Goal: Information Seeking & Learning: Learn about a topic

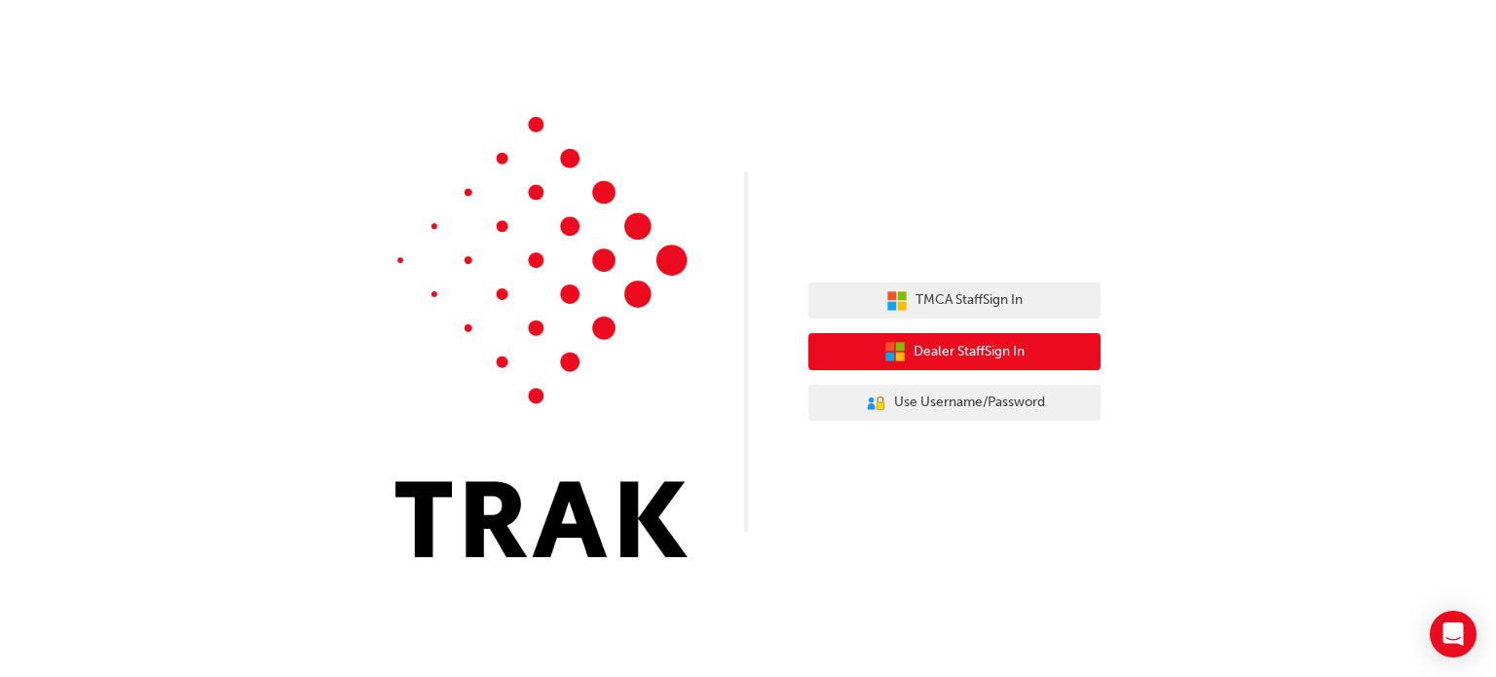
click at [1016, 353] on span "Dealer Staff Sign In" at bounding box center [969, 352] width 111 height 22
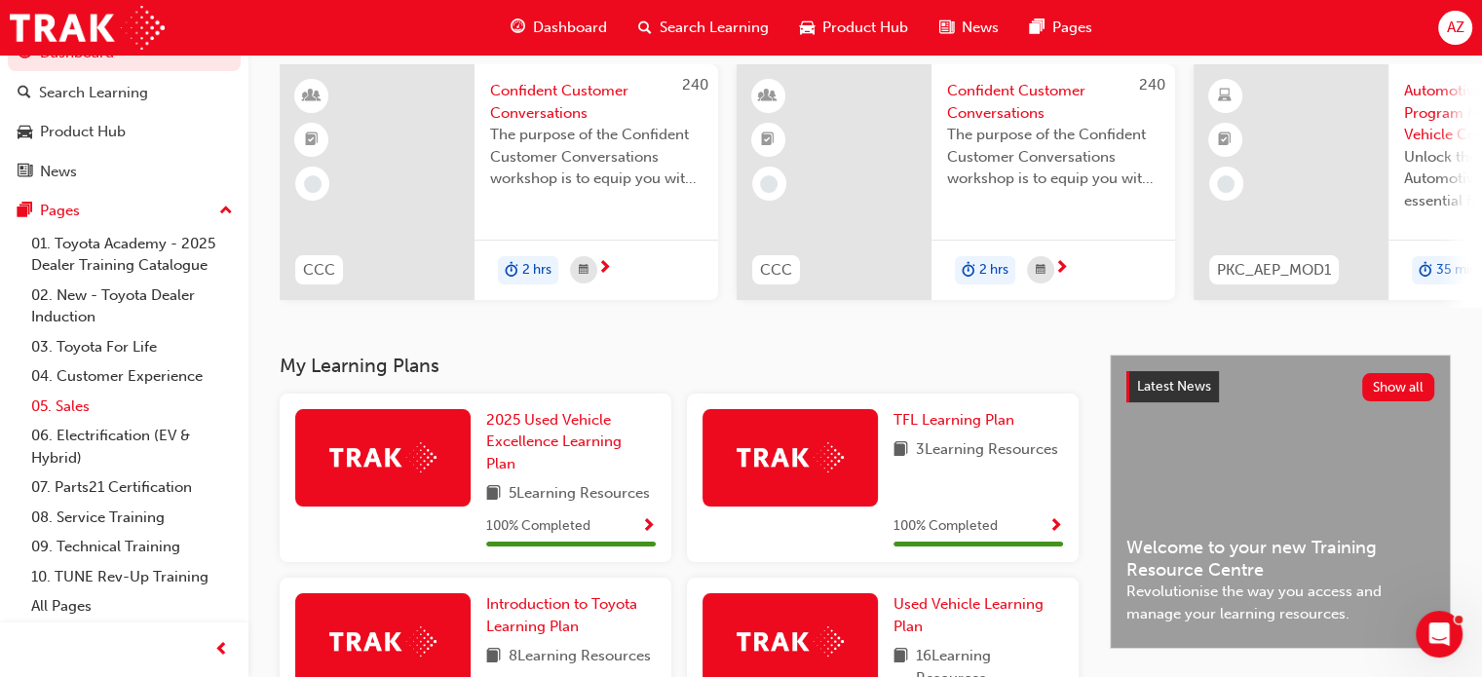
scroll to position [195, 0]
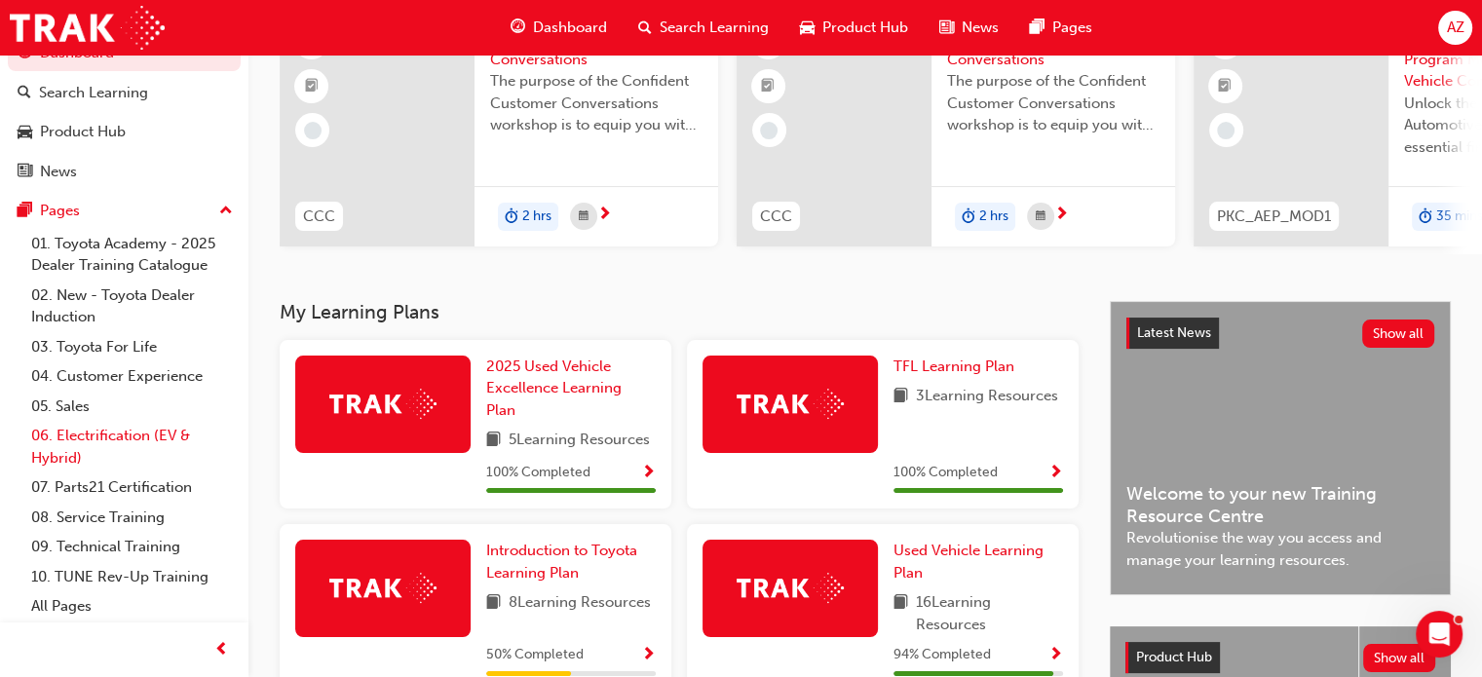
click at [108, 421] on link "06. Electrification (EV & Hybrid)" at bounding box center [131, 447] width 217 height 52
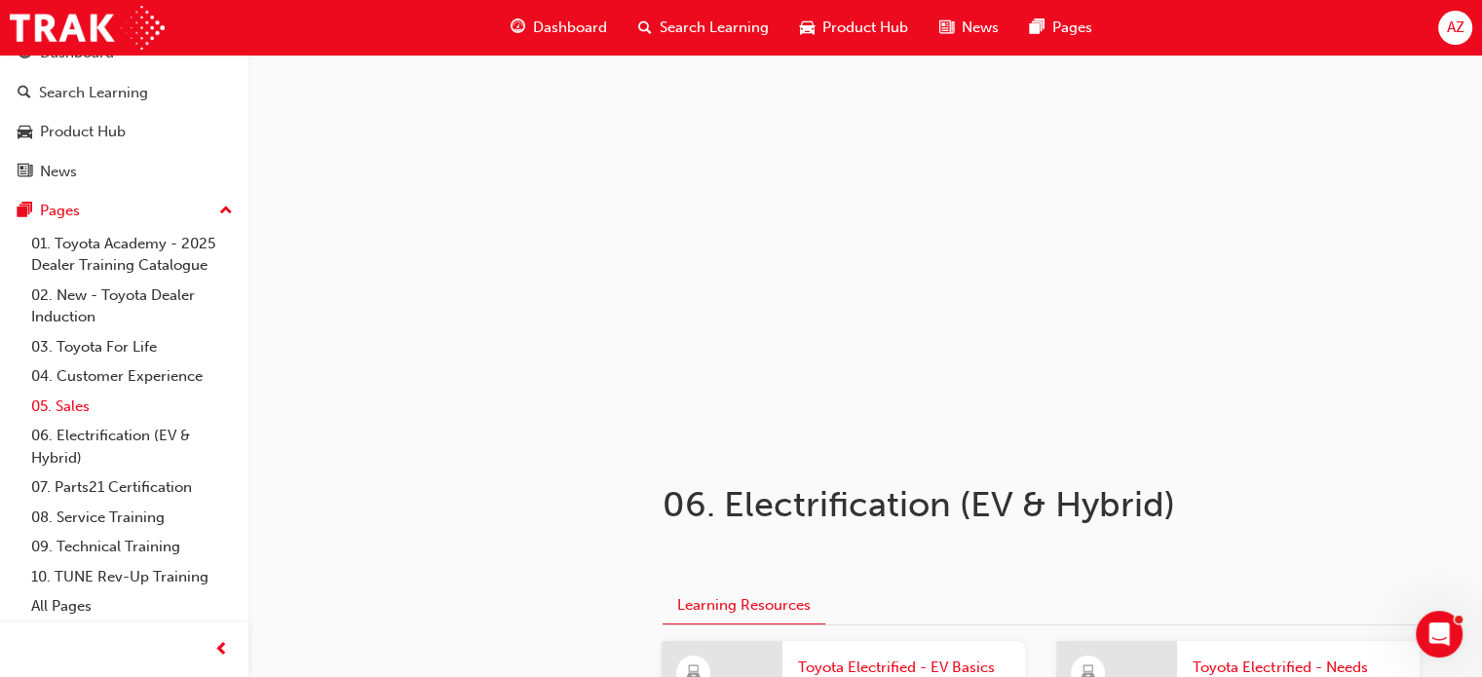
click at [109, 414] on link "05. Sales" at bounding box center [131, 407] width 217 height 30
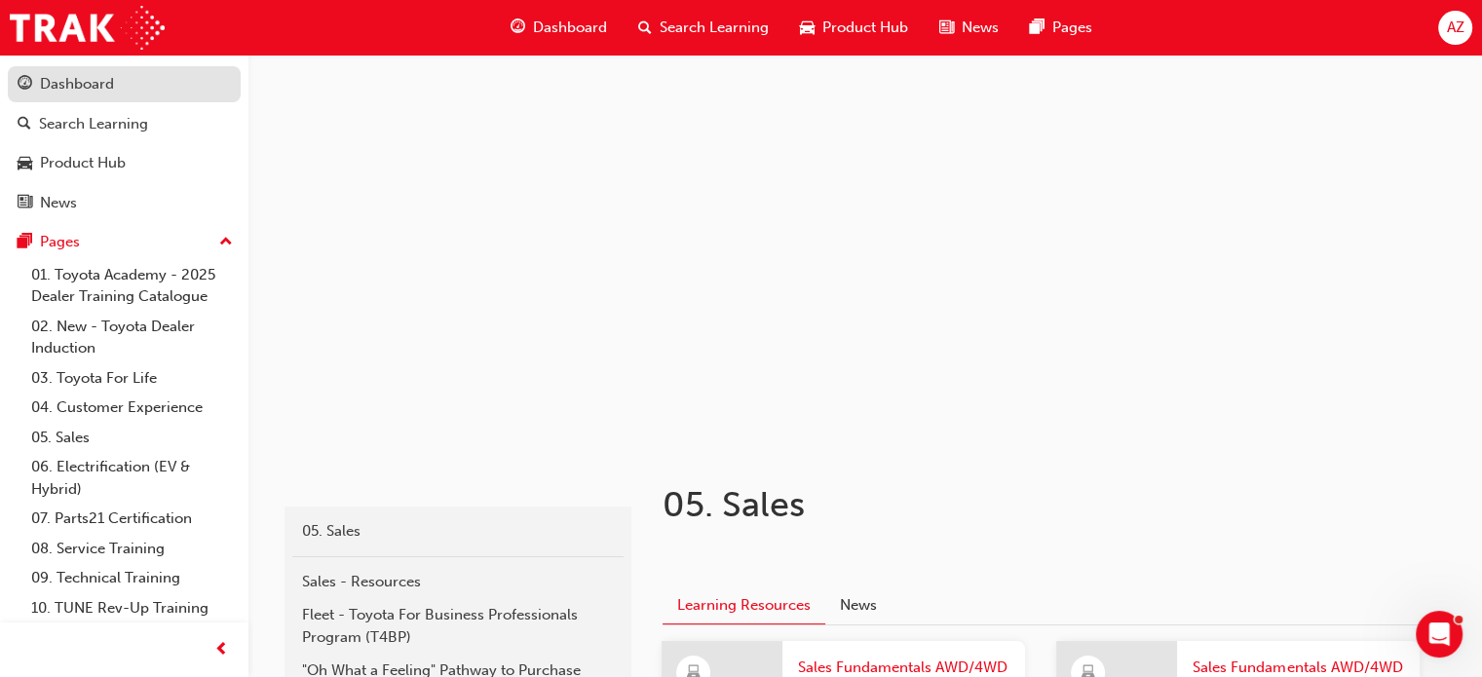
click at [45, 90] on div "Dashboard" at bounding box center [77, 84] width 74 height 22
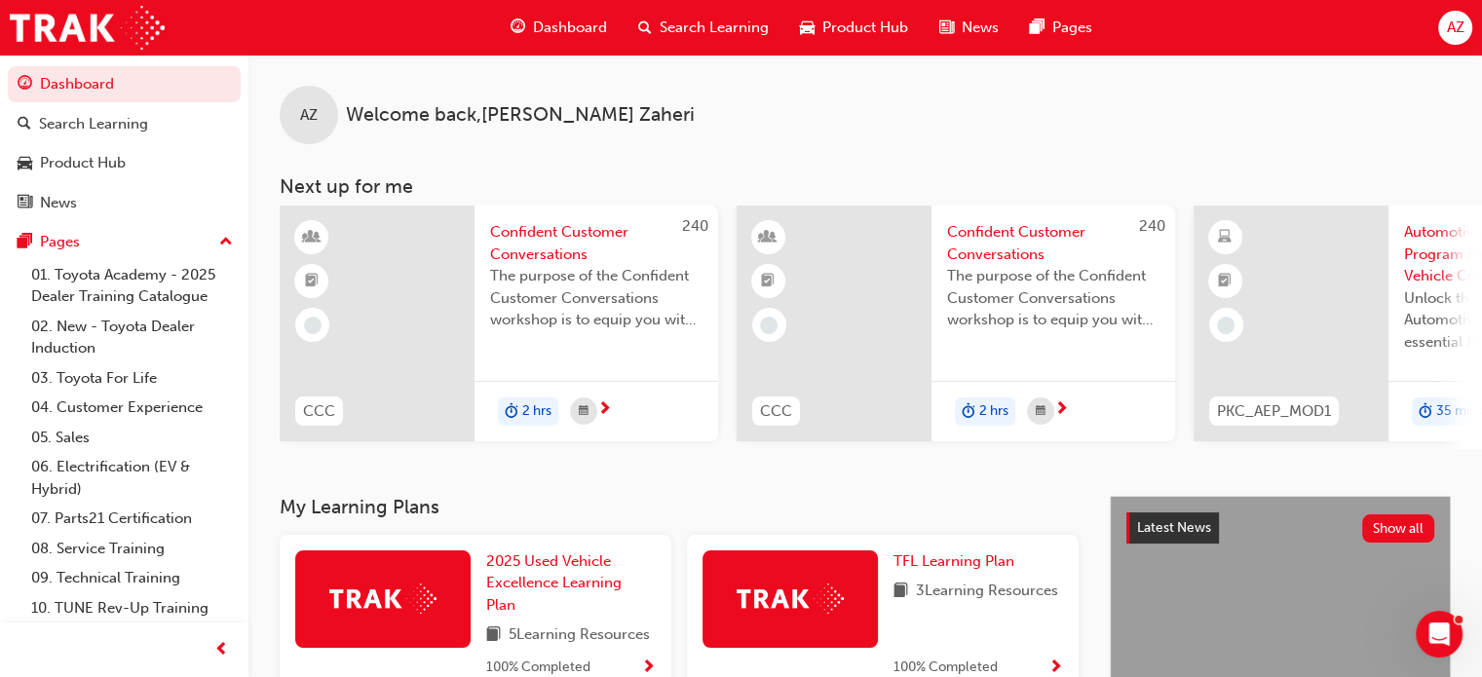
click at [1454, 30] on span "AZ" at bounding box center [1455, 28] width 18 height 22
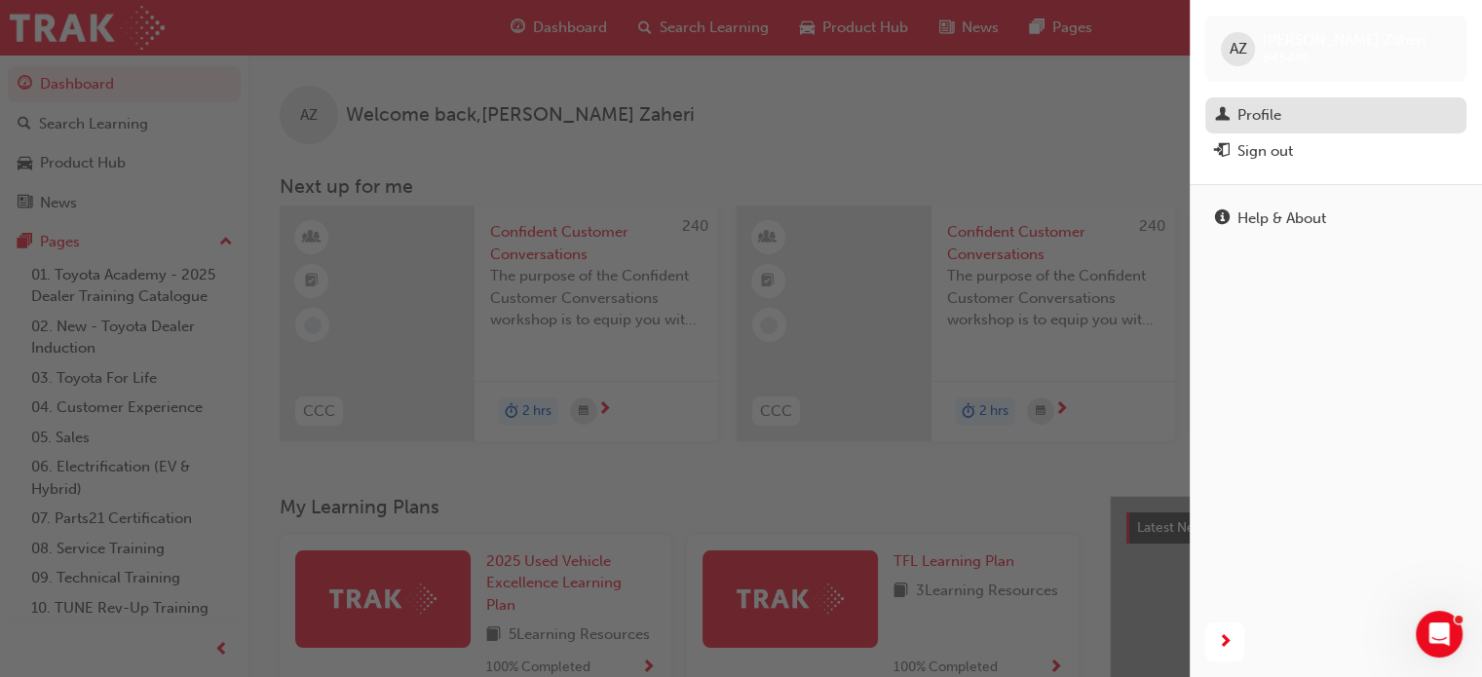
click at [1243, 112] on div "Profile" at bounding box center [1259, 115] width 44 height 22
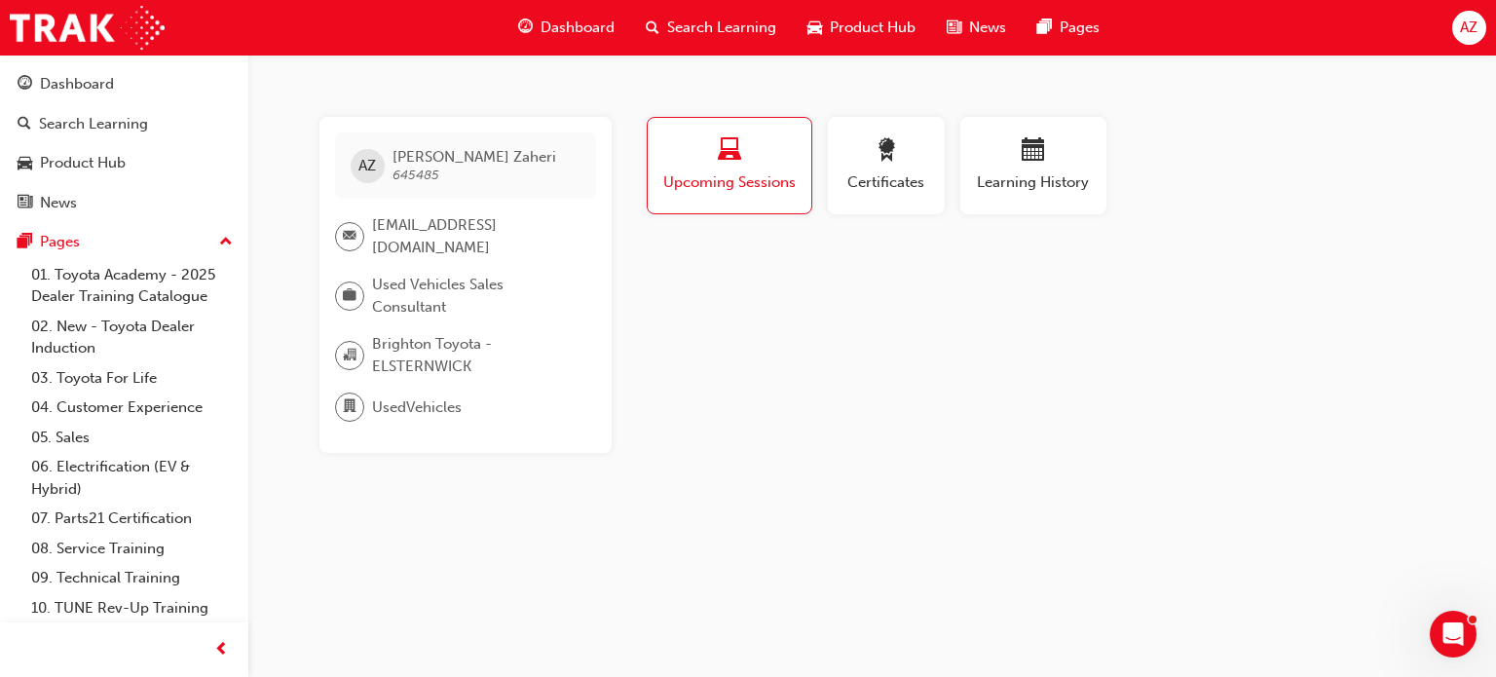
click at [782, 381] on div "Profile Upcoming Sessions Certificates Learning History AZ Ali Zaheri 645485 al…" at bounding box center [1034, 285] width 783 height 336
click at [891, 186] on span "Certificates" at bounding box center [887, 182] width 88 height 22
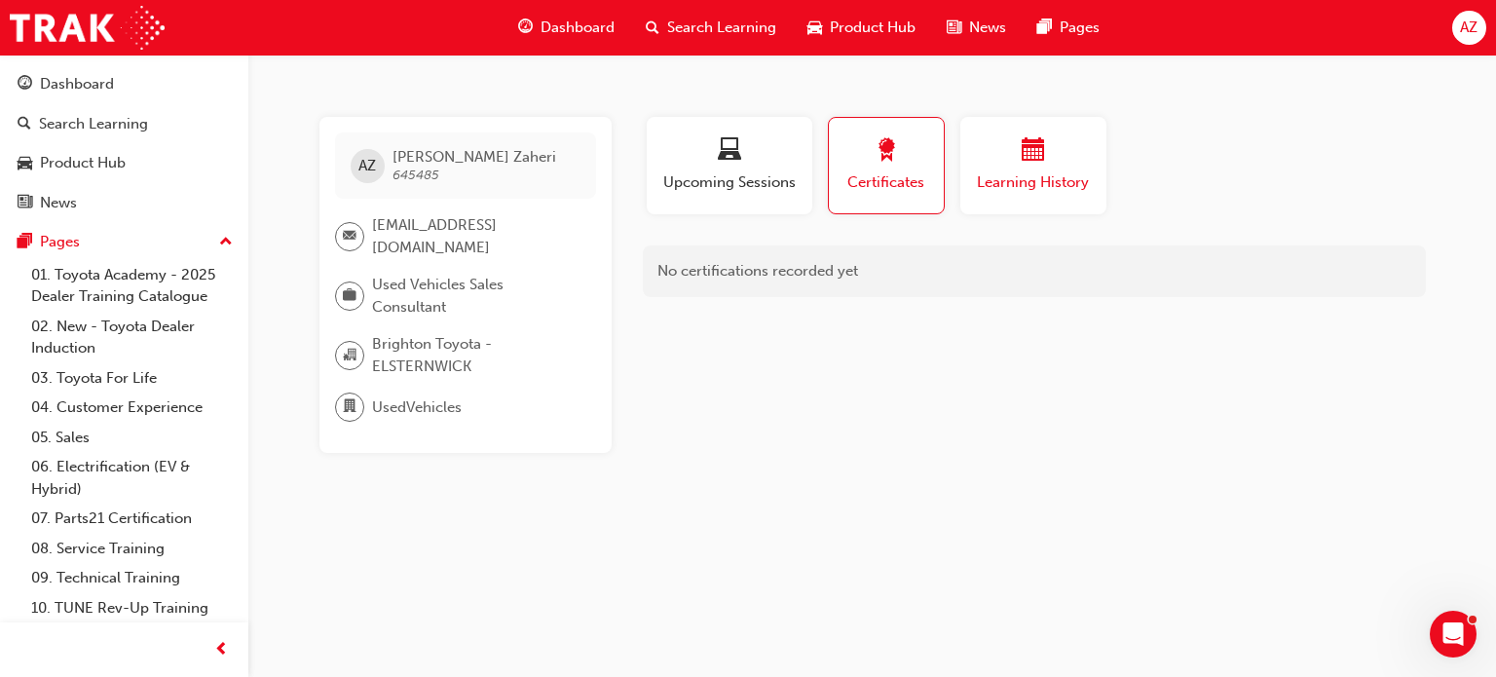
click at [1026, 198] on button "Learning History" at bounding box center [1034, 165] width 146 height 97
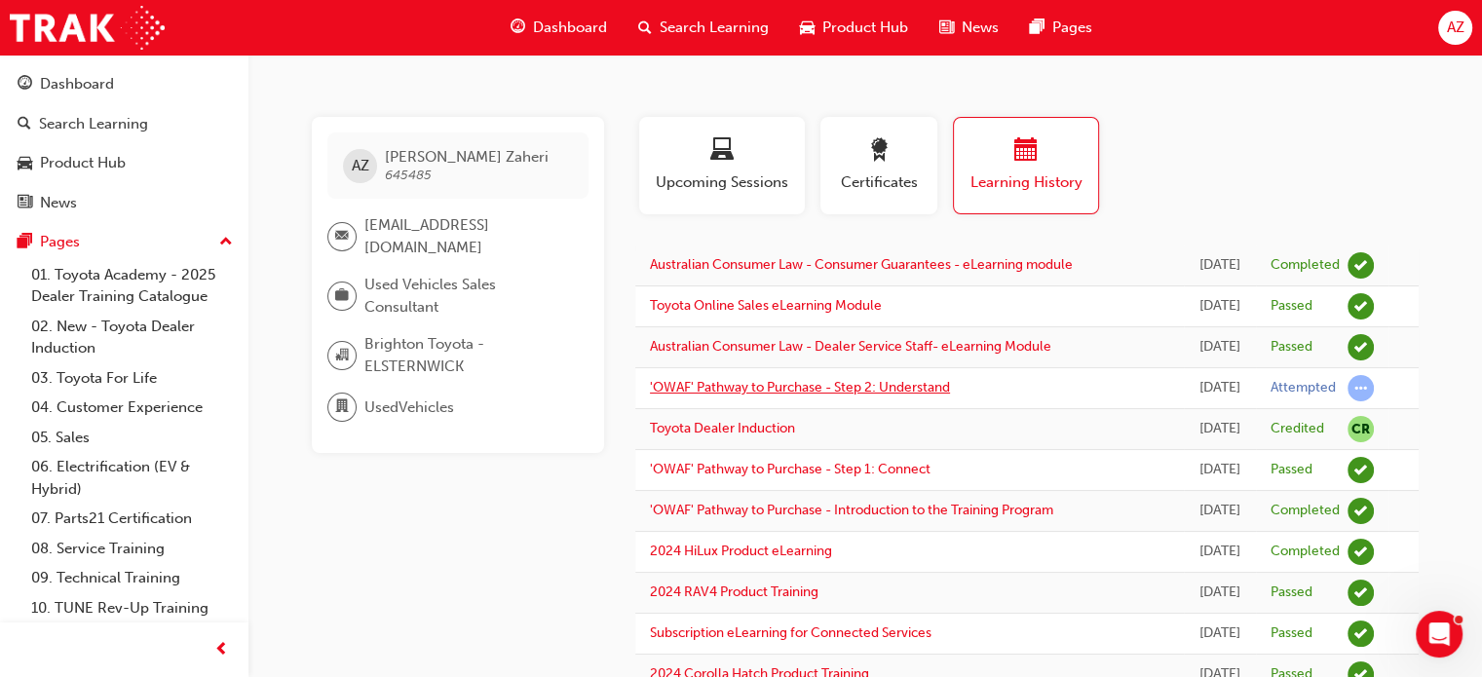
click at [822, 396] on link "'OWAF' Pathway to Purchase - Step 2: Understand" at bounding box center [800, 387] width 300 height 17
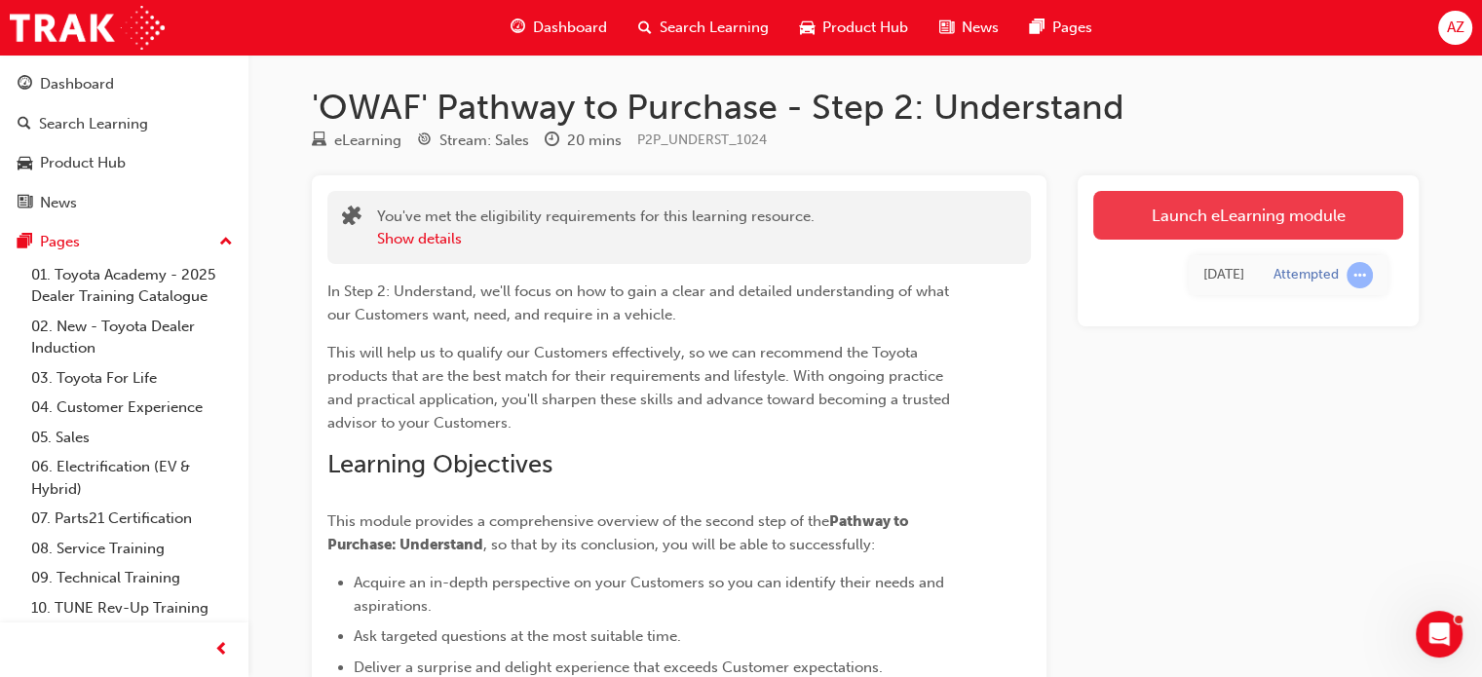
click at [1199, 213] on link "Launch eLearning module" at bounding box center [1248, 215] width 310 height 49
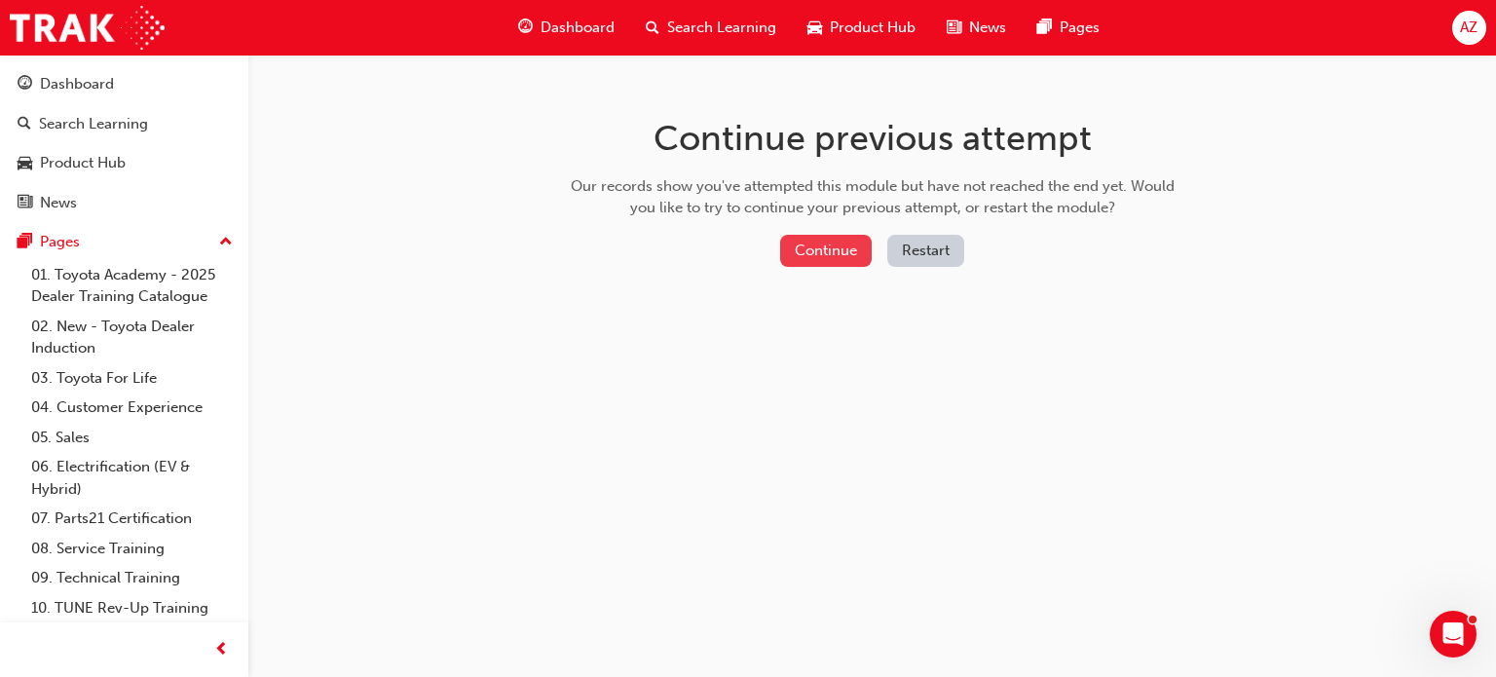
click at [852, 248] on button "Continue" at bounding box center [826, 251] width 92 height 32
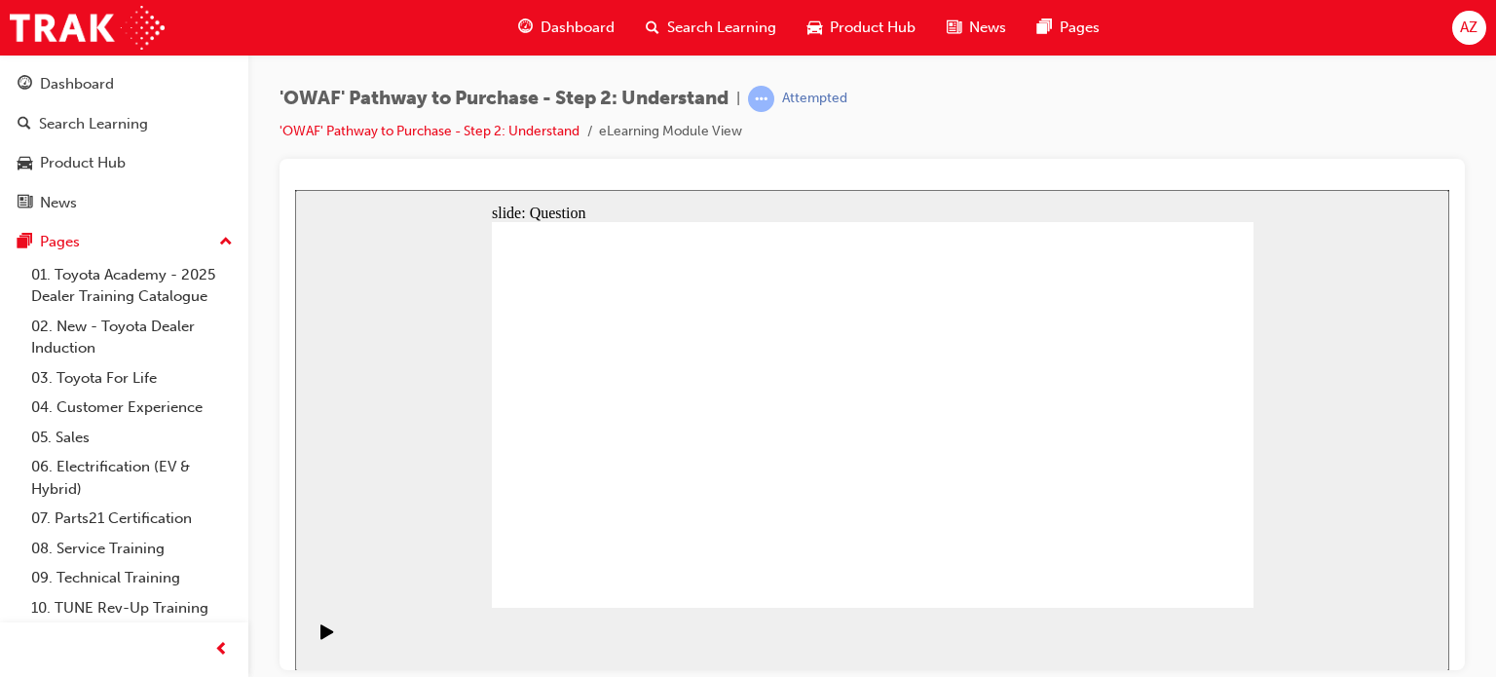
drag, startPoint x: 1142, startPoint y: 462, endPoint x: 667, endPoint y: 449, distance: 474.6
drag, startPoint x: 1162, startPoint y: 471, endPoint x: 709, endPoint y: 461, distance: 453.1
drag, startPoint x: 1165, startPoint y: 475, endPoint x: 709, endPoint y: 468, distance: 456.0
drag, startPoint x: 1130, startPoint y: 472, endPoint x: 899, endPoint y: 473, distance: 230.9
drag, startPoint x: 1153, startPoint y: 471, endPoint x: 698, endPoint y: 466, distance: 455.9
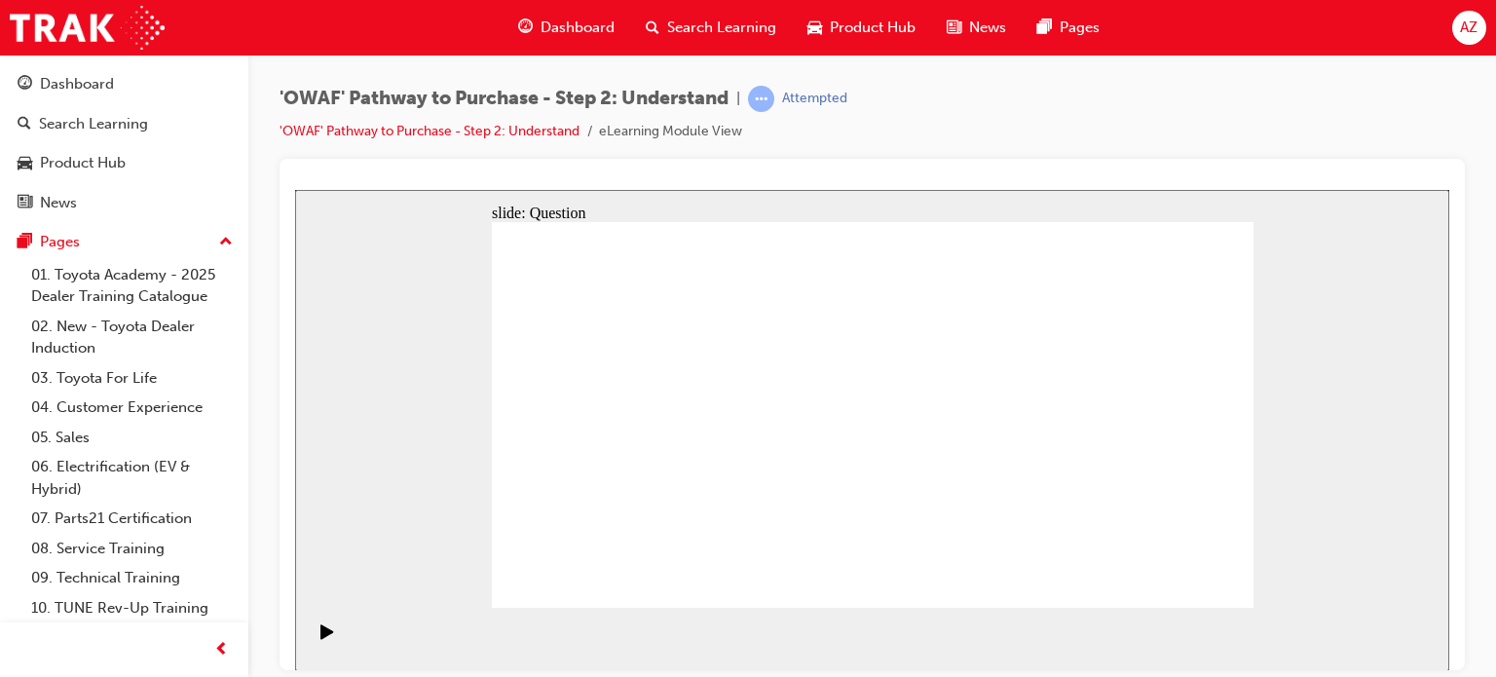
drag, startPoint x: 1167, startPoint y: 472, endPoint x: 942, endPoint y: 472, distance: 225.0
drag, startPoint x: 1171, startPoint y: 476, endPoint x: 710, endPoint y: 464, distance: 461.0
drag, startPoint x: 1154, startPoint y: 467, endPoint x: 915, endPoint y: 464, distance: 239.7
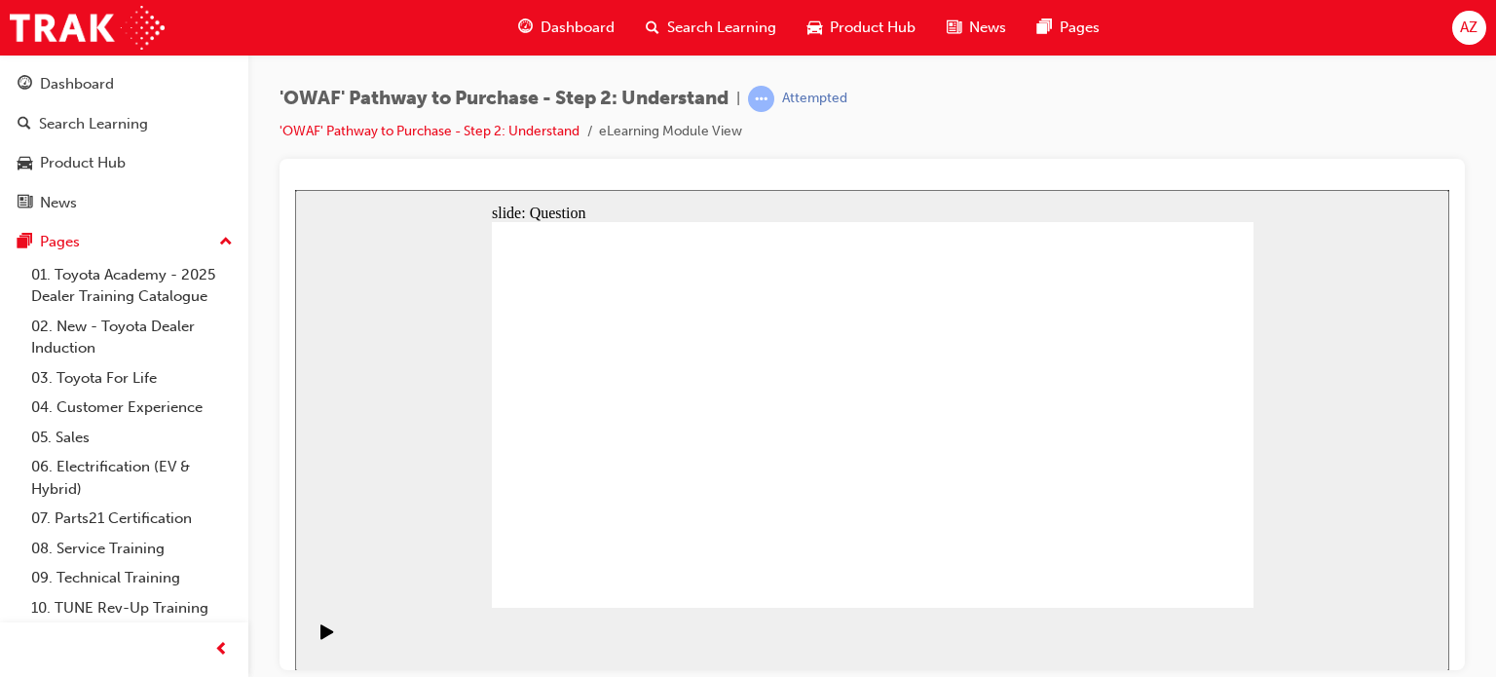
drag, startPoint x: 662, startPoint y: 497, endPoint x: 721, endPoint y: 385, distance: 126.4
drag, startPoint x: 799, startPoint y: 568, endPoint x: 877, endPoint y: 380, distance: 203.5
drag, startPoint x: 924, startPoint y: 572, endPoint x: 1001, endPoint y: 389, distance: 199.0
drag, startPoint x: 1055, startPoint y: 578, endPoint x: 883, endPoint y: 428, distance: 228.6
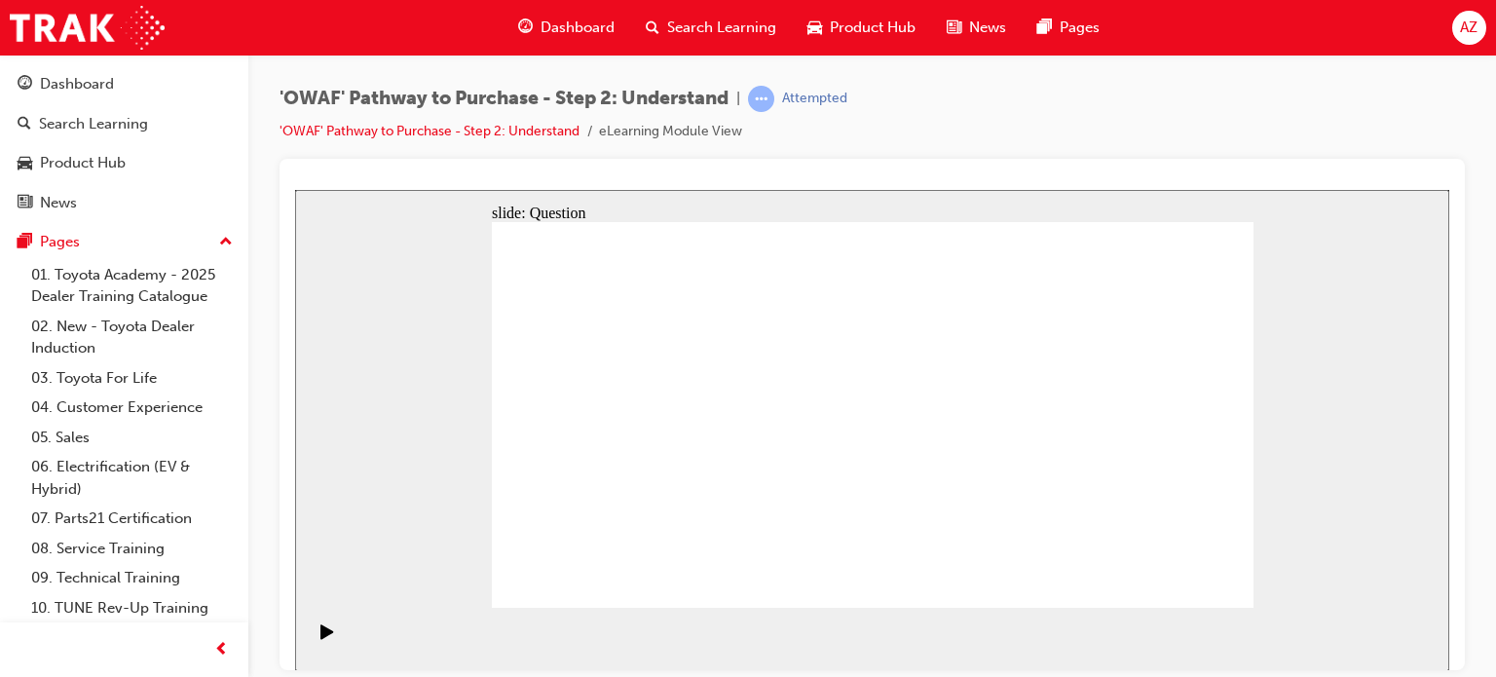
drag, startPoint x: 732, startPoint y: 372, endPoint x: 669, endPoint y: 503, distance: 144.7
drag, startPoint x: 854, startPoint y: 378, endPoint x: 814, endPoint y: 564, distance: 190.3
drag, startPoint x: 898, startPoint y: 404, endPoint x: 956, endPoint y: 547, distance: 153.4
drag, startPoint x: 1032, startPoint y: 372, endPoint x: 963, endPoint y: 561, distance: 200.9
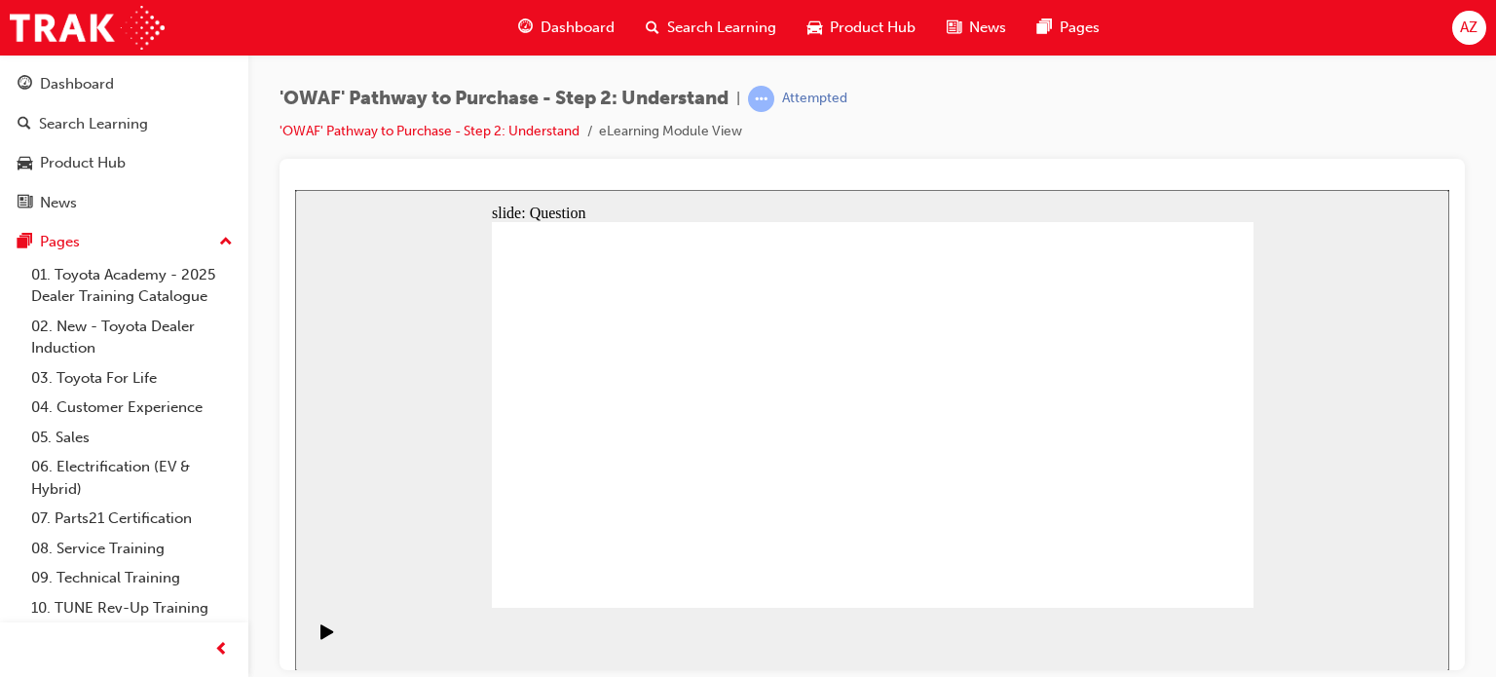
drag, startPoint x: 830, startPoint y: 254, endPoint x: 849, endPoint y: 249, distance: 20.1
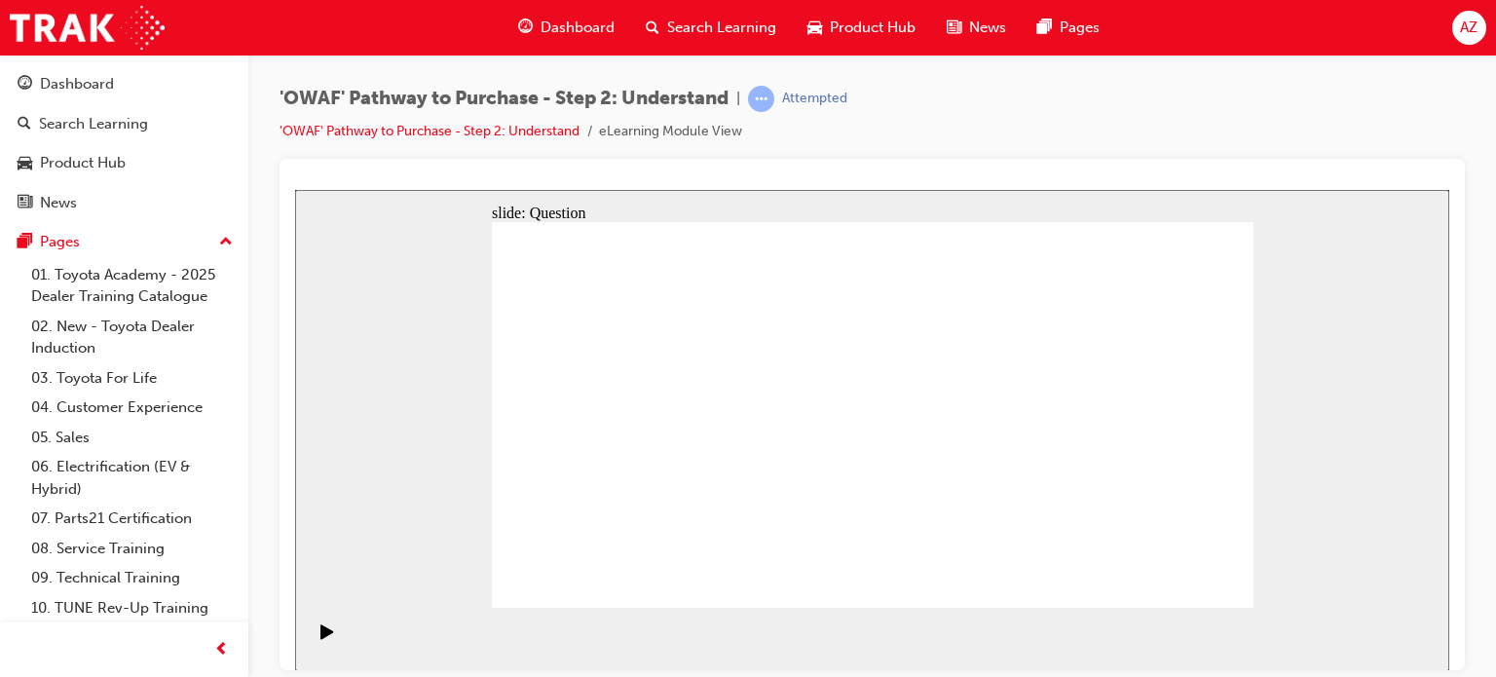
drag, startPoint x: 612, startPoint y: 504, endPoint x: 664, endPoint y: 392, distance: 123.8
drag, startPoint x: 802, startPoint y: 574, endPoint x: 870, endPoint y: 384, distance: 201.8
drag, startPoint x: 931, startPoint y: 532, endPoint x: 999, endPoint y: 387, distance: 160.0
drag, startPoint x: 1056, startPoint y: 531, endPoint x: 869, endPoint y: 417, distance: 219.0
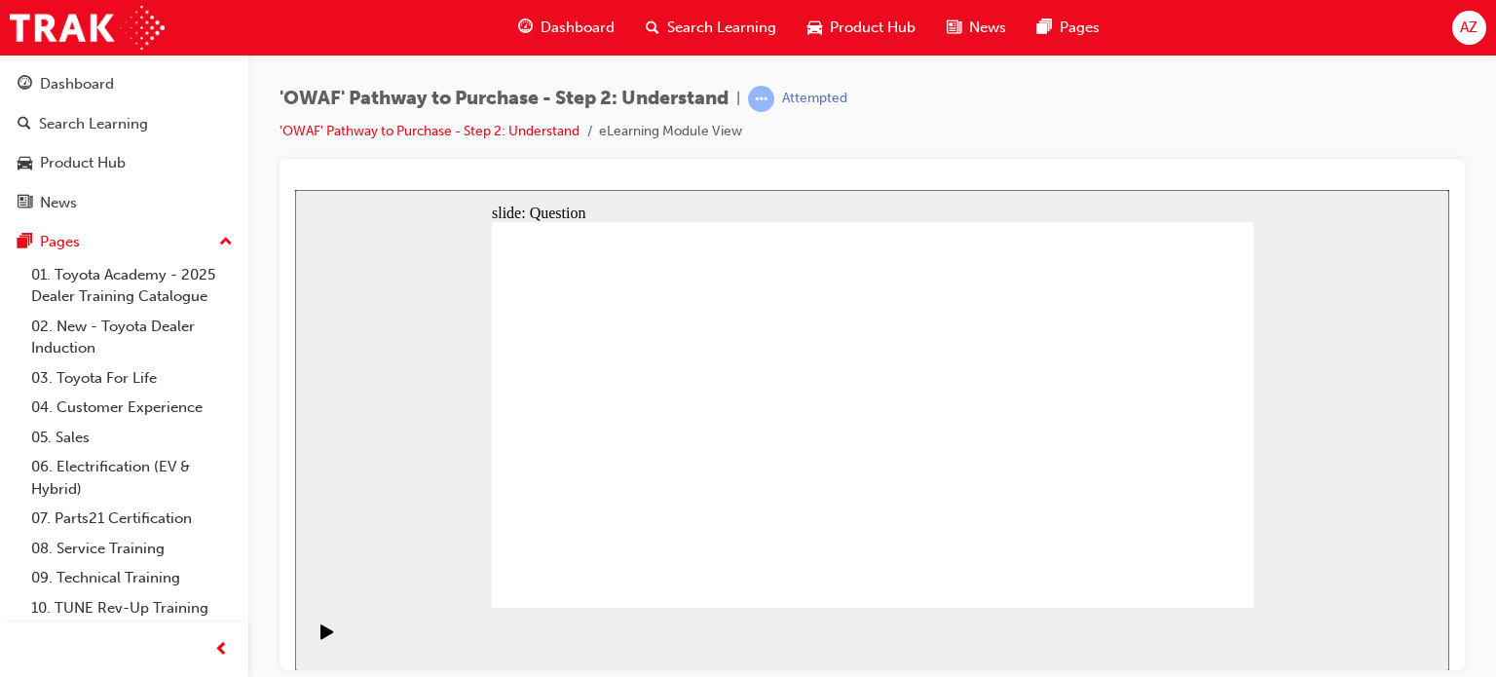
drag, startPoint x: 907, startPoint y: 484, endPoint x: 897, endPoint y: 481, distance: 10.2
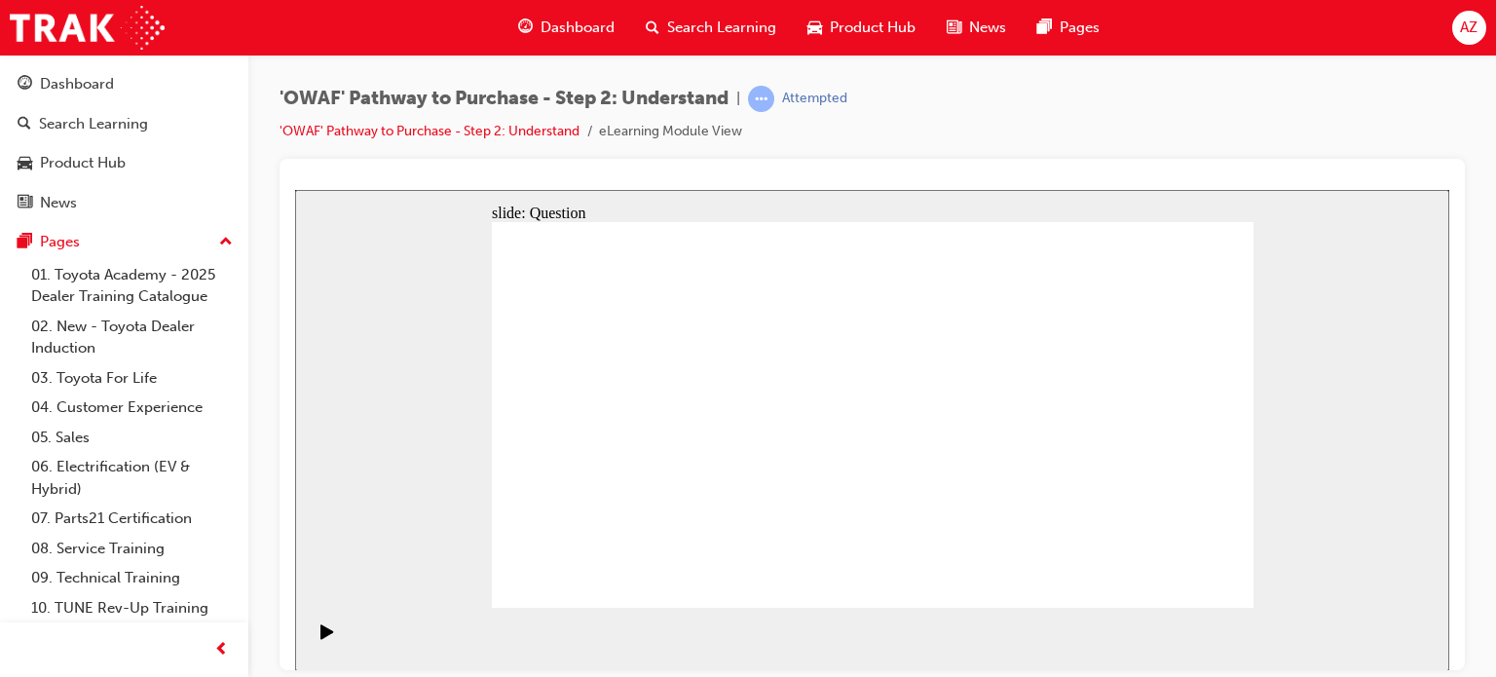
checkbox input "false"
checkbox input "true"
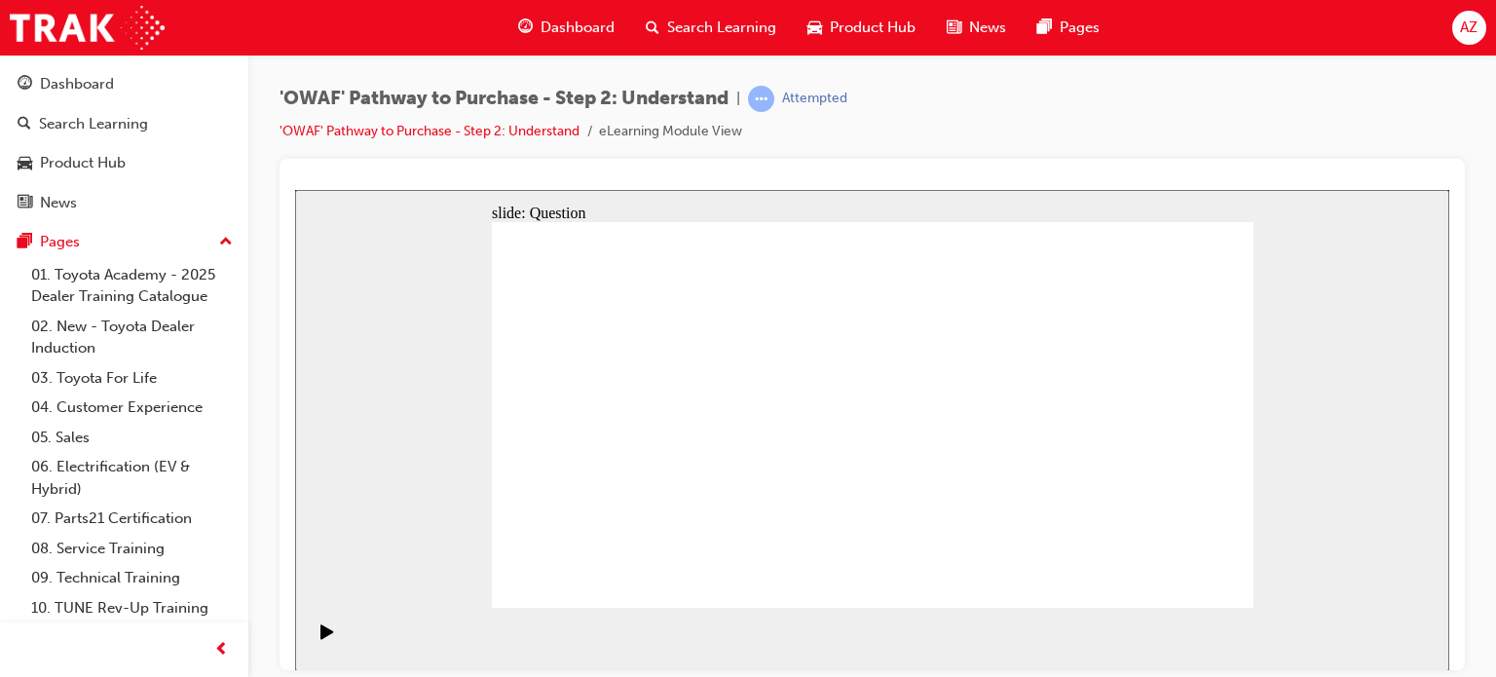
checkbox input "true"
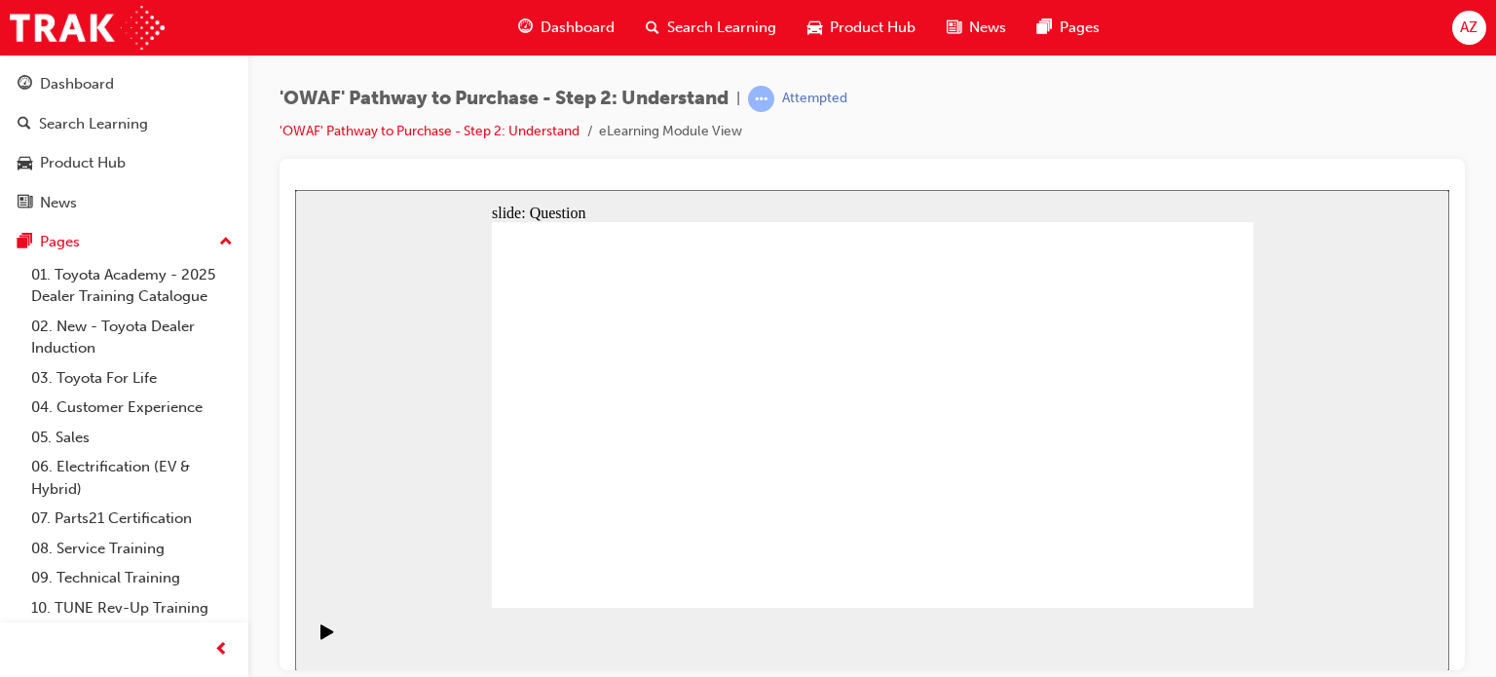
checkbox input "true"
radio input "true"
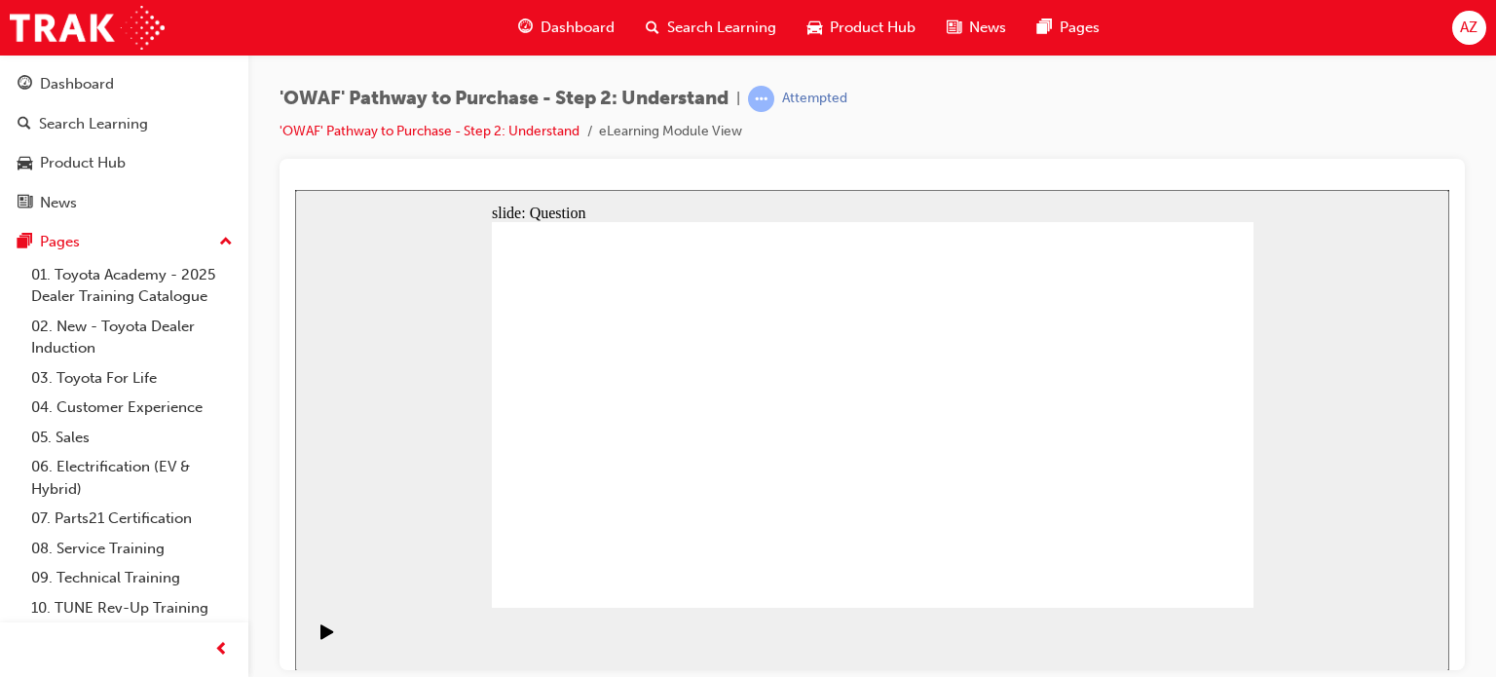
drag, startPoint x: 877, startPoint y: 355, endPoint x: 576, endPoint y: 491, distance: 330.5
drag, startPoint x: 961, startPoint y: 346, endPoint x: 669, endPoint y: 503, distance: 330.8
drag, startPoint x: 1030, startPoint y: 376, endPoint x: 885, endPoint y: 522, distance: 206.0
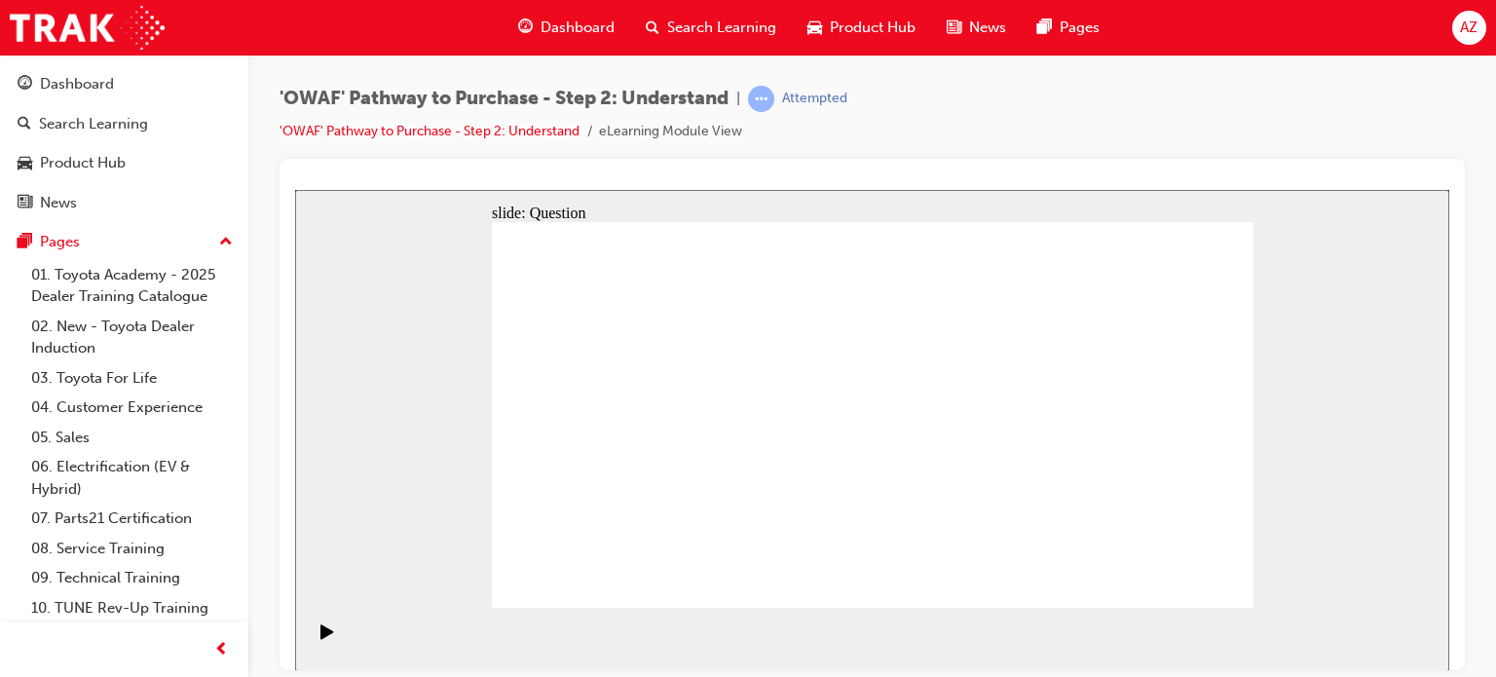
drag, startPoint x: 1181, startPoint y: 371, endPoint x: 1184, endPoint y: 527, distance: 155.9
drag, startPoint x: 785, startPoint y: 368, endPoint x: 1083, endPoint y: 515, distance: 332.4
drag, startPoint x: 639, startPoint y: 360, endPoint x: 717, endPoint y: 508, distance: 166.5
drag, startPoint x: 559, startPoint y: 352, endPoint x: 1017, endPoint y: 498, distance: 480.6
drag, startPoint x: 712, startPoint y: 356, endPoint x: 792, endPoint y: 498, distance: 163.1
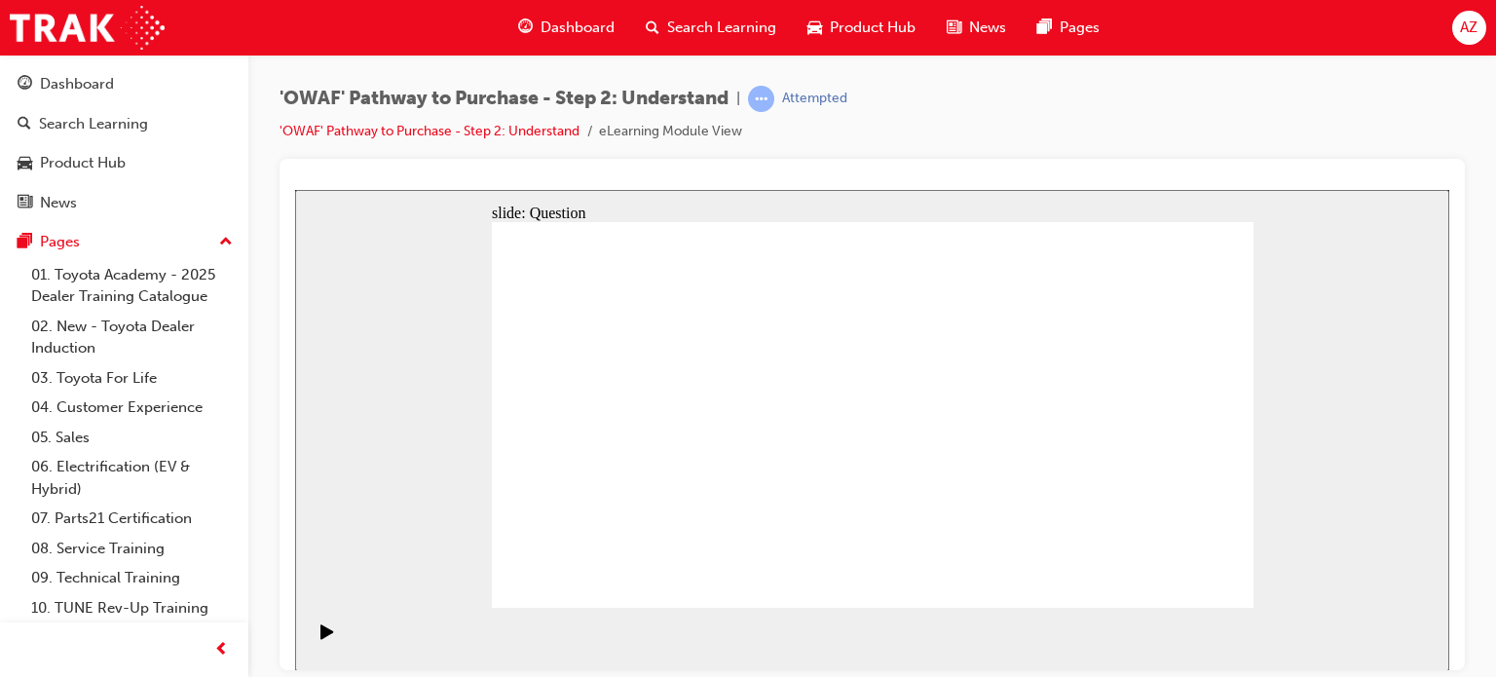
drag, startPoint x: 1115, startPoint y: 356, endPoint x: 973, endPoint y: 507, distance: 207.4
drag, startPoint x: 565, startPoint y: 534, endPoint x: 550, endPoint y: 460, distance: 75.5
drag, startPoint x: 874, startPoint y: 398, endPoint x: 574, endPoint y: 551, distance: 336.8
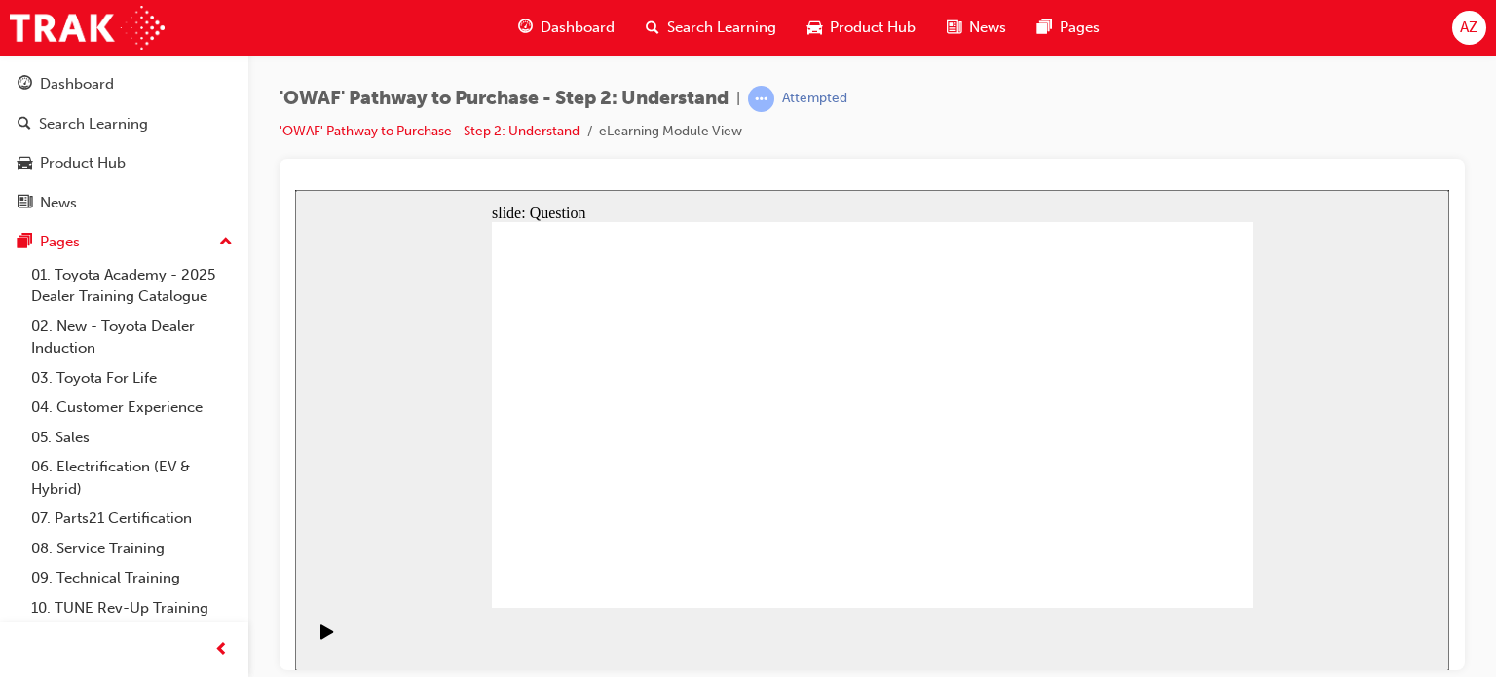
drag, startPoint x: 732, startPoint y: 527, endPoint x: 889, endPoint y: 449, distance: 176.0
drag, startPoint x: 880, startPoint y: 527, endPoint x: 723, endPoint y: 522, distance: 156.9
drag, startPoint x: 649, startPoint y: 355, endPoint x: 876, endPoint y: 504, distance: 271.5
drag, startPoint x: 1177, startPoint y: 526, endPoint x: 839, endPoint y: 385, distance: 366.4
drag, startPoint x: 791, startPoint y: 515, endPoint x: 1177, endPoint y: 523, distance: 385.9
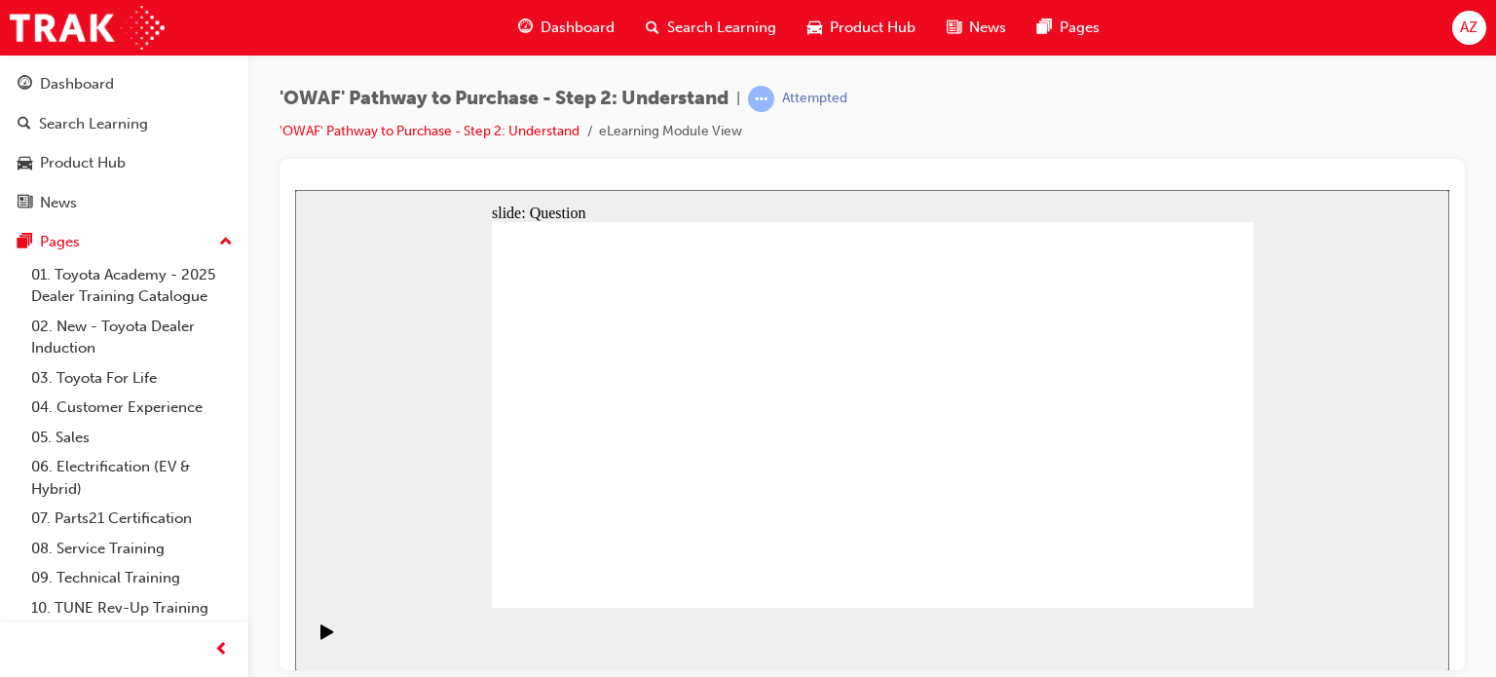
drag, startPoint x: 1175, startPoint y: 393, endPoint x: 803, endPoint y: 536, distance: 398.7
drag, startPoint x: 871, startPoint y: 469, endPoint x: 873, endPoint y: 483, distance: 14.7
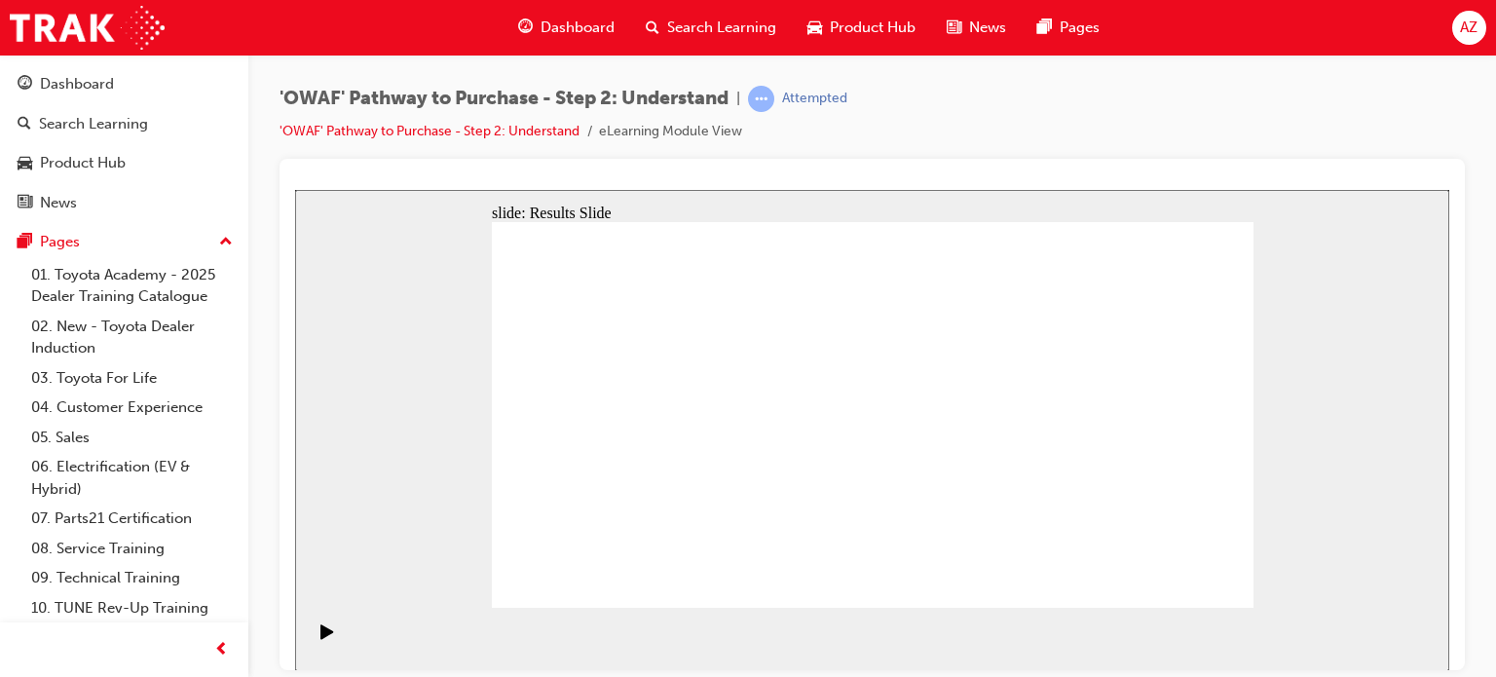
drag, startPoint x: 1120, startPoint y: 476, endPoint x: 628, endPoint y: 468, distance: 492.0
drag, startPoint x: 1099, startPoint y: 480, endPoint x: 1069, endPoint y: 480, distance: 30.2
drag, startPoint x: 1125, startPoint y: 469, endPoint x: 896, endPoint y: 476, distance: 229.1
drag, startPoint x: 1130, startPoint y: 444, endPoint x: 672, endPoint y: 436, distance: 457.9
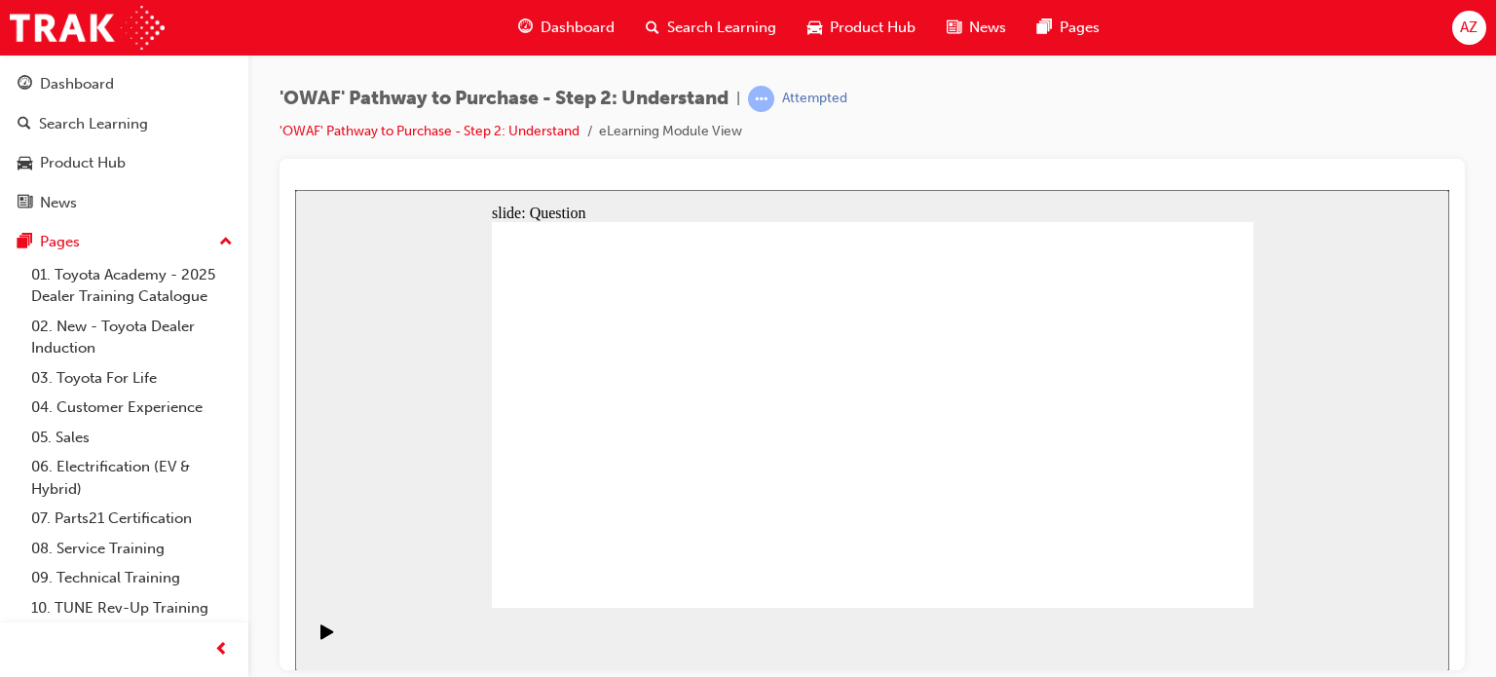
drag, startPoint x: 1134, startPoint y: 492, endPoint x: 900, endPoint y: 494, distance: 233.8
drag, startPoint x: 1133, startPoint y: 472, endPoint x: 684, endPoint y: 472, distance: 449.1
drag, startPoint x: 1091, startPoint y: 483, endPoint x: 862, endPoint y: 480, distance: 229.0
drag, startPoint x: 1091, startPoint y: 477, endPoint x: 665, endPoint y: 483, distance: 425.8
drag, startPoint x: 1118, startPoint y: 486, endPoint x: 898, endPoint y: 497, distance: 220.4
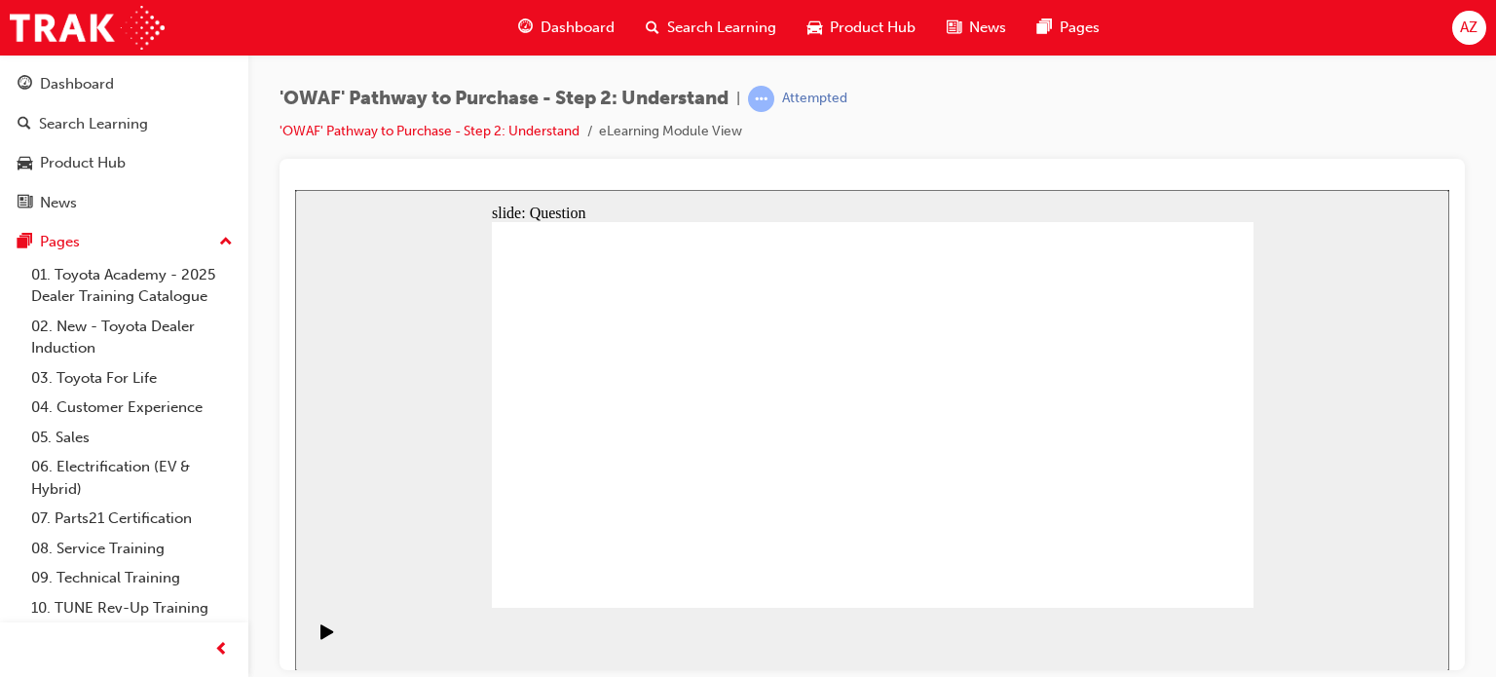
drag, startPoint x: 1112, startPoint y: 461, endPoint x: 885, endPoint y: 457, distance: 227.0
drag, startPoint x: 1128, startPoint y: 469, endPoint x: 674, endPoint y: 472, distance: 454.0
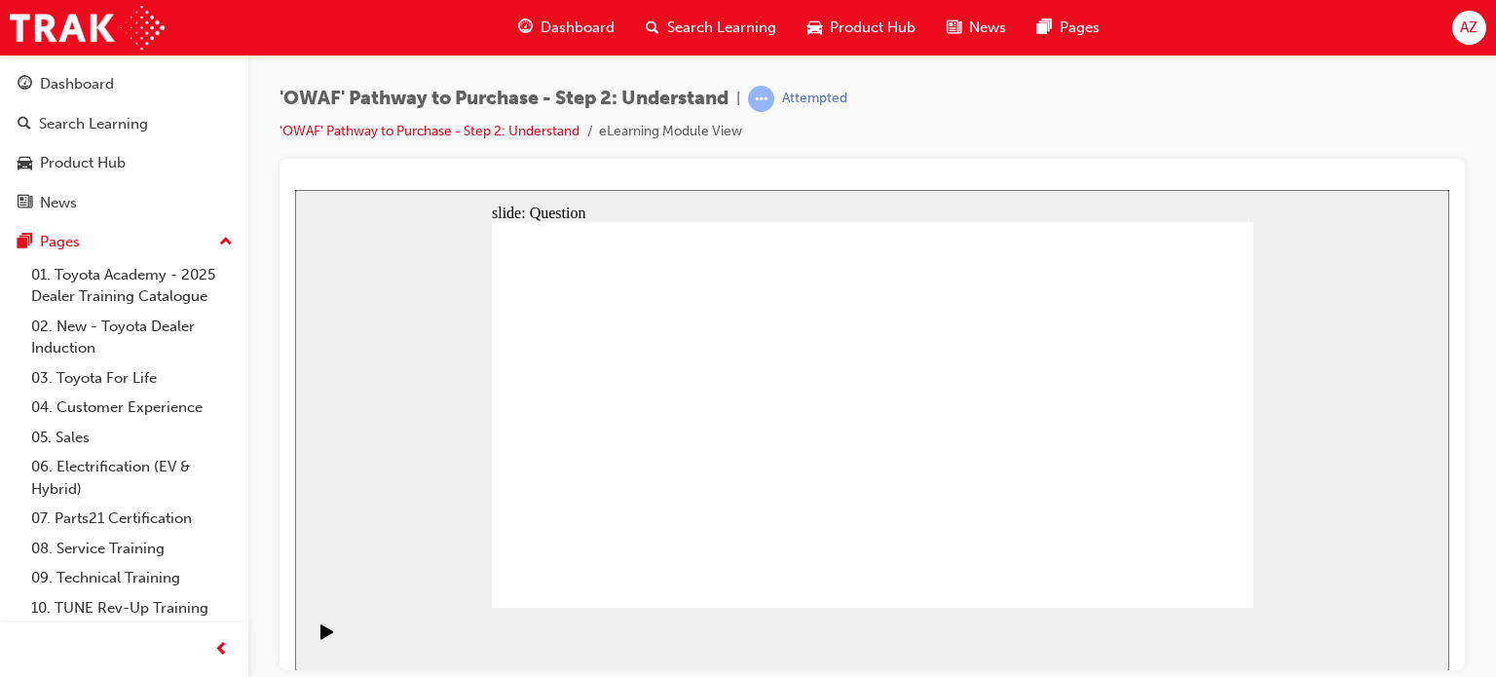
drag, startPoint x: 1134, startPoint y: 488, endPoint x: 1150, endPoint y: 493, distance: 16.3
drag, startPoint x: 1148, startPoint y: 474, endPoint x: 693, endPoint y: 486, distance: 455.1
drag, startPoint x: 1113, startPoint y: 479, endPoint x: 880, endPoint y: 485, distance: 233.9
drag, startPoint x: 1130, startPoint y: 488, endPoint x: 903, endPoint y: 473, distance: 227.5
drag, startPoint x: 1143, startPoint y: 466, endPoint x: 678, endPoint y: 492, distance: 465.4
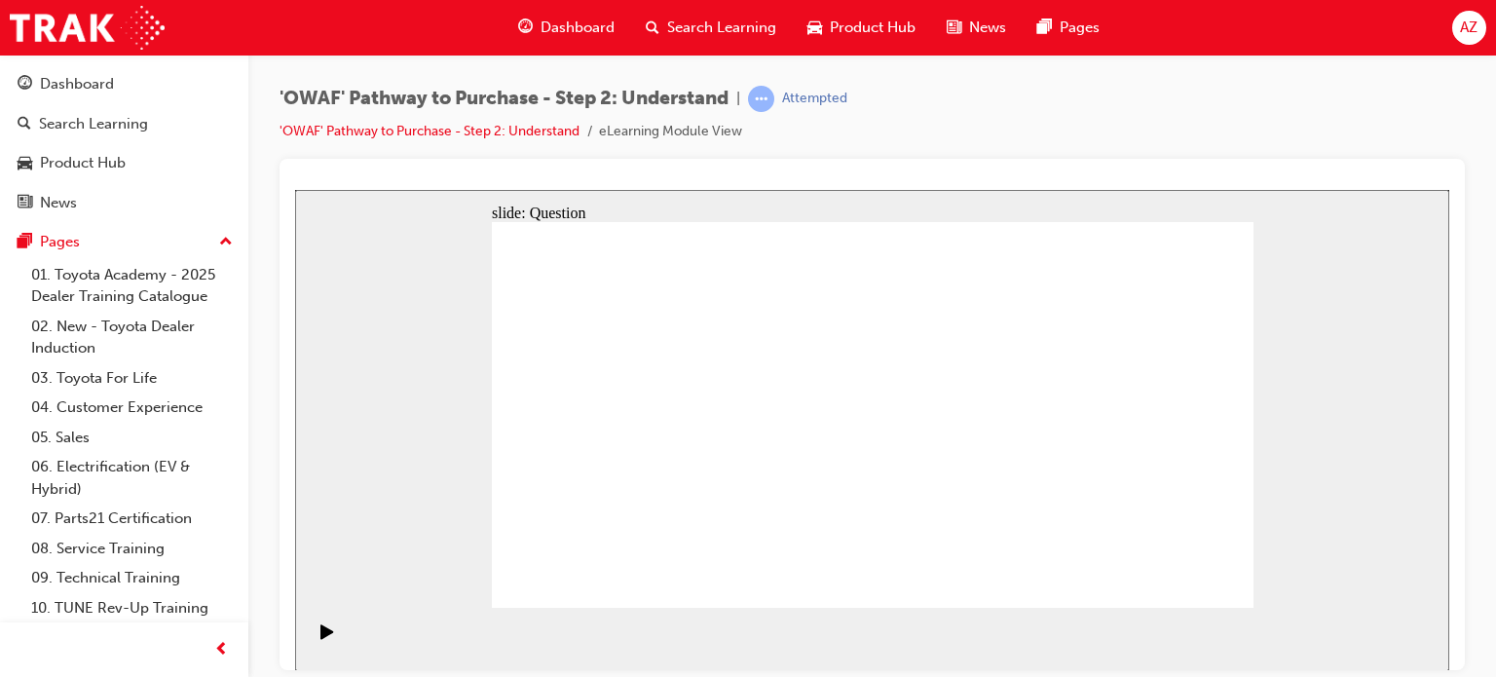
drag, startPoint x: 1130, startPoint y: 462, endPoint x: 666, endPoint y: 478, distance: 464.0
drag, startPoint x: 1129, startPoint y: 469, endPoint x: 672, endPoint y: 487, distance: 457.3
drag, startPoint x: 652, startPoint y: 533, endPoint x: 712, endPoint y: 375, distance: 169.0
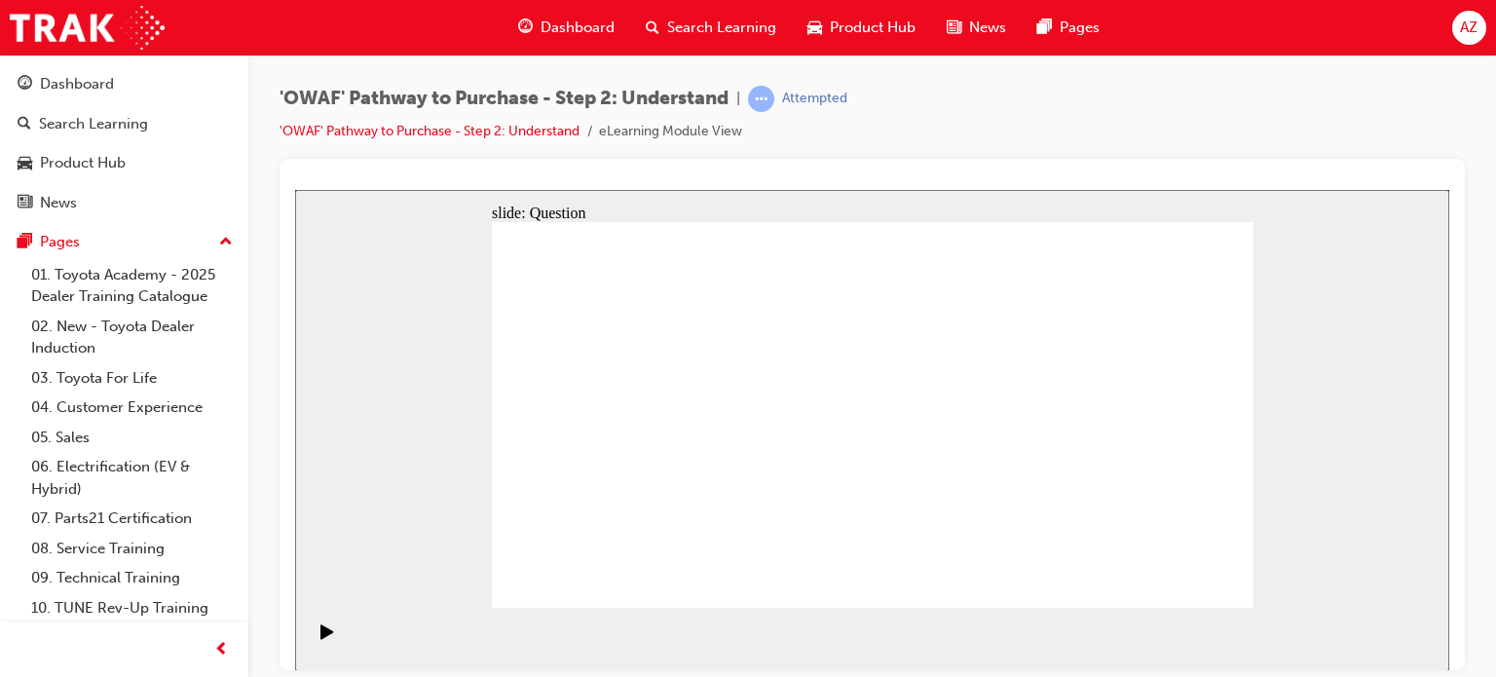
drag, startPoint x: 806, startPoint y: 570, endPoint x: 870, endPoint y: 377, distance: 203.3
drag, startPoint x: 957, startPoint y: 581, endPoint x: 1045, endPoint y: 389, distance: 211.4
drag, startPoint x: 1078, startPoint y: 538, endPoint x: 895, endPoint y: 428, distance: 213.7
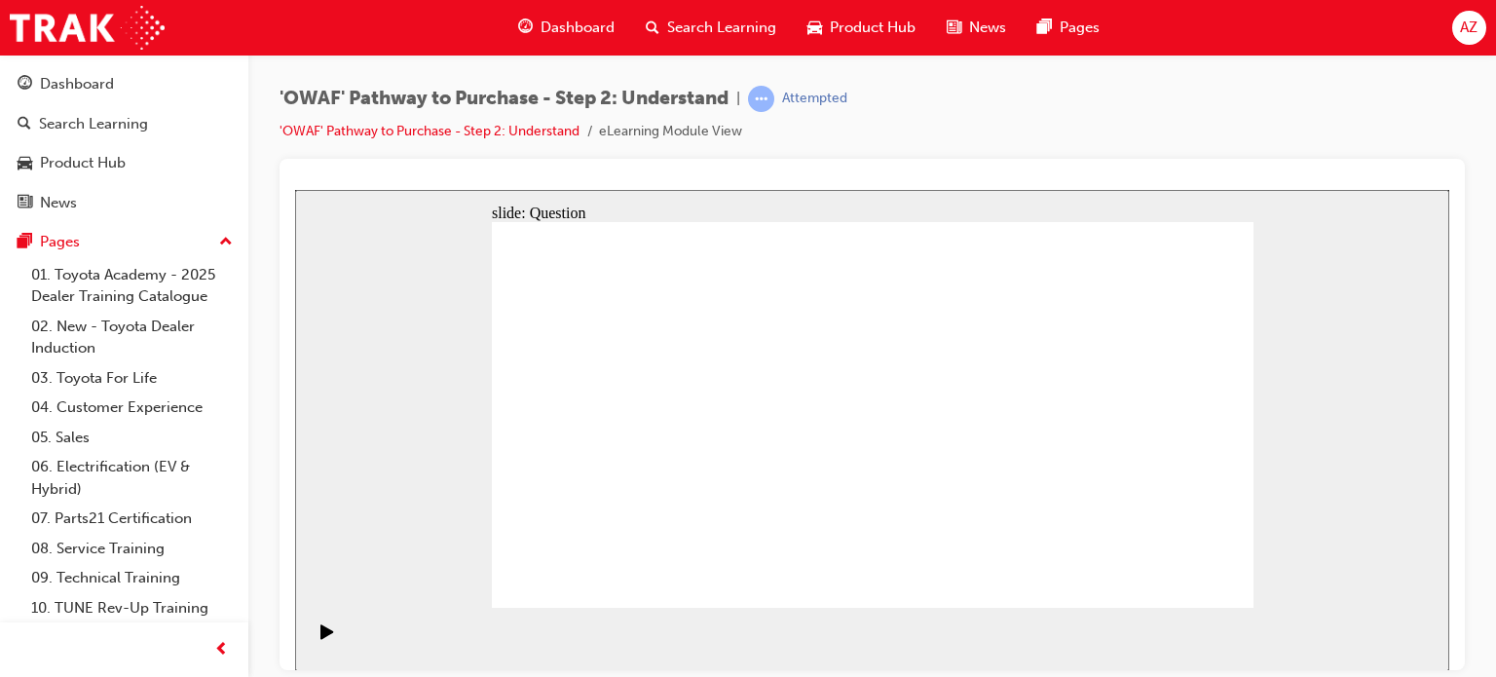
drag, startPoint x: 752, startPoint y: 375, endPoint x: 698, endPoint y: 525, distance: 159.3
drag, startPoint x: 868, startPoint y: 367, endPoint x: 813, endPoint y: 531, distance: 172.5
drag, startPoint x: 889, startPoint y: 432, endPoint x: 941, endPoint y: 562, distance: 140.4
drag, startPoint x: 998, startPoint y: 383, endPoint x: 935, endPoint y: 574, distance: 200.9
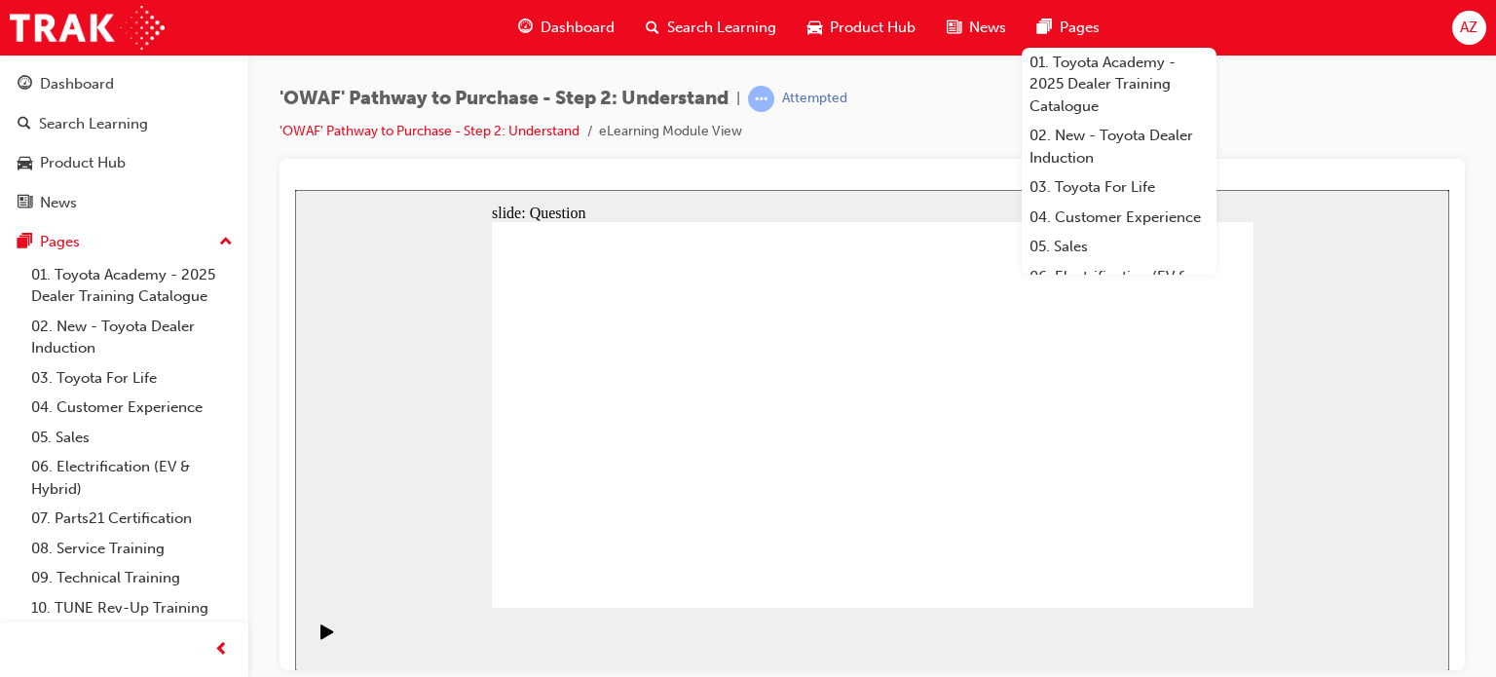
drag, startPoint x: 662, startPoint y: 496, endPoint x: 710, endPoint y: 385, distance: 120.9
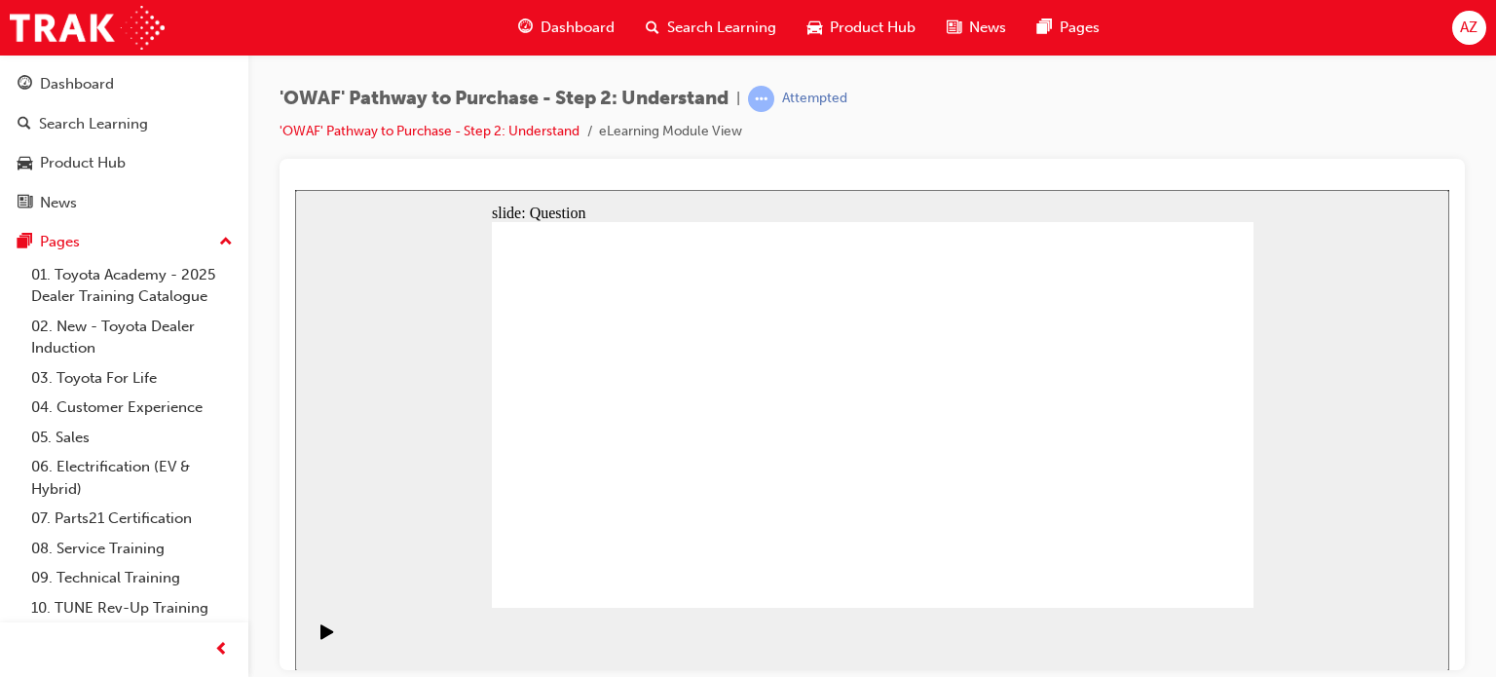
click at [977, 129] on div "'OWAF' Pathway to Purchase - Step 2: Understand | Attempted 'OWAF' Pathway to P…" at bounding box center [873, 122] width 1186 height 73
drag, startPoint x: 650, startPoint y: 527, endPoint x: 709, endPoint y: 371, distance: 166.8
drag, startPoint x: 783, startPoint y: 570, endPoint x: 869, endPoint y: 379, distance: 209.3
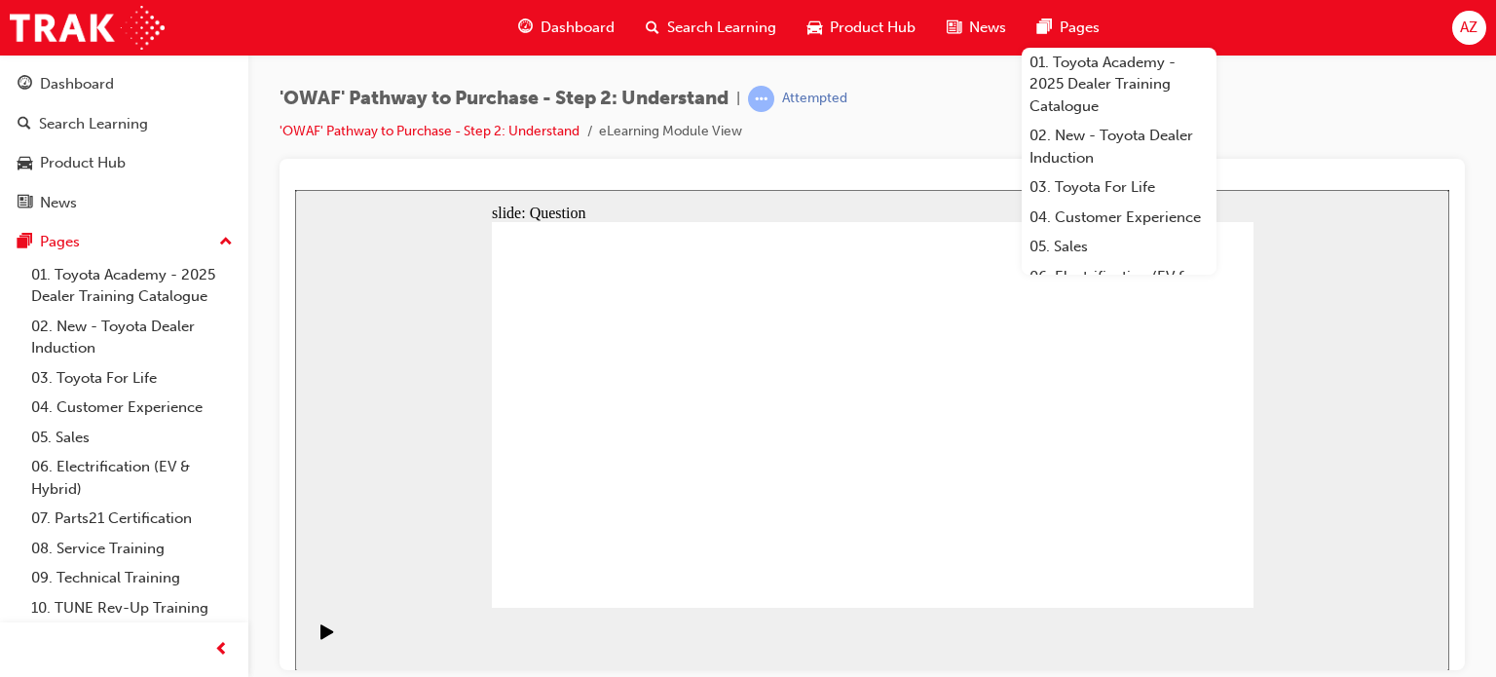
drag, startPoint x: 942, startPoint y: 497, endPoint x: 998, endPoint y: 381, distance: 128.5
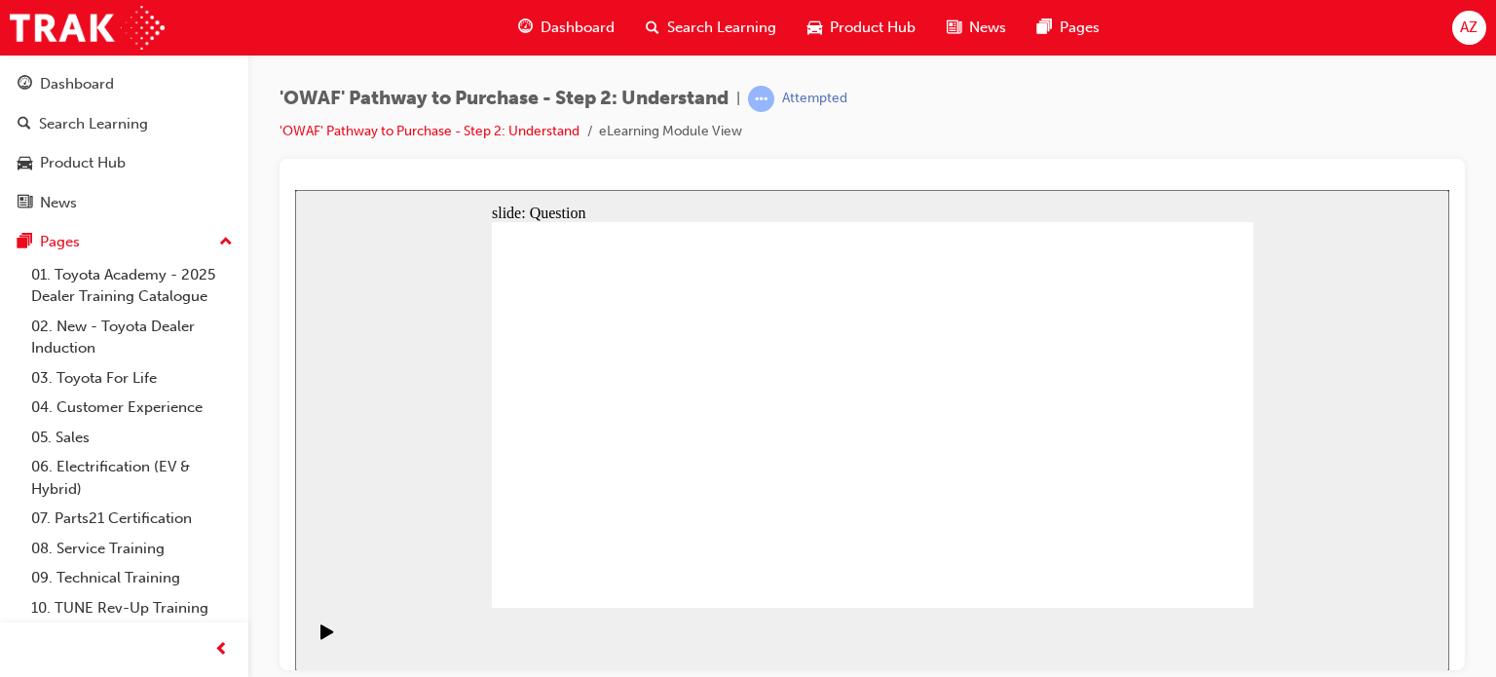
drag, startPoint x: 1044, startPoint y: 575, endPoint x: 845, endPoint y: 428, distance: 248.0
checkbox input "true"
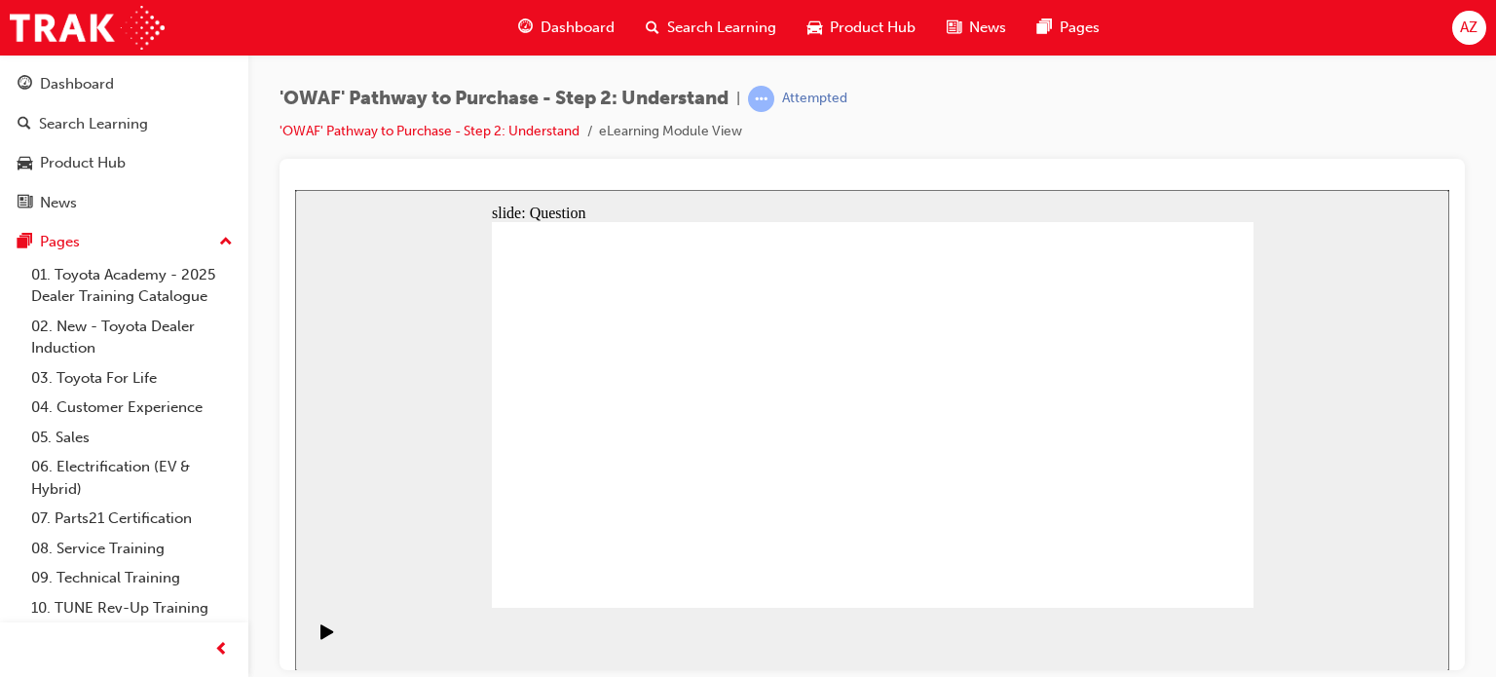
checkbox input "true"
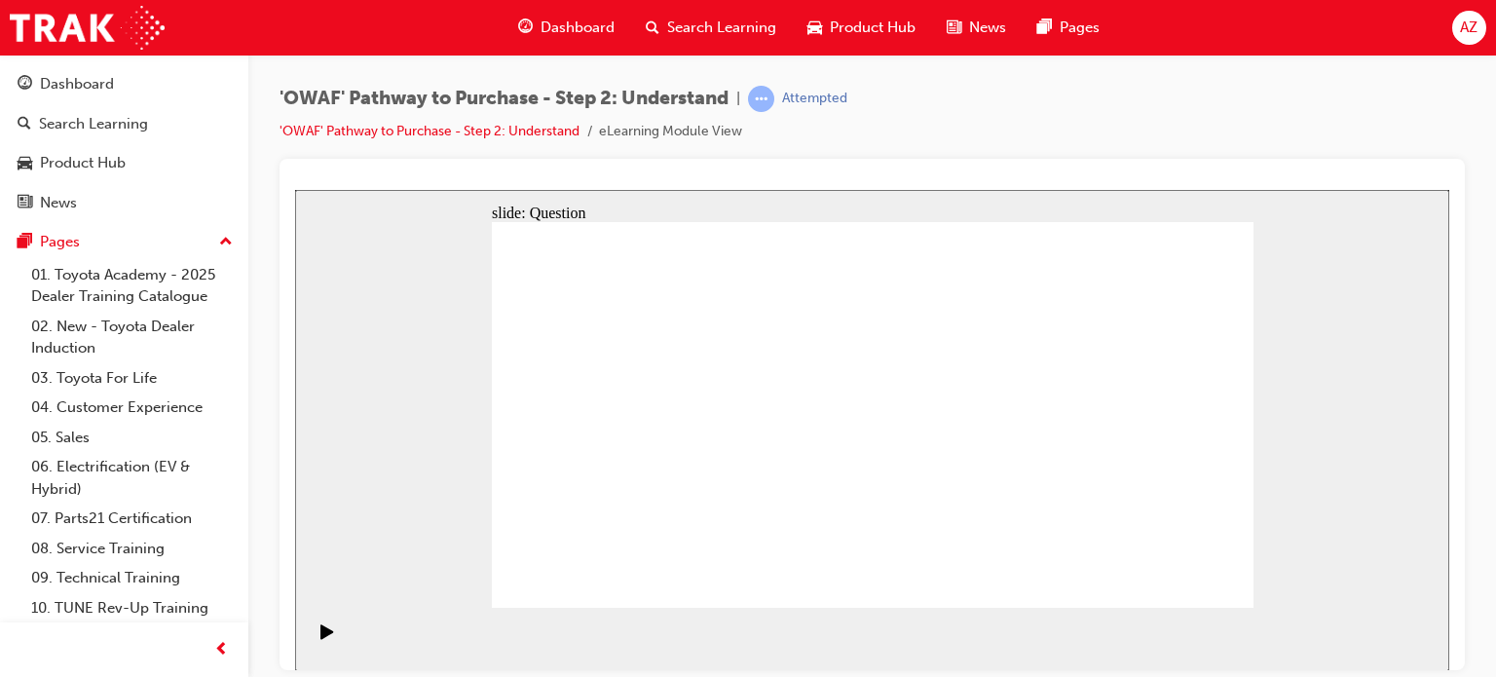
checkbox input "true"
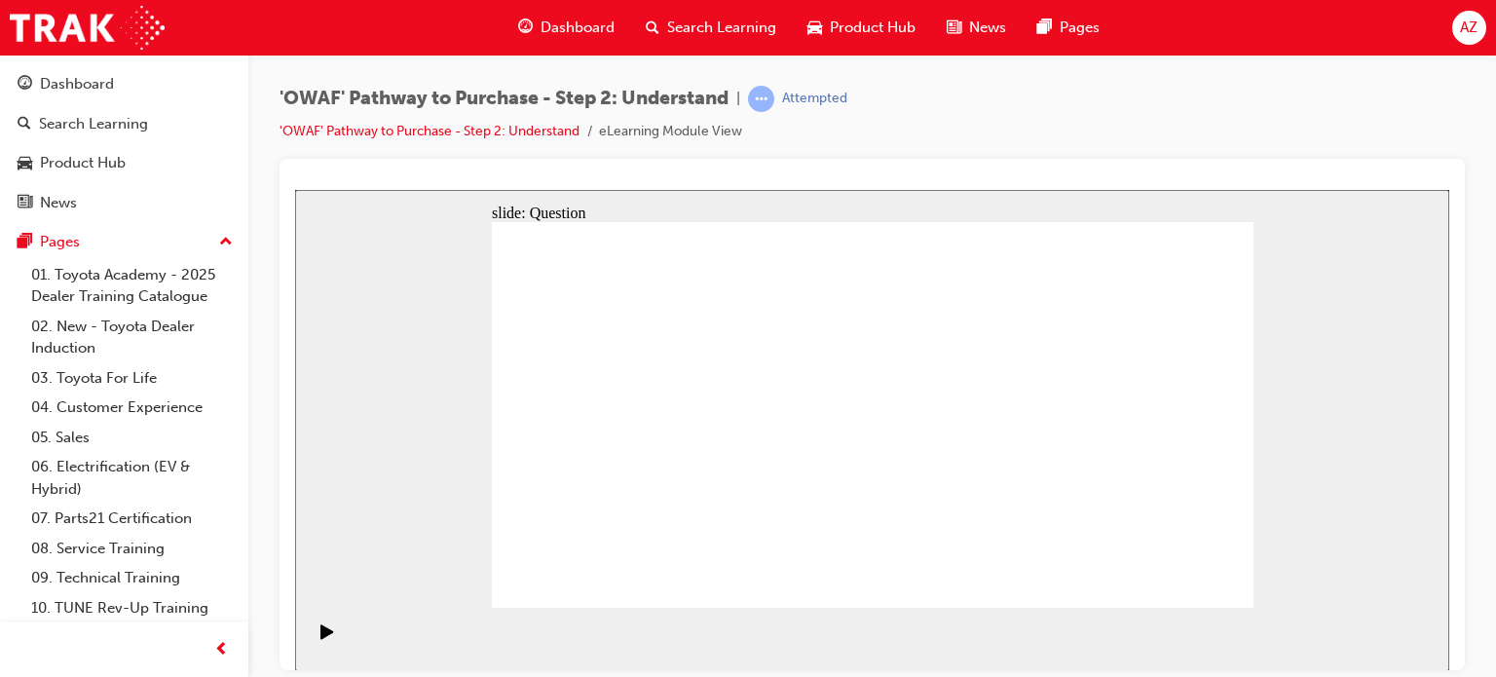
radio input "false"
radio input "true"
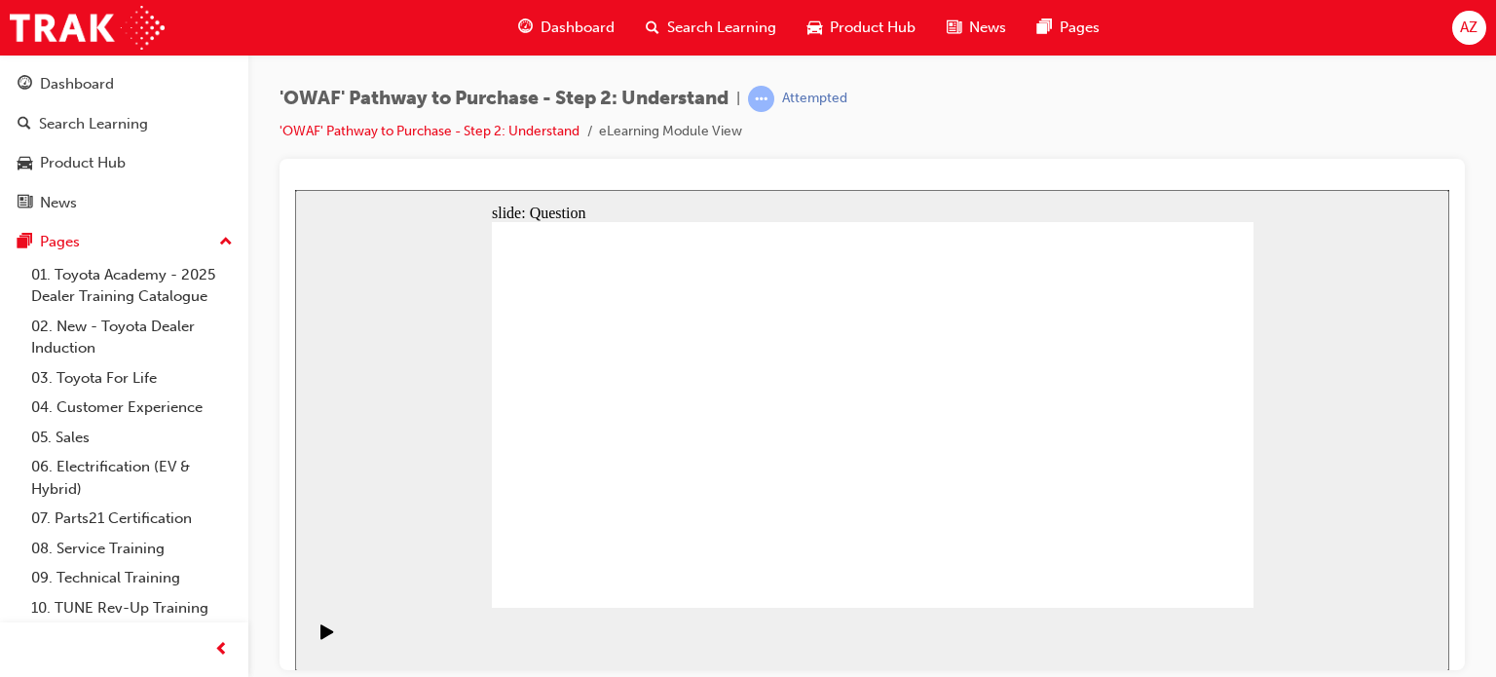
click at [381, 358] on div "slide: Question Rectangle 1 Question 5 At the Understand step, you can apply th…" at bounding box center [872, 429] width 1154 height 481
drag, startPoint x: 880, startPoint y: 357, endPoint x: 588, endPoint y: 500, distance: 324.6
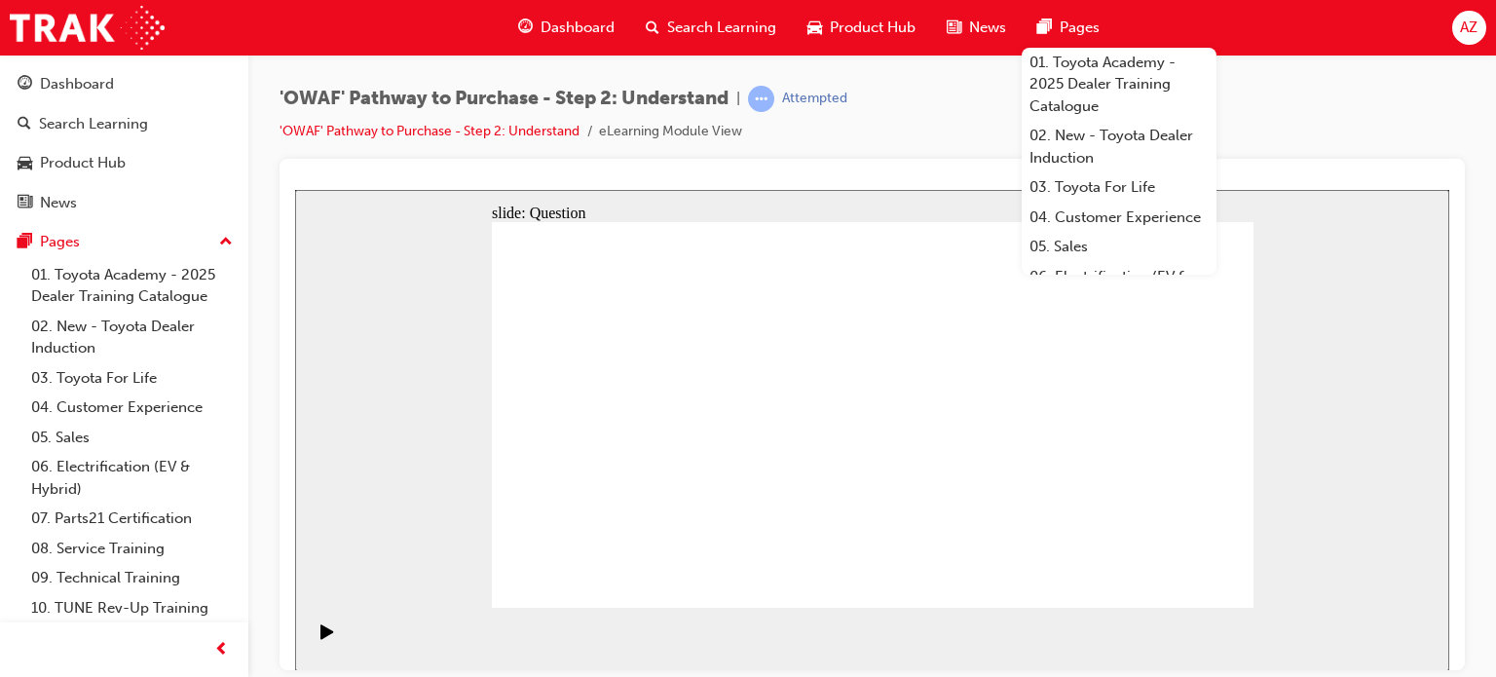
drag, startPoint x: 943, startPoint y: 373, endPoint x: 640, endPoint y: 519, distance: 336.4
drag, startPoint x: 1029, startPoint y: 361, endPoint x: 733, endPoint y: 505, distance: 329.0
drag, startPoint x: 1172, startPoint y: 367, endPoint x: 796, endPoint y: 516, distance: 404.5
drag, startPoint x: 627, startPoint y: 365, endPoint x: 852, endPoint y: 514, distance: 269.9
drag, startPoint x: 1115, startPoint y: 375, endPoint x: 966, endPoint y: 516, distance: 205.4
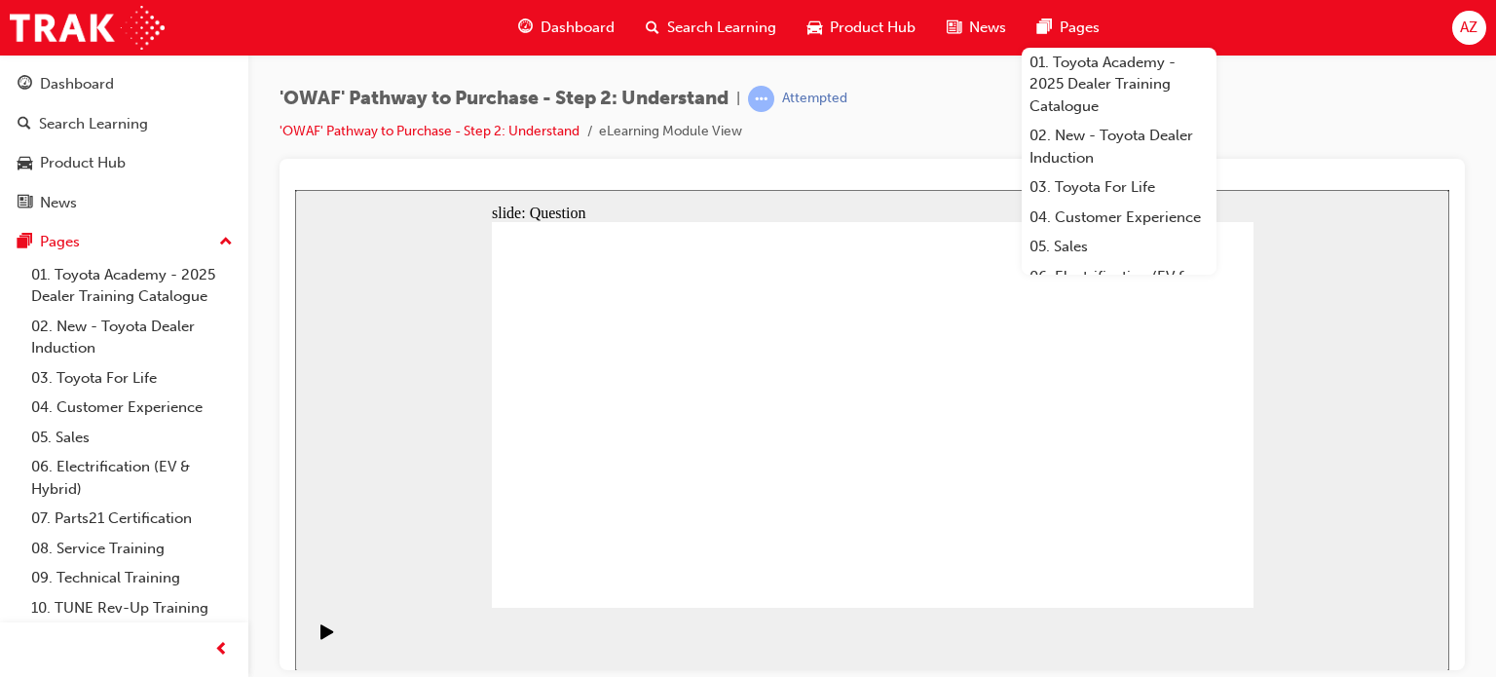
drag, startPoint x: 576, startPoint y: 375, endPoint x: 1040, endPoint y: 527, distance: 488.9
drag, startPoint x: 802, startPoint y: 382, endPoint x: 1119, endPoint y: 530, distance: 350.4
drag, startPoint x: 733, startPoint y: 378, endPoint x: 1184, endPoint y: 527, distance: 475.0
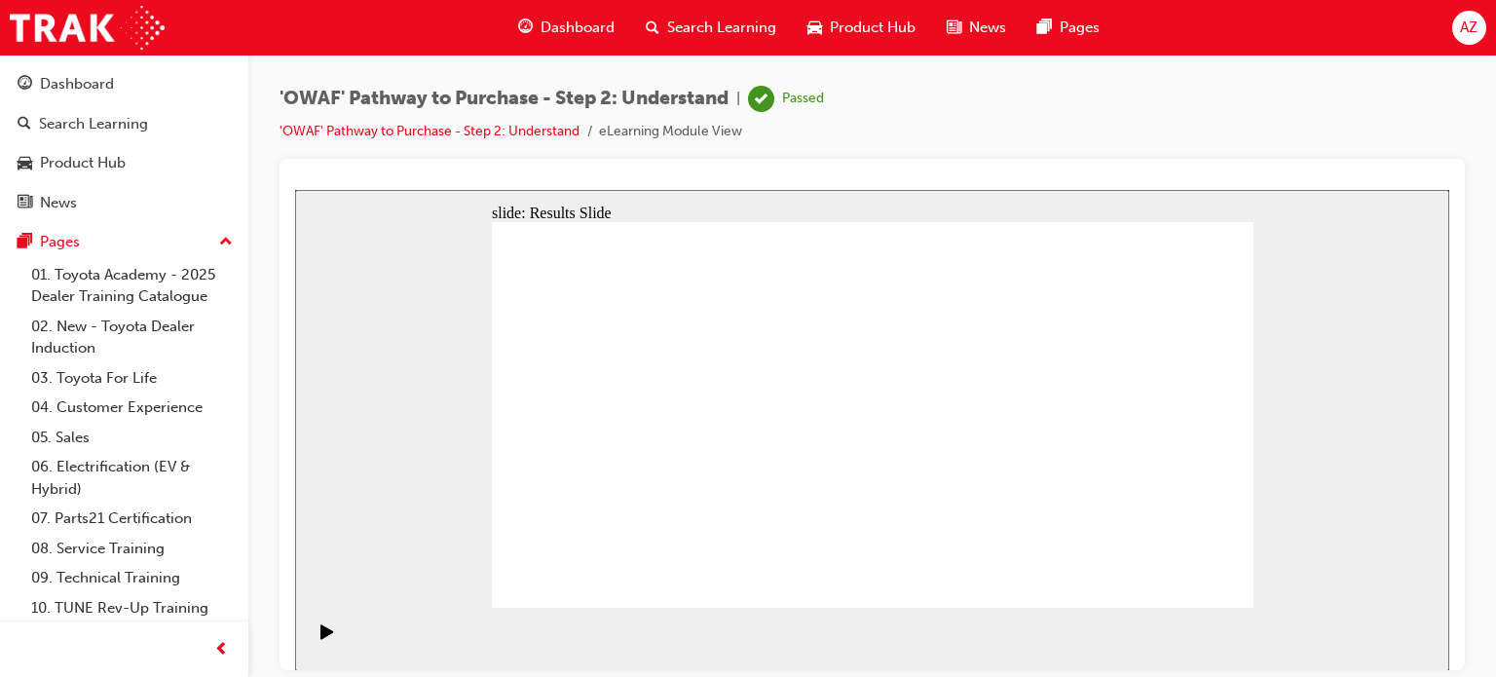
drag, startPoint x: 698, startPoint y: 534, endPoint x: 706, endPoint y: 528, distance: 10.5
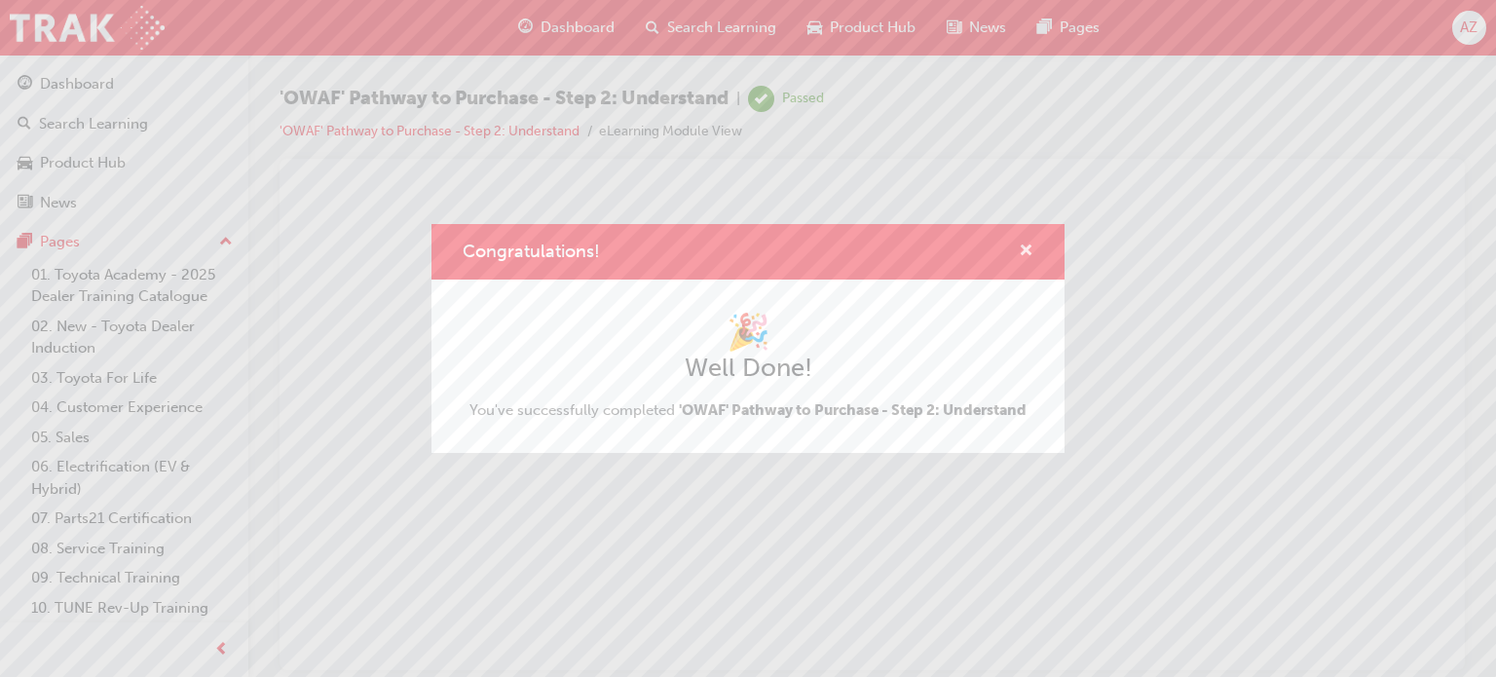
click at [1022, 252] on span "cross-icon" at bounding box center [1026, 253] width 15 height 18
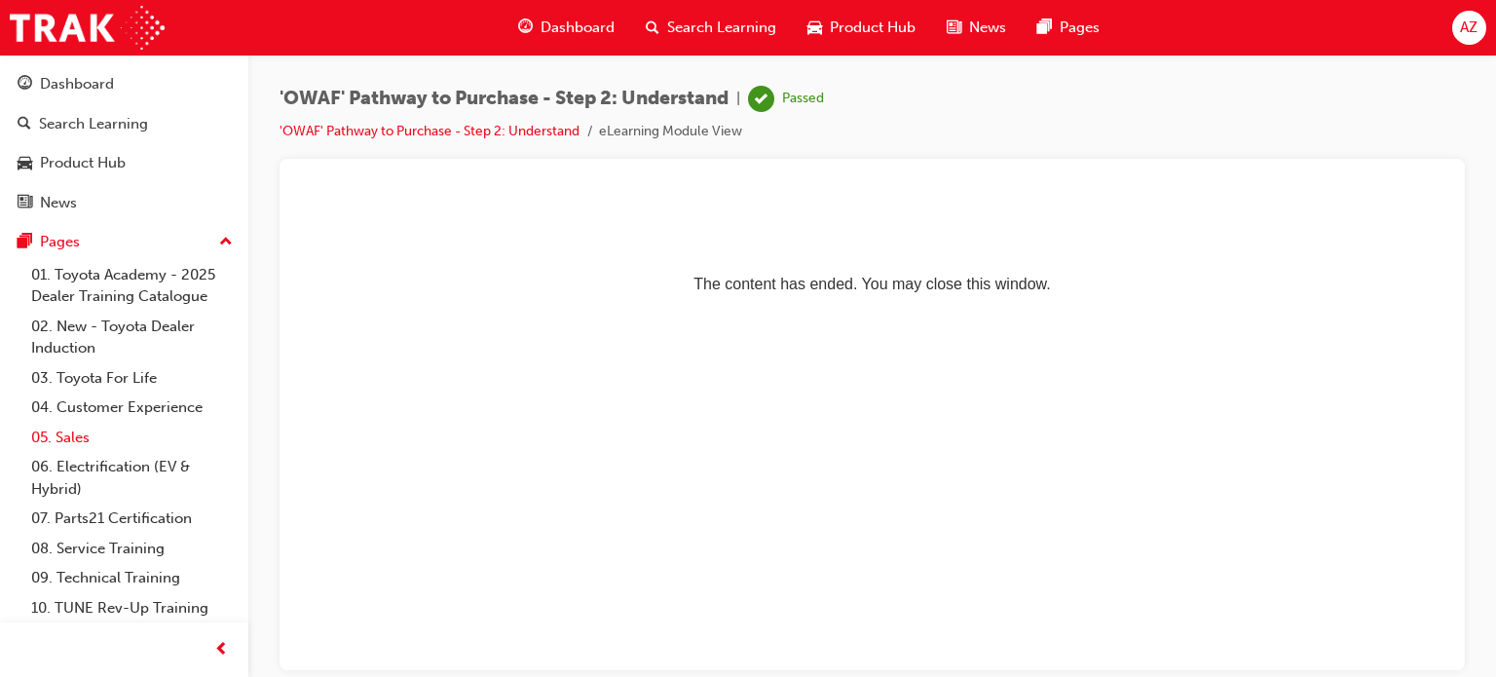
click at [81, 434] on link "05. Sales" at bounding box center [131, 438] width 217 height 30
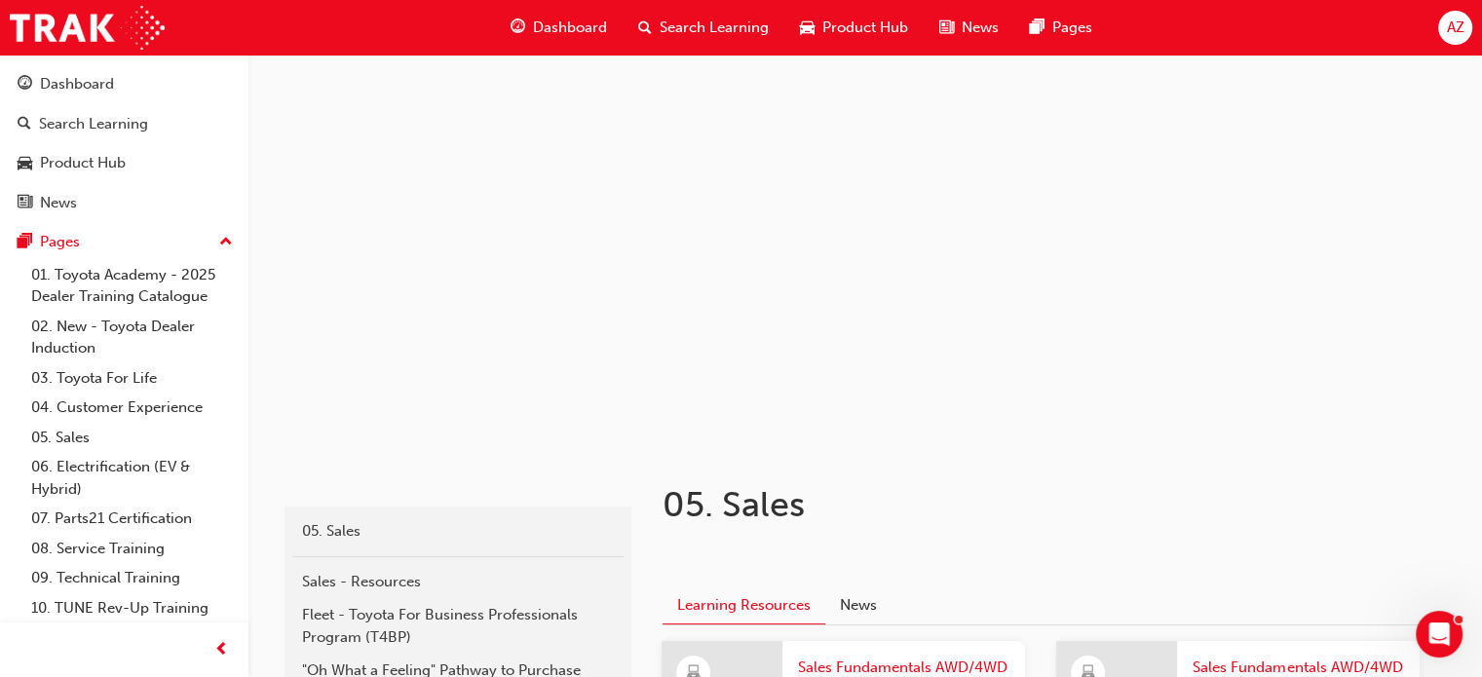
click at [546, 26] on span "Dashboard" at bounding box center [570, 28] width 74 height 22
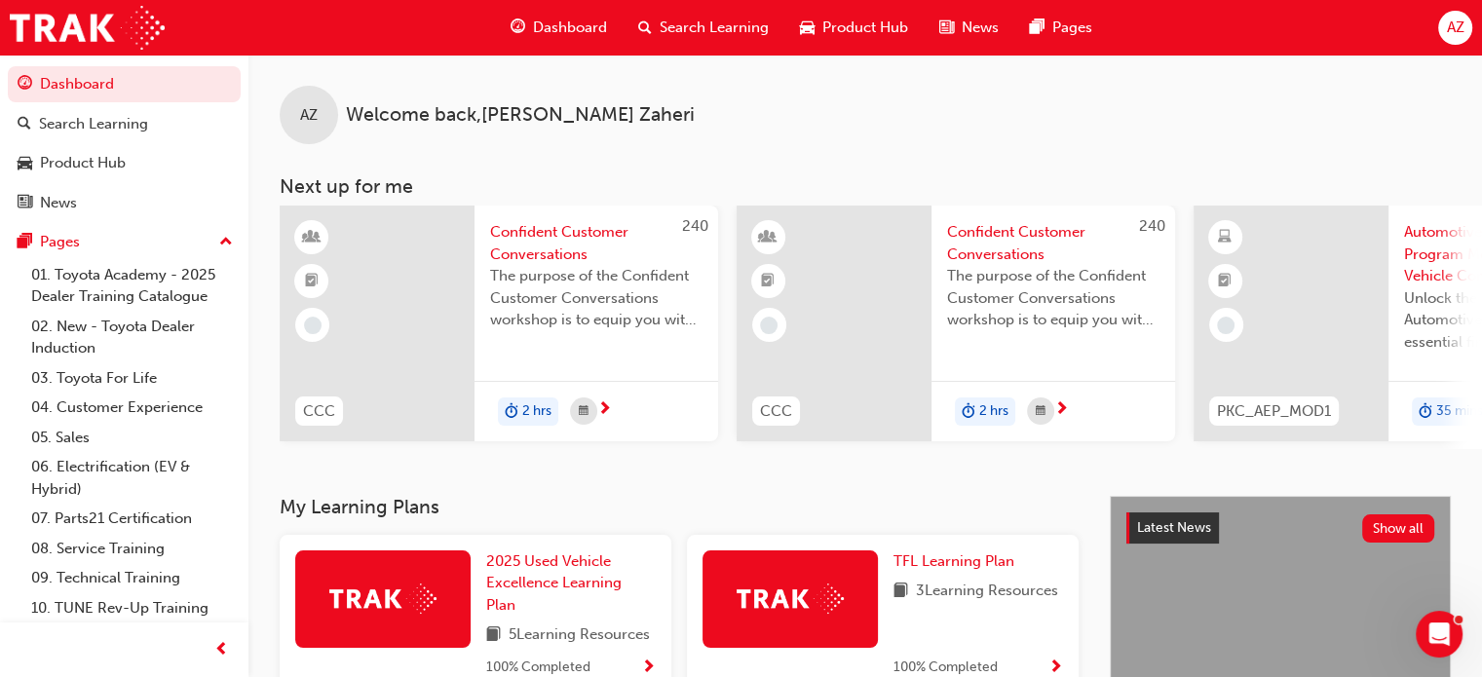
click at [1456, 38] on span "AZ" at bounding box center [1455, 28] width 18 height 22
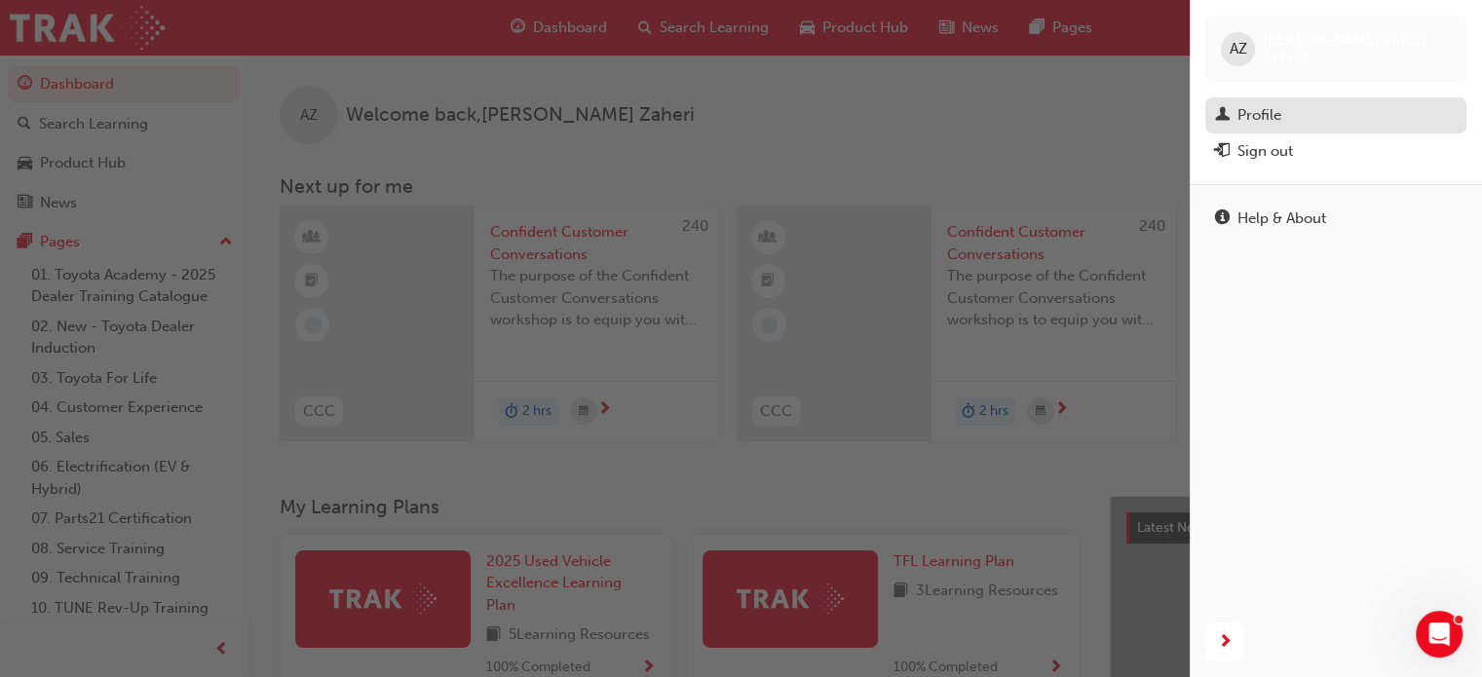
click at [1302, 113] on div "Profile" at bounding box center [1336, 115] width 242 height 24
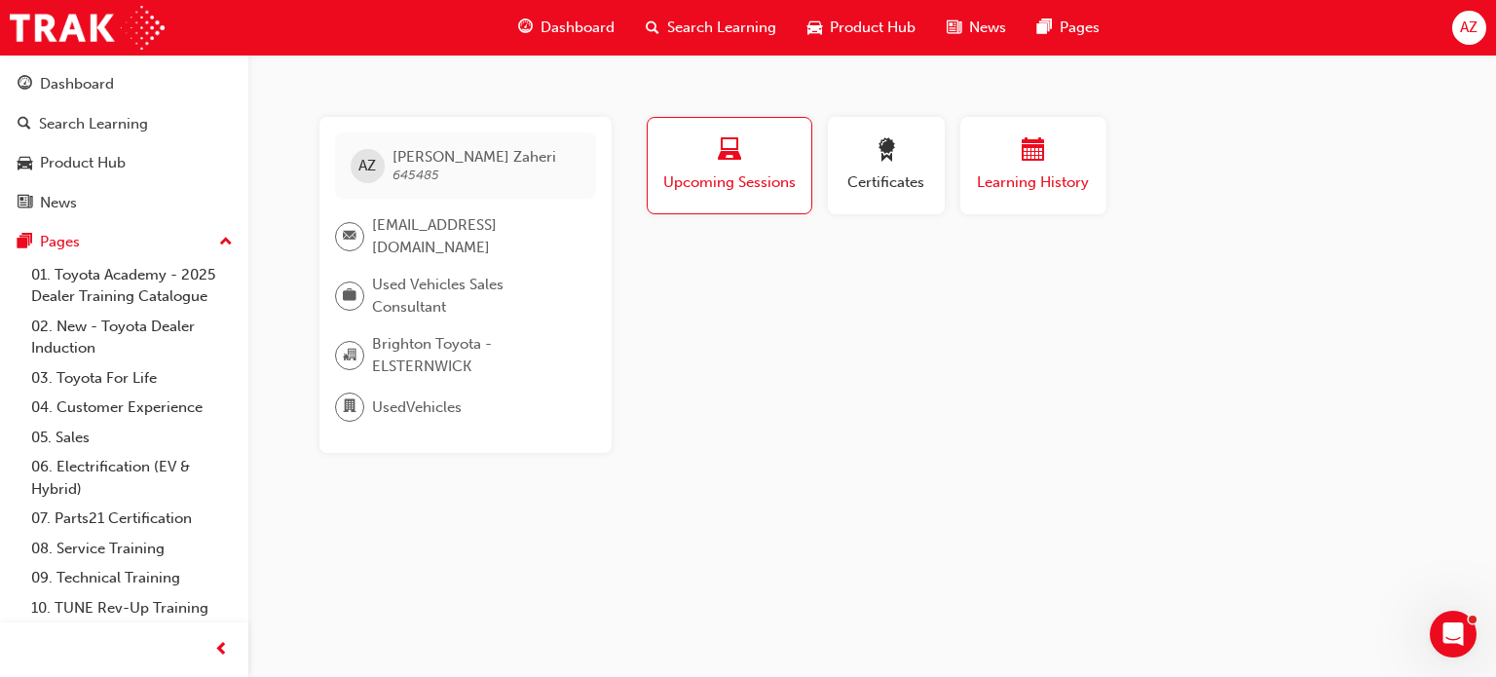
click at [1017, 172] on span "Learning History" at bounding box center [1033, 182] width 117 height 22
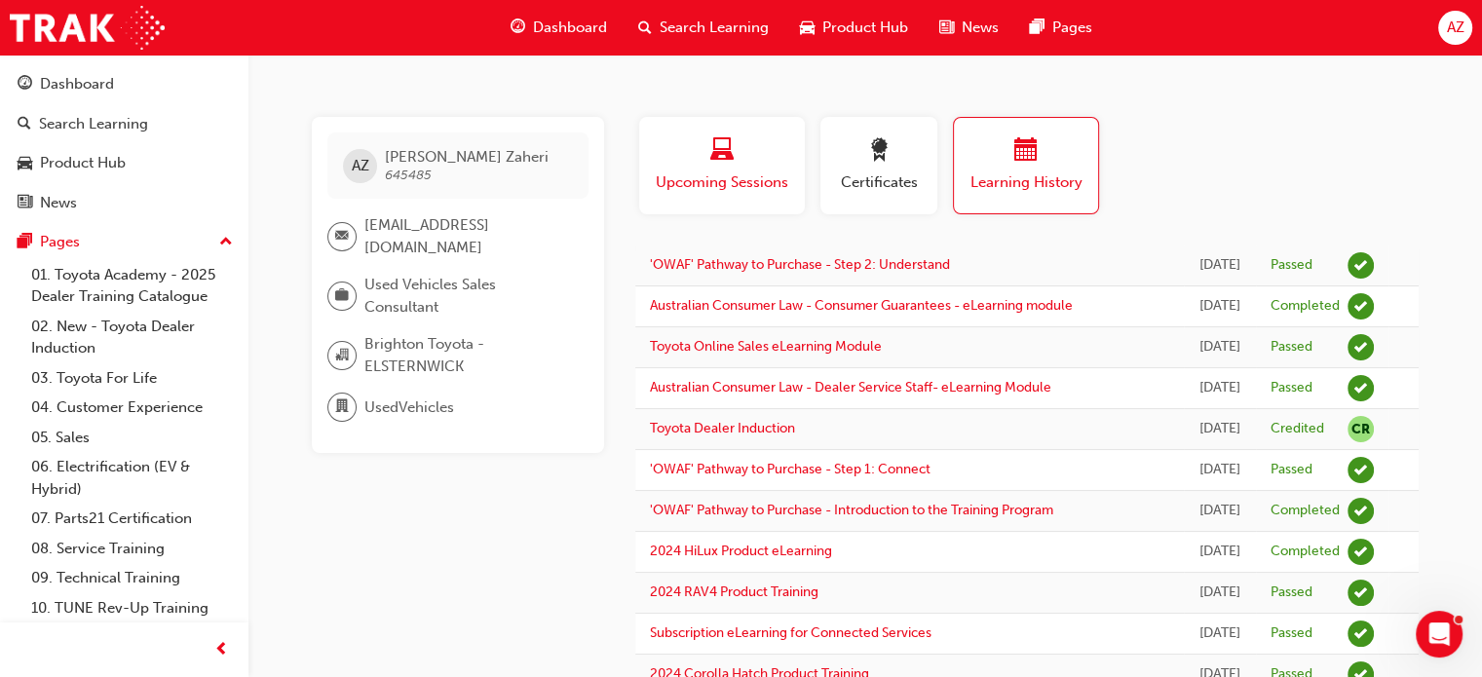
click at [675, 193] on span "Upcoming Sessions" at bounding box center [722, 182] width 136 height 22
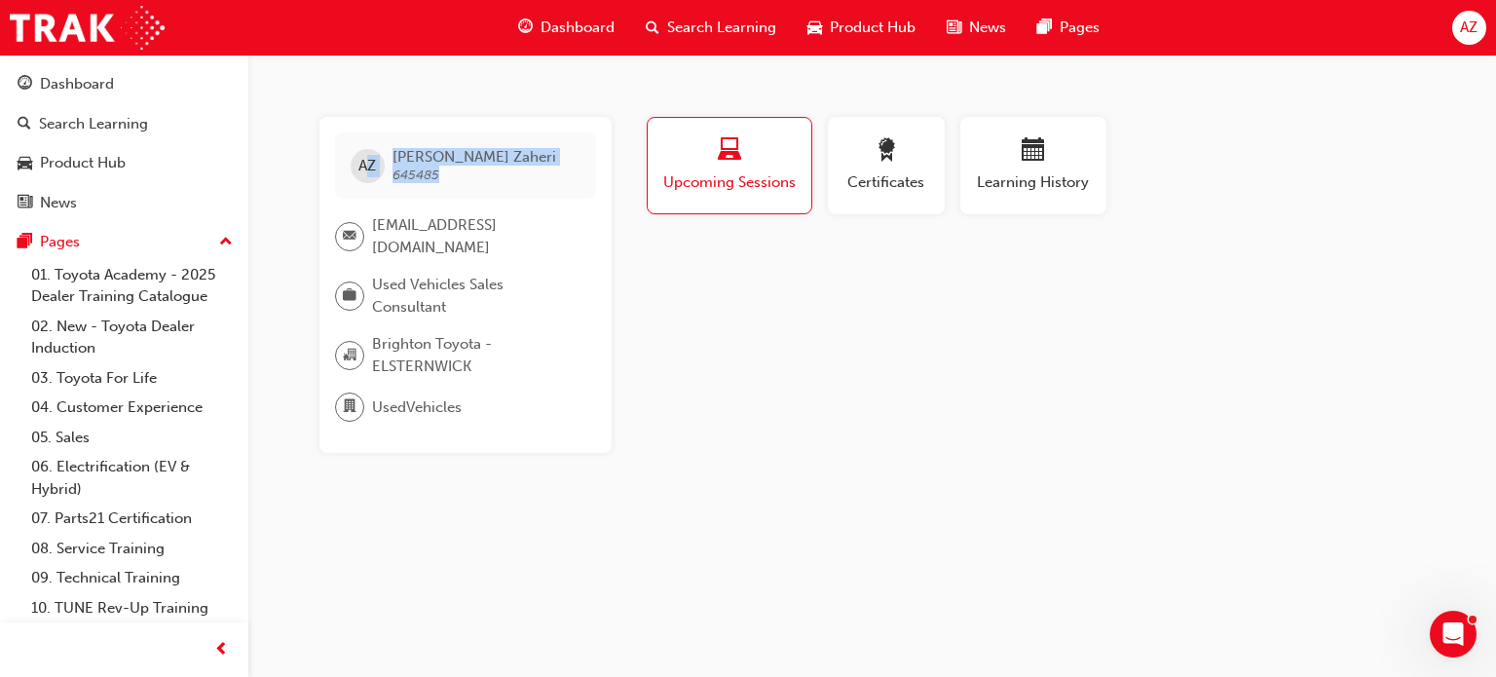
drag, startPoint x: 457, startPoint y: 177, endPoint x: 370, endPoint y: 172, distance: 86.8
click at [370, 172] on div "AZ Ali Zaheri 645485" at bounding box center [465, 165] width 261 height 66
click at [497, 173] on div "AZ Ali Zaheri 645485" at bounding box center [465, 165] width 261 height 66
click at [681, 373] on div "Profile Upcoming Sessions Certificates Learning History AZ Ali Zaheri 645485 al…" at bounding box center [1034, 285] width 783 height 336
click at [588, 38] on span "Dashboard" at bounding box center [578, 28] width 74 height 22
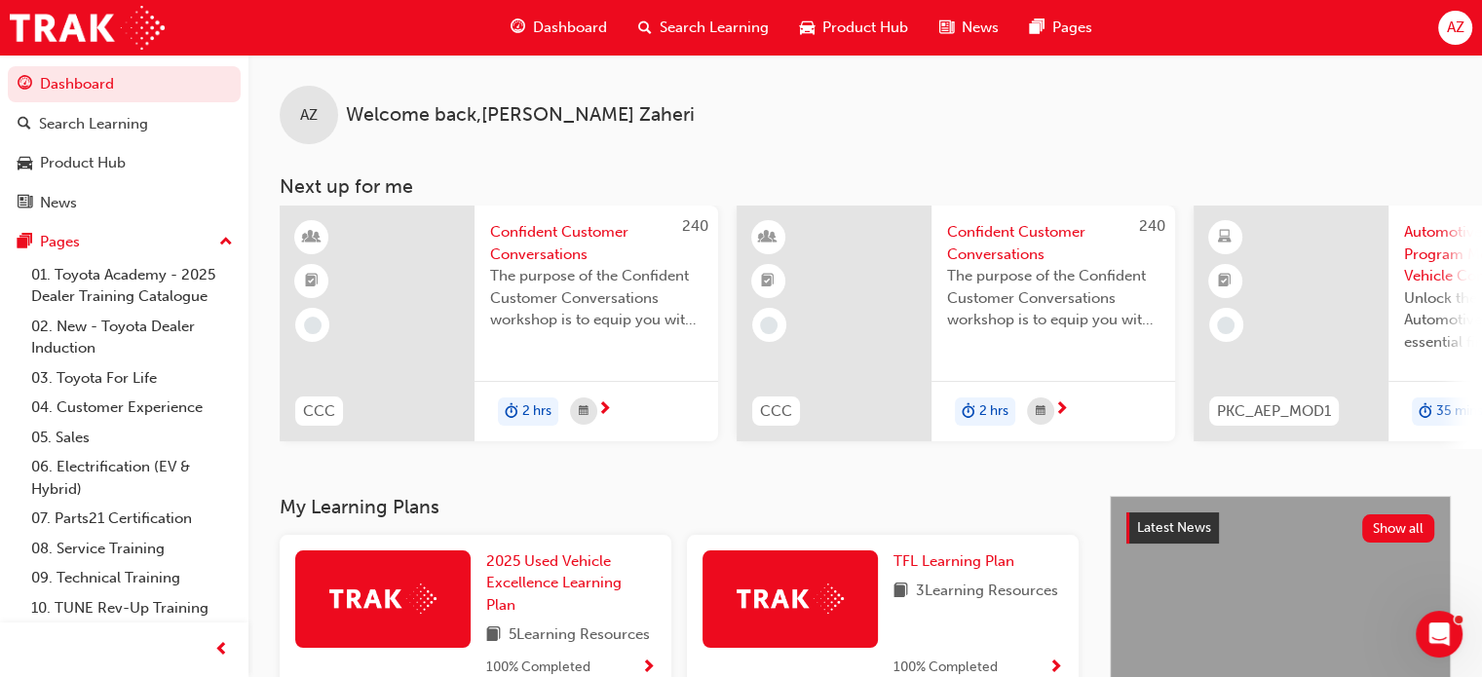
click at [848, 26] on span "Product Hub" at bounding box center [865, 28] width 86 height 22
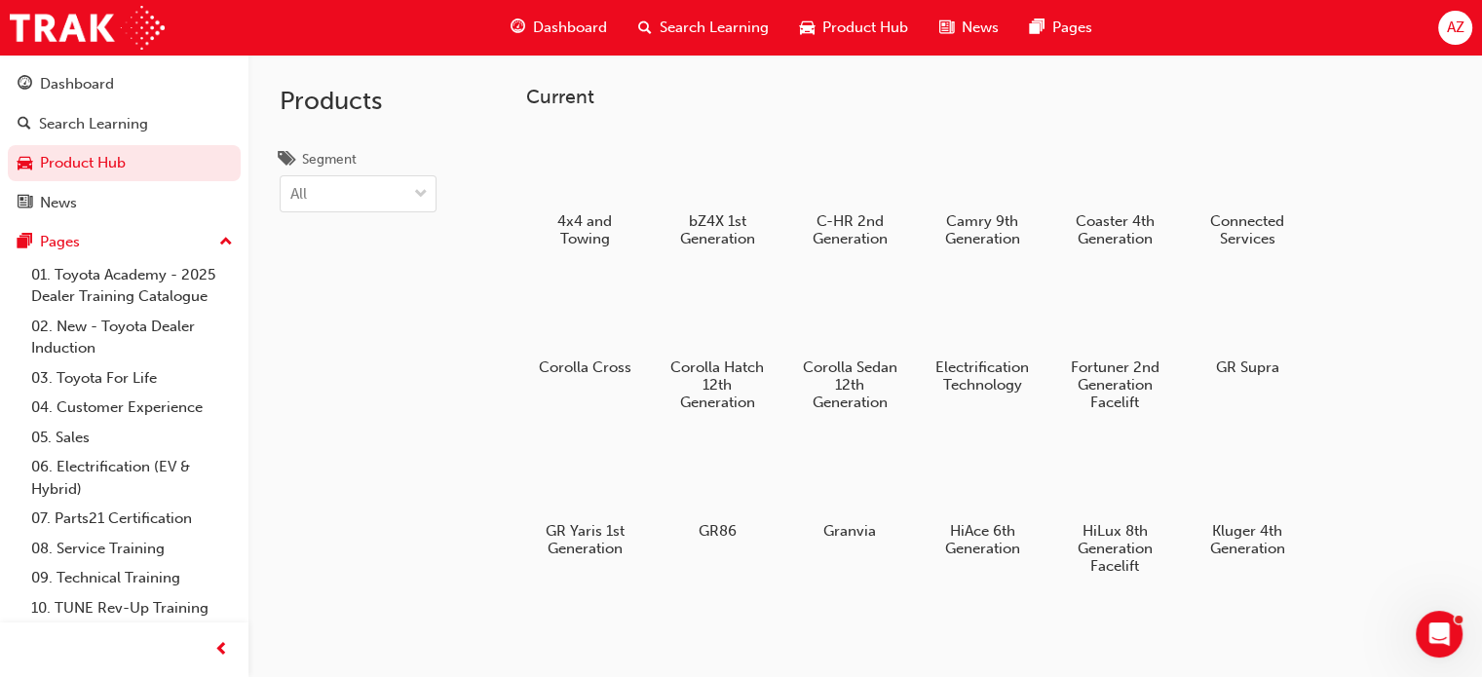
click at [565, 22] on span "Dashboard" at bounding box center [570, 28] width 74 height 22
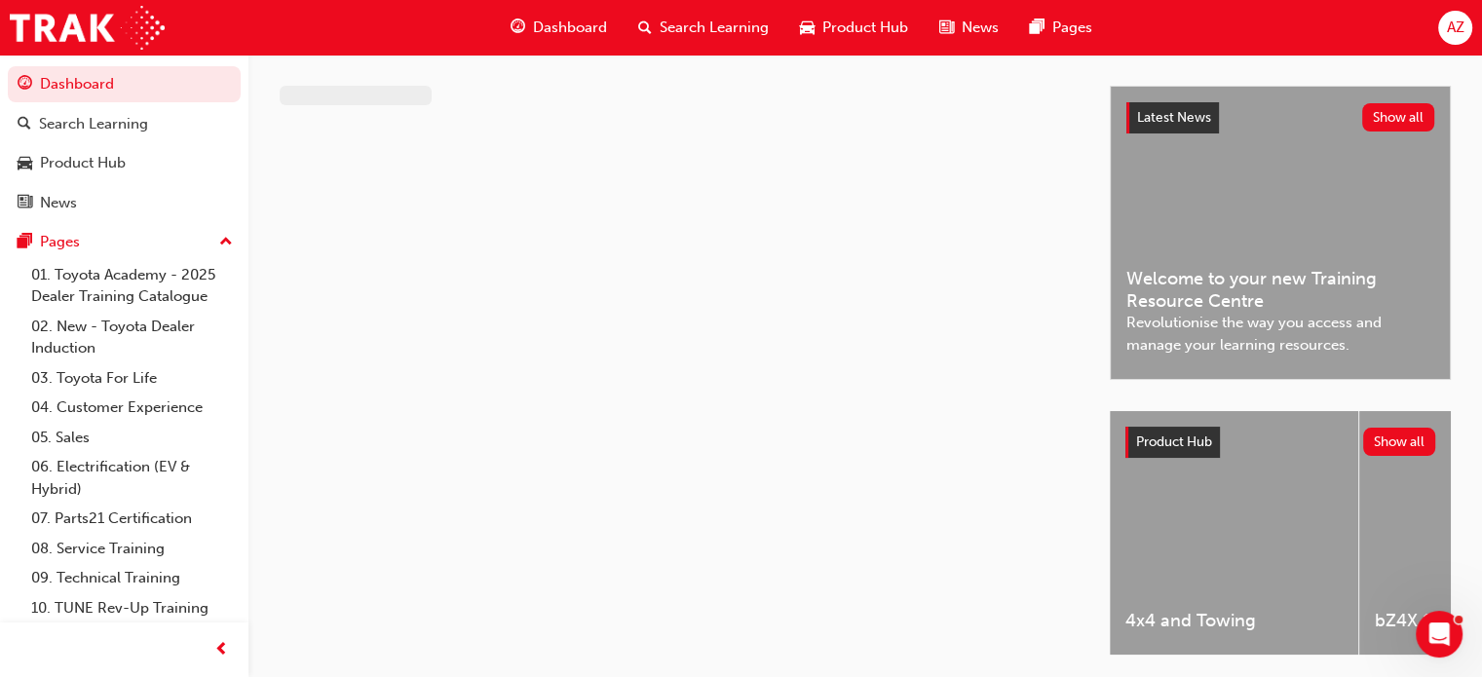
scroll to position [68, 0]
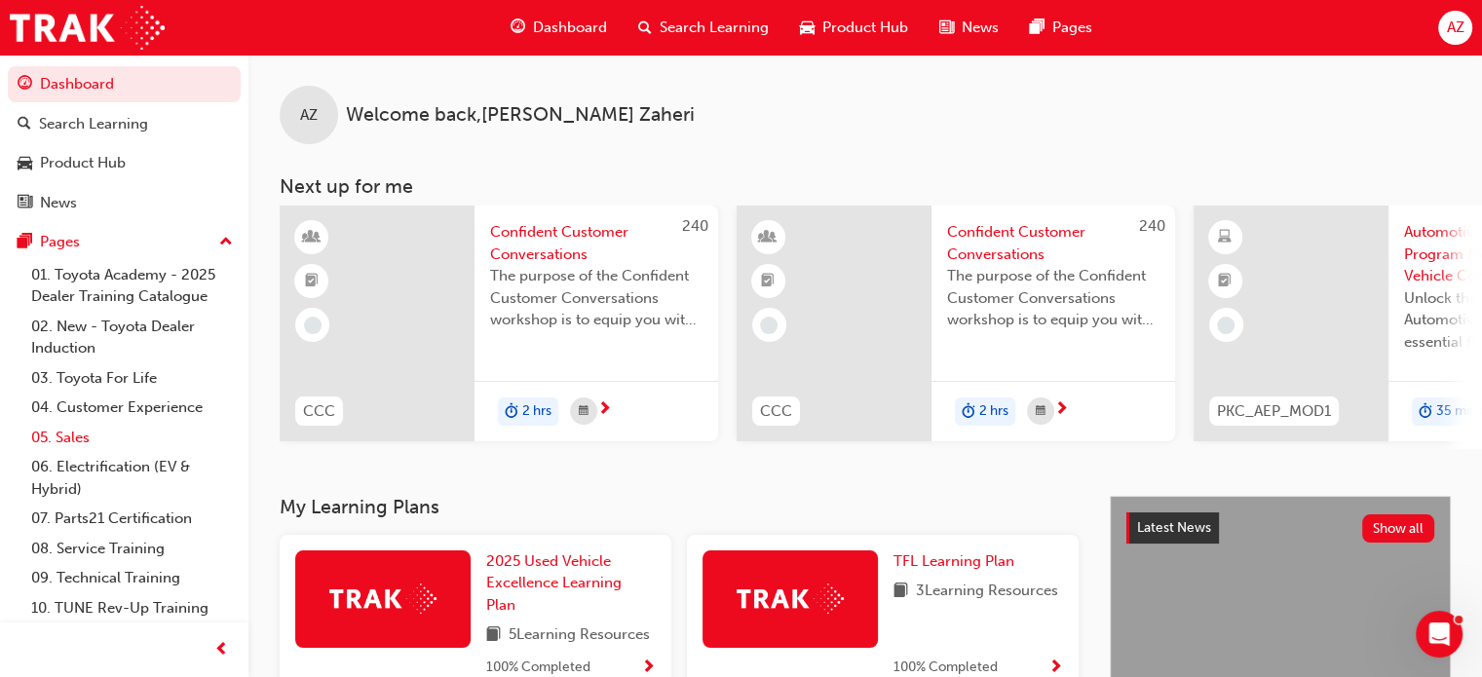
click at [91, 433] on link "05. Sales" at bounding box center [131, 438] width 217 height 30
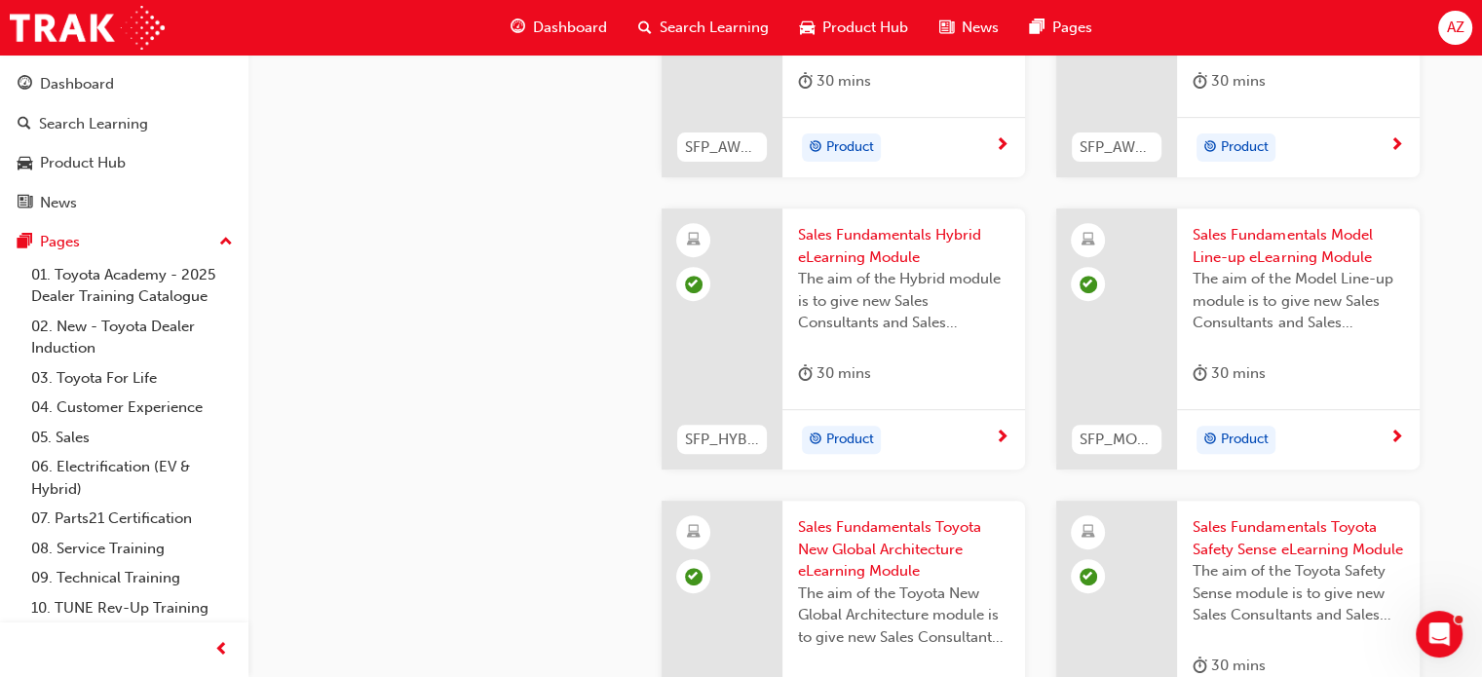
scroll to position [355, 0]
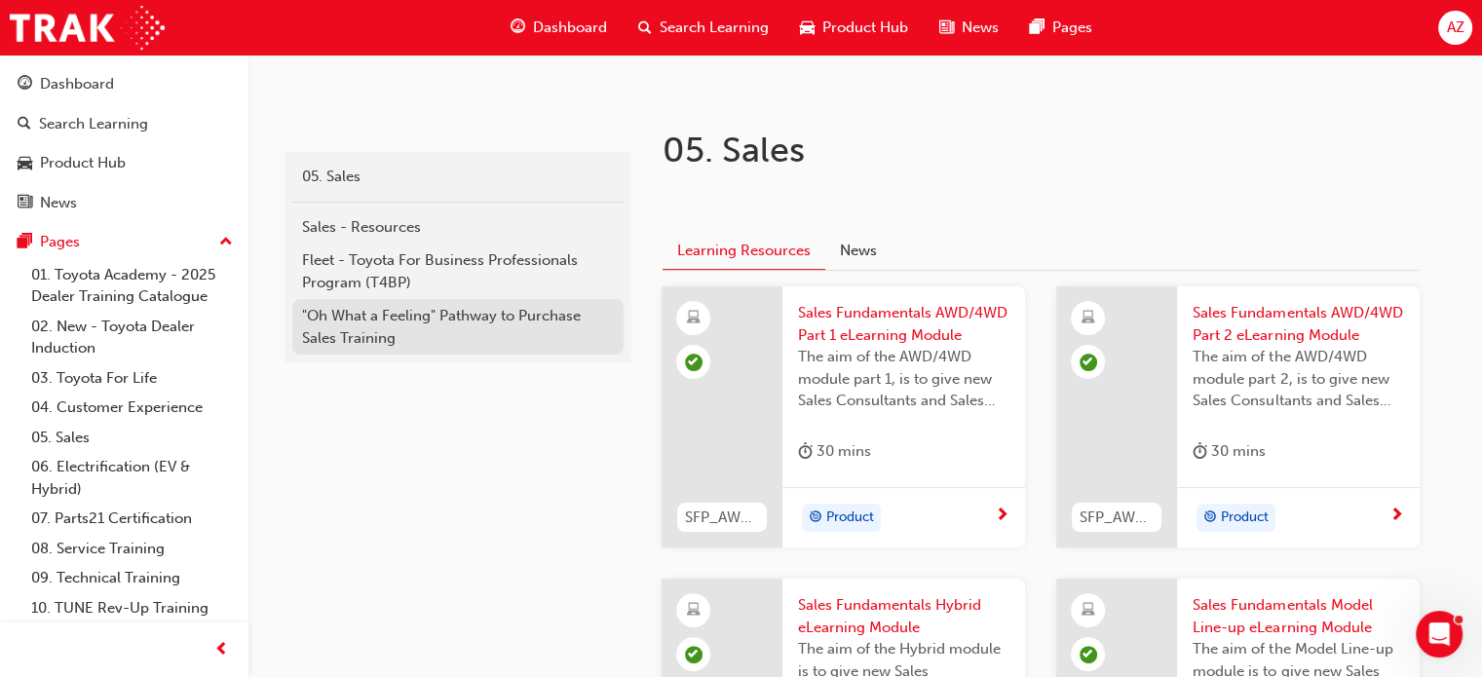
click at [386, 320] on div ""Oh What a Feeling" Pathway to Purchase Sales Training" at bounding box center [458, 327] width 312 height 44
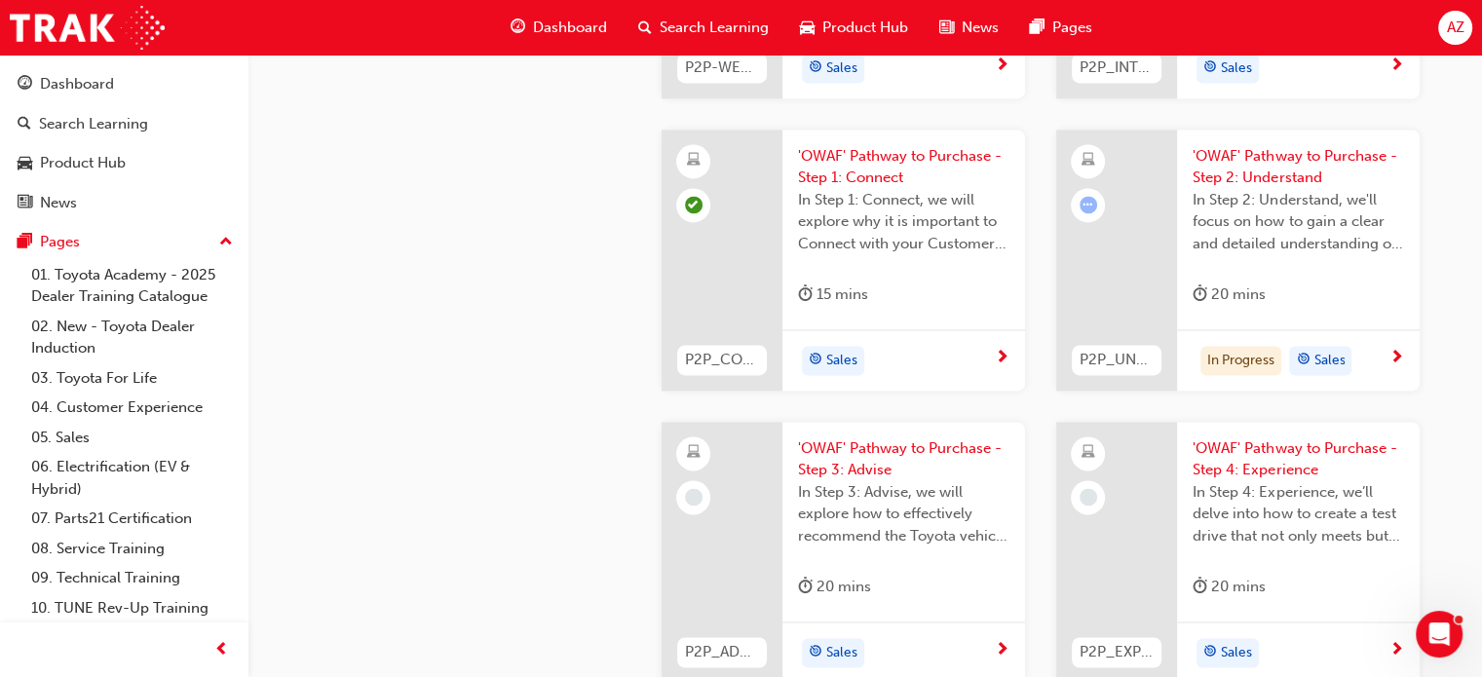
scroll to position [2825, 0]
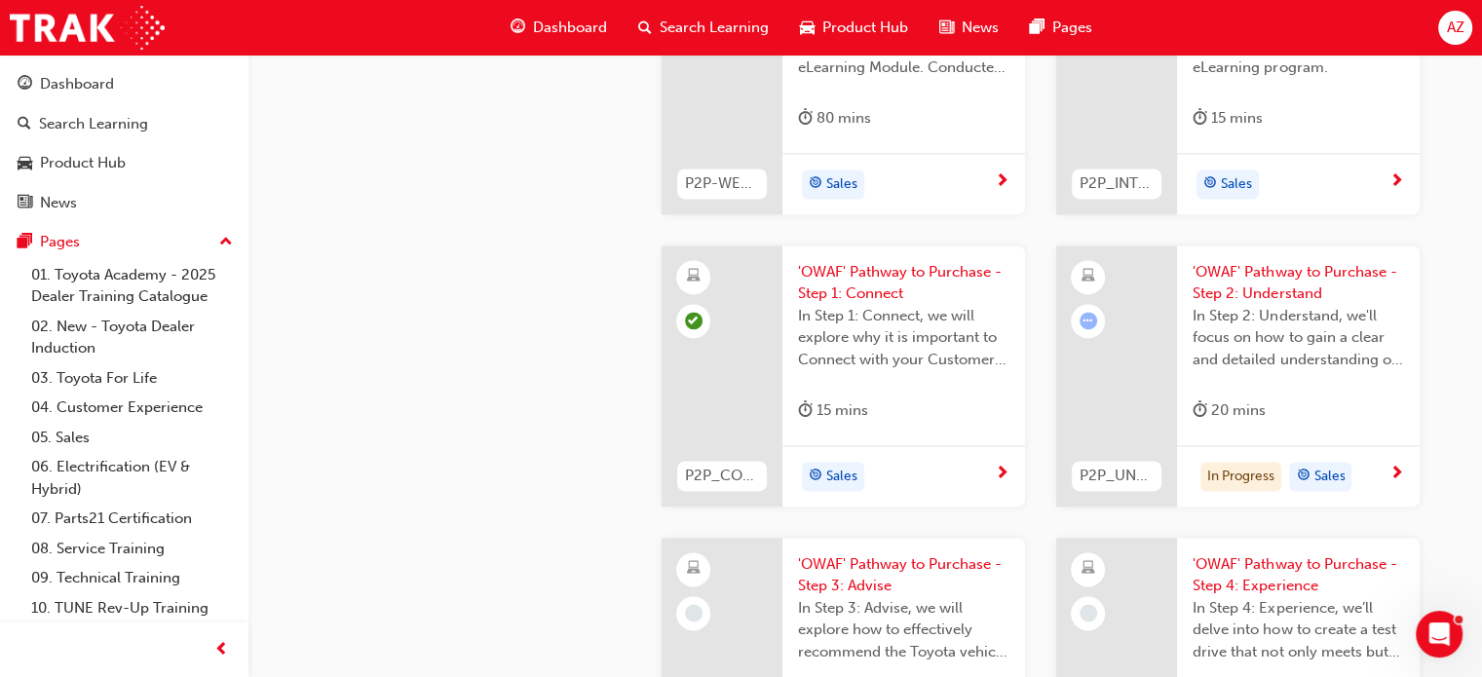
click at [1373, 472] on div "In Progress Sales" at bounding box center [1290, 476] width 197 height 29
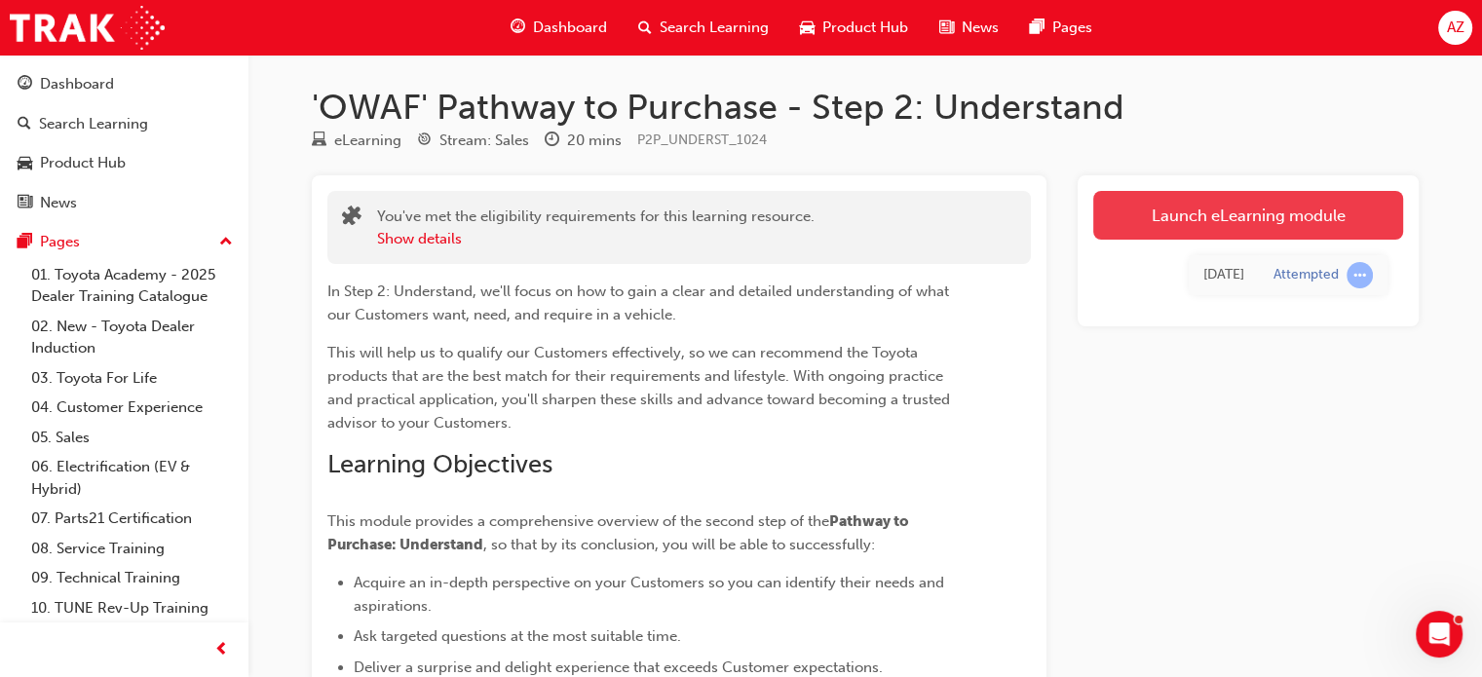
click at [1239, 213] on link "Launch eLearning module" at bounding box center [1248, 215] width 310 height 49
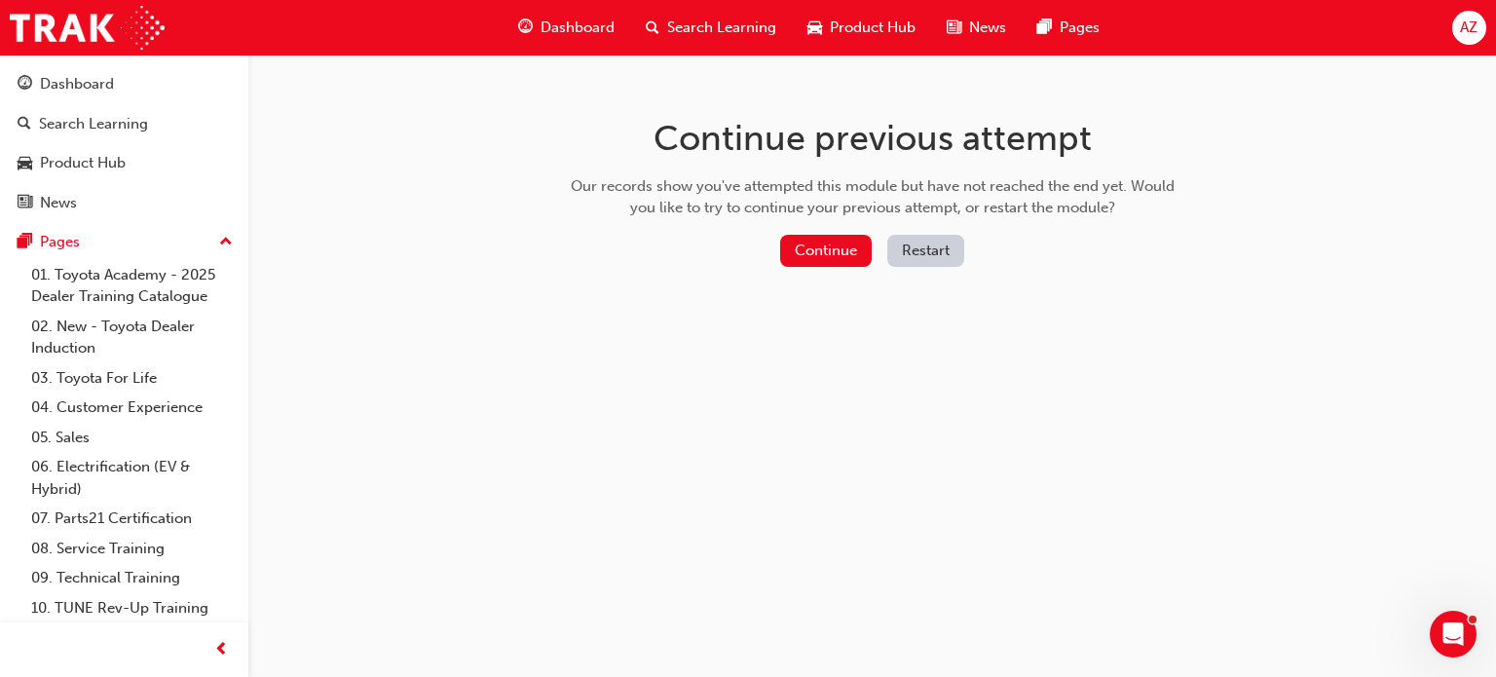
click at [920, 253] on button "Restart" at bounding box center [925, 251] width 77 height 32
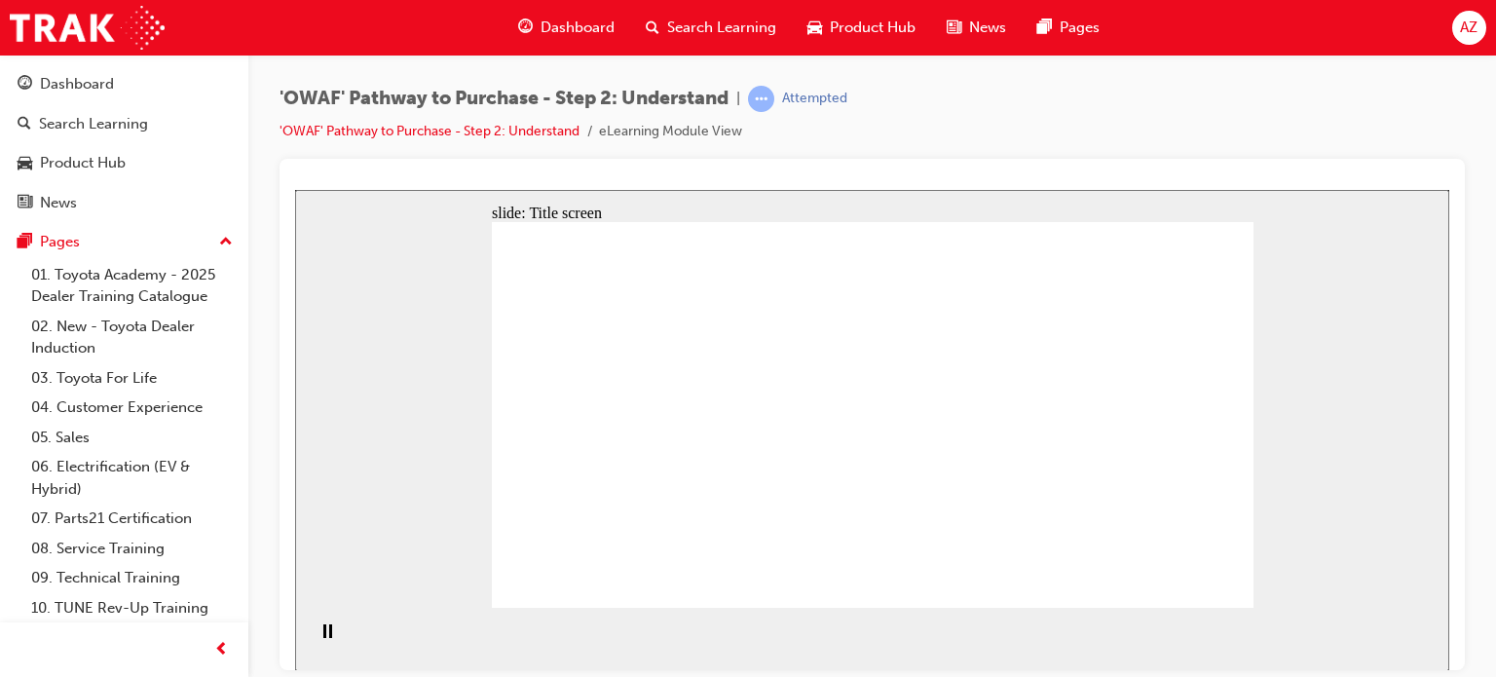
click at [444, 540] on div "slide: Title screen Oval 1 Rectangle OWAF Pathway to Purchase Step 2: Understan…" at bounding box center [872, 429] width 1154 height 481
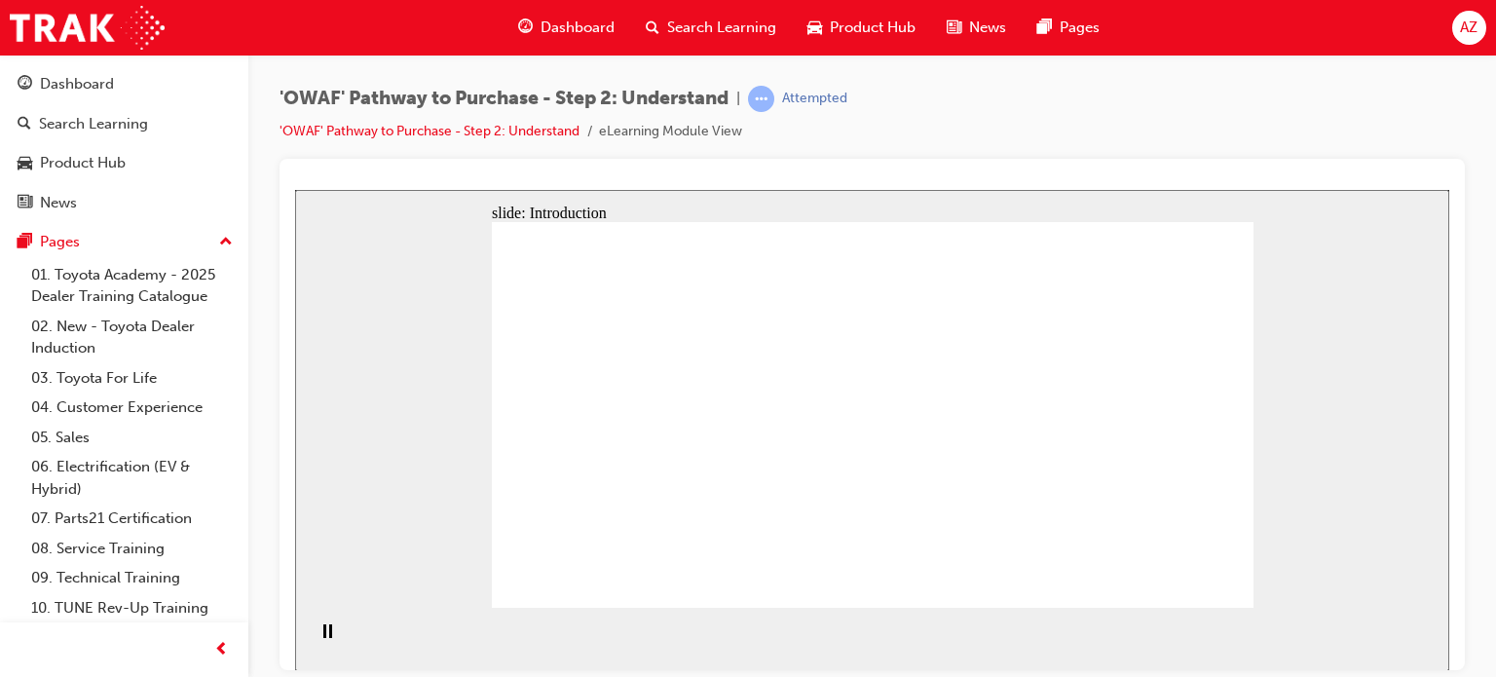
drag, startPoint x: 882, startPoint y: 336, endPoint x: 938, endPoint y: 300, distance: 67.0
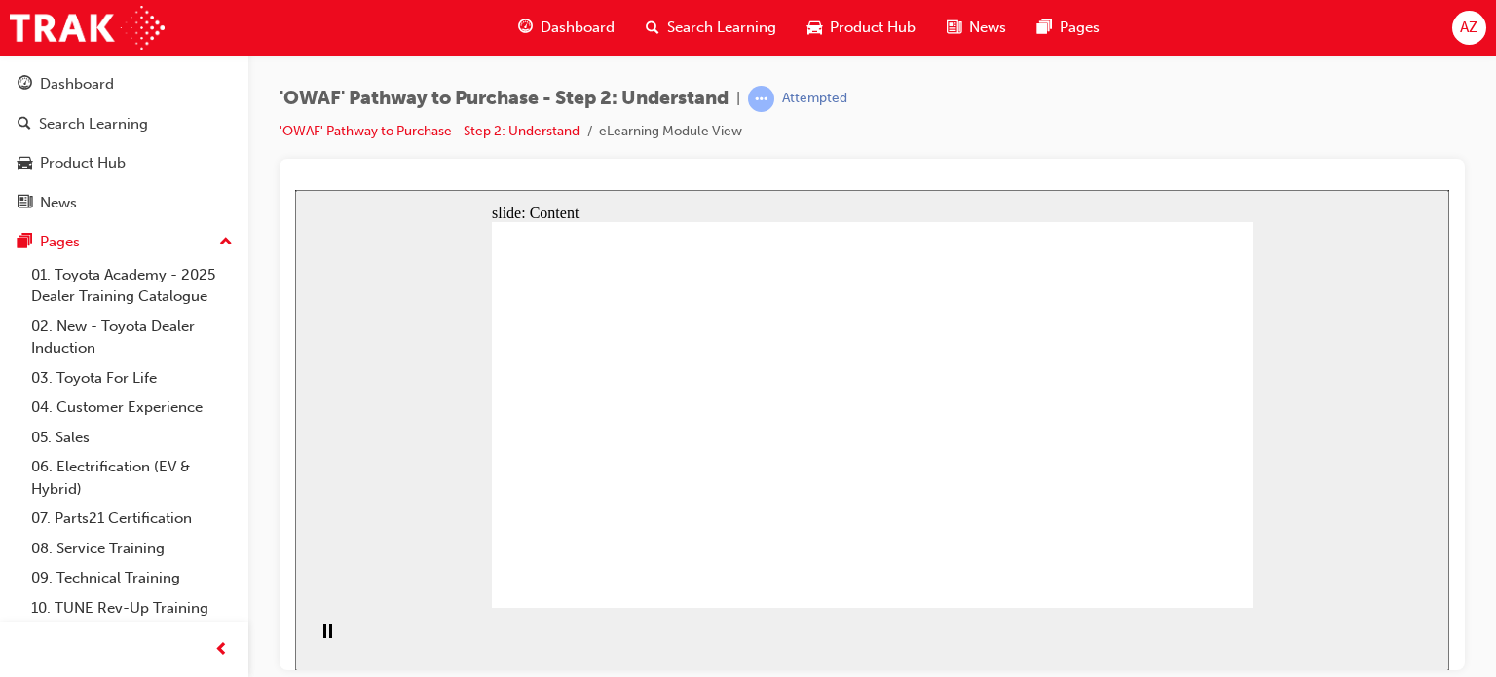
drag, startPoint x: 950, startPoint y: 371, endPoint x: 1021, endPoint y: 377, distance: 71.4
